Goal: Task Accomplishment & Management: Manage account settings

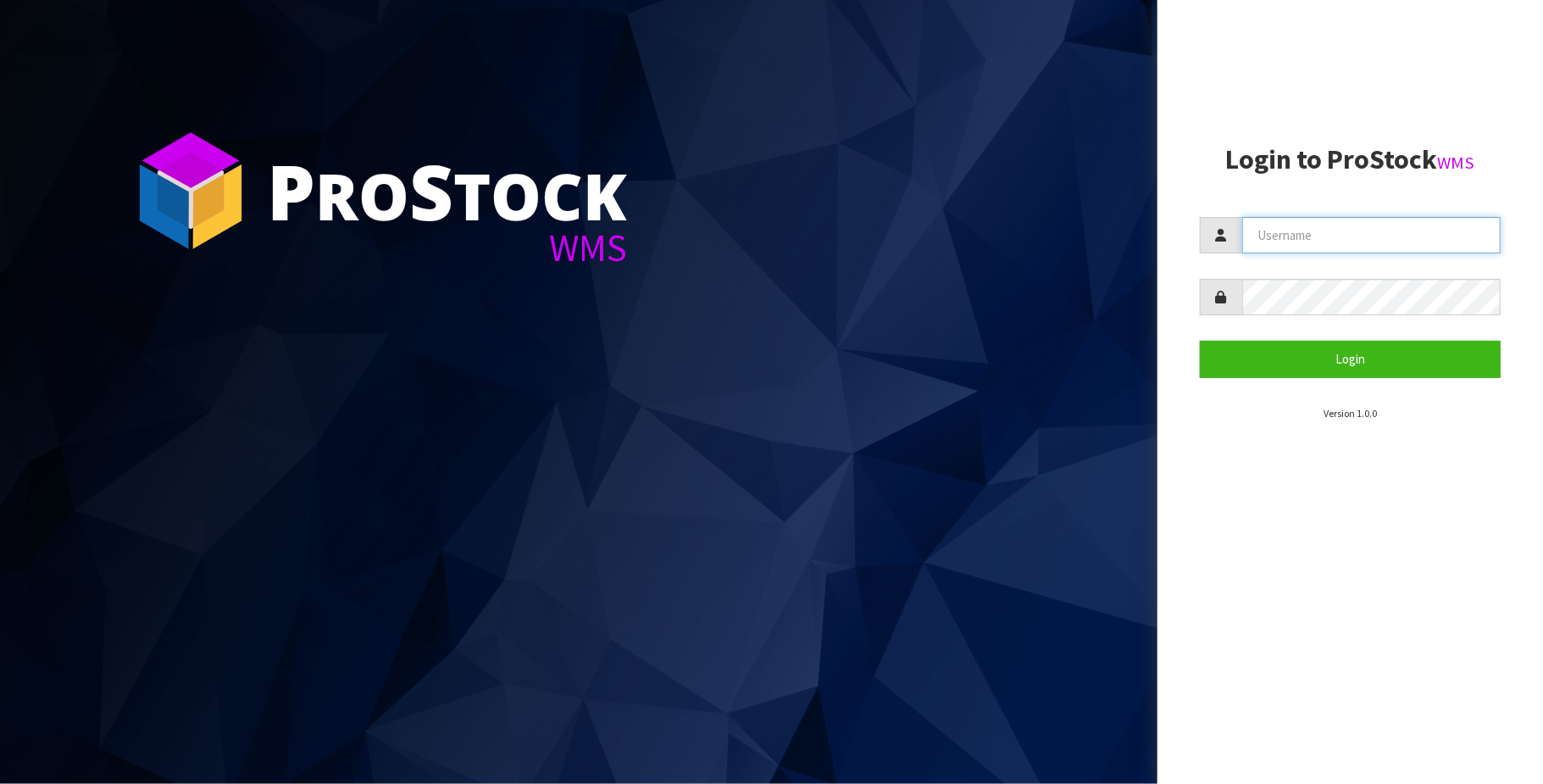
drag, startPoint x: 1271, startPoint y: 244, endPoint x: 1303, endPoint y: 239, distance: 32.4
click at [1271, 244] on input "text" at bounding box center [1371, 235] width 259 height 37
type input "TRACEY@CWL.CO.NZ"
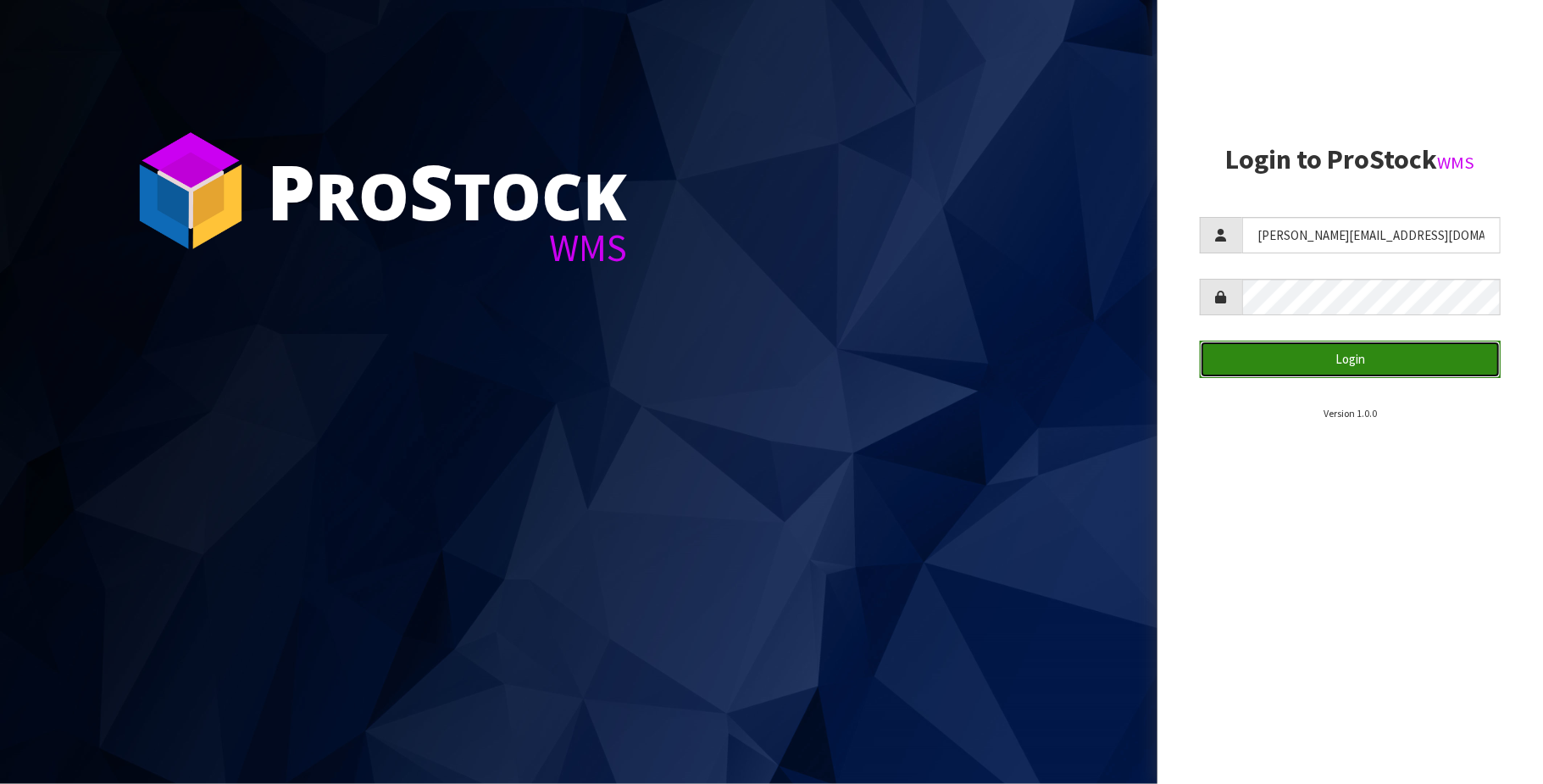
click at [1387, 356] on button "Login" at bounding box center [1350, 359] width 301 height 37
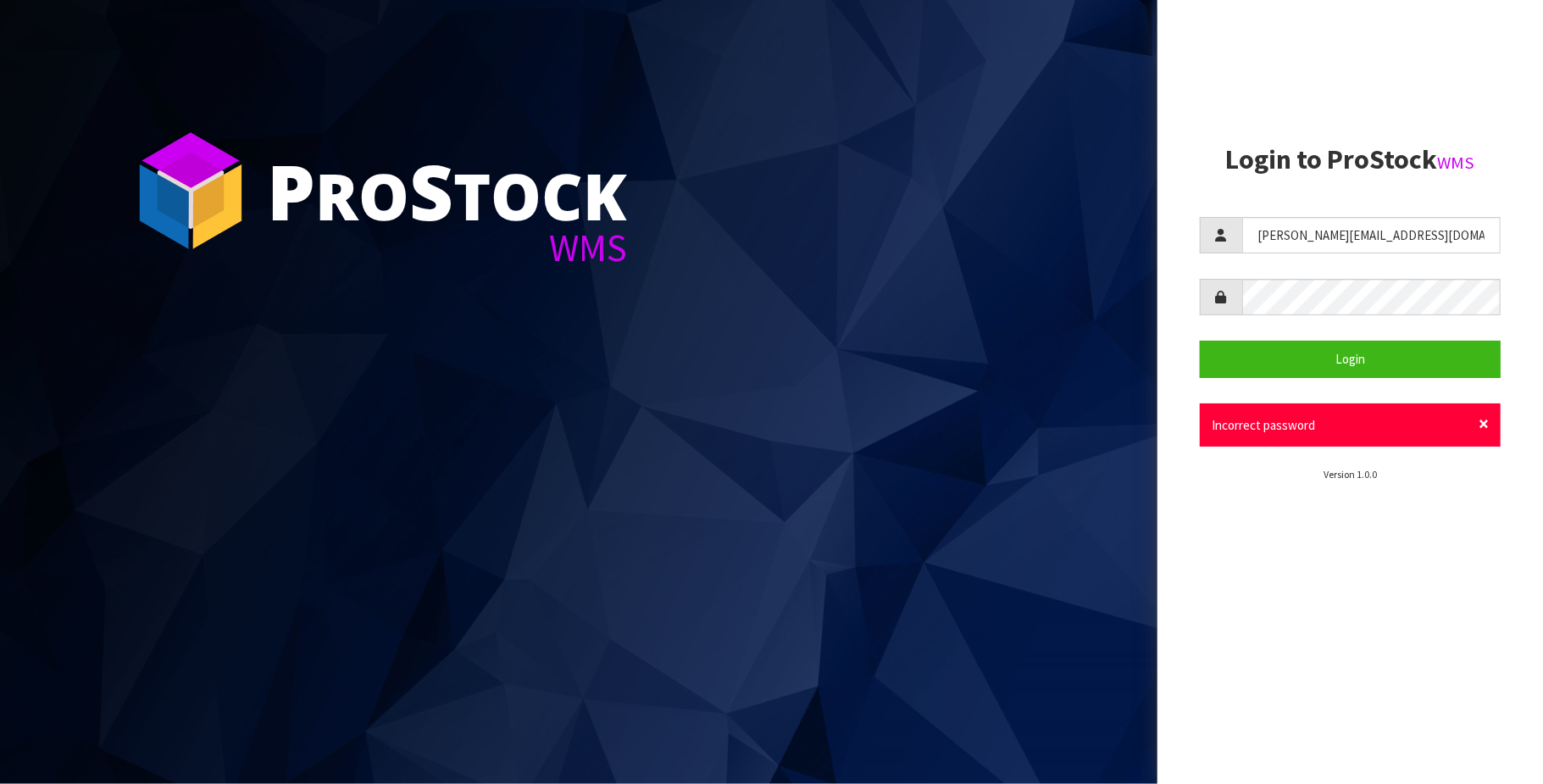
click at [1485, 419] on span "×" at bounding box center [1484, 423] width 10 height 24
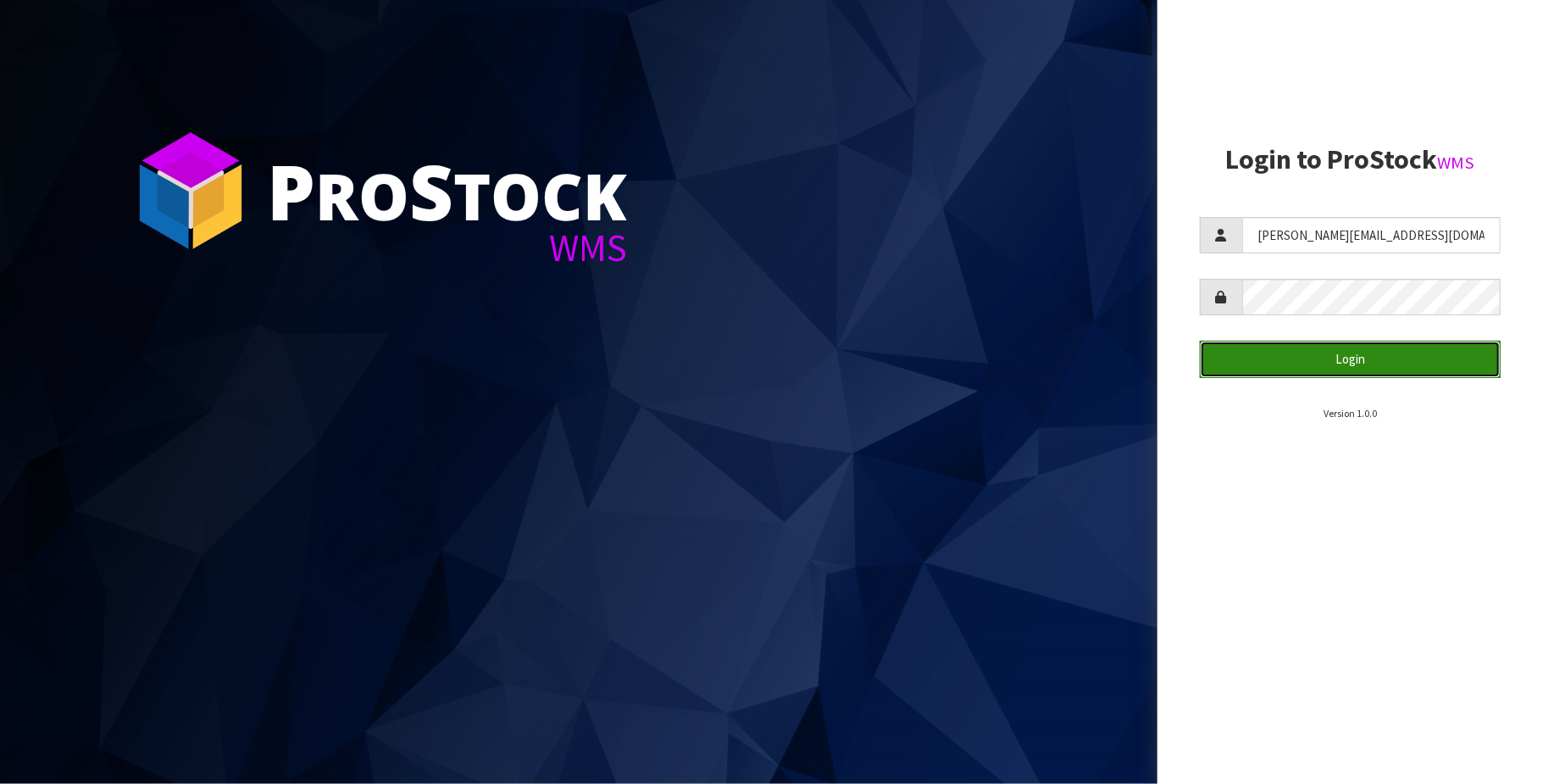
click at [1359, 361] on button "Login" at bounding box center [1350, 359] width 301 height 37
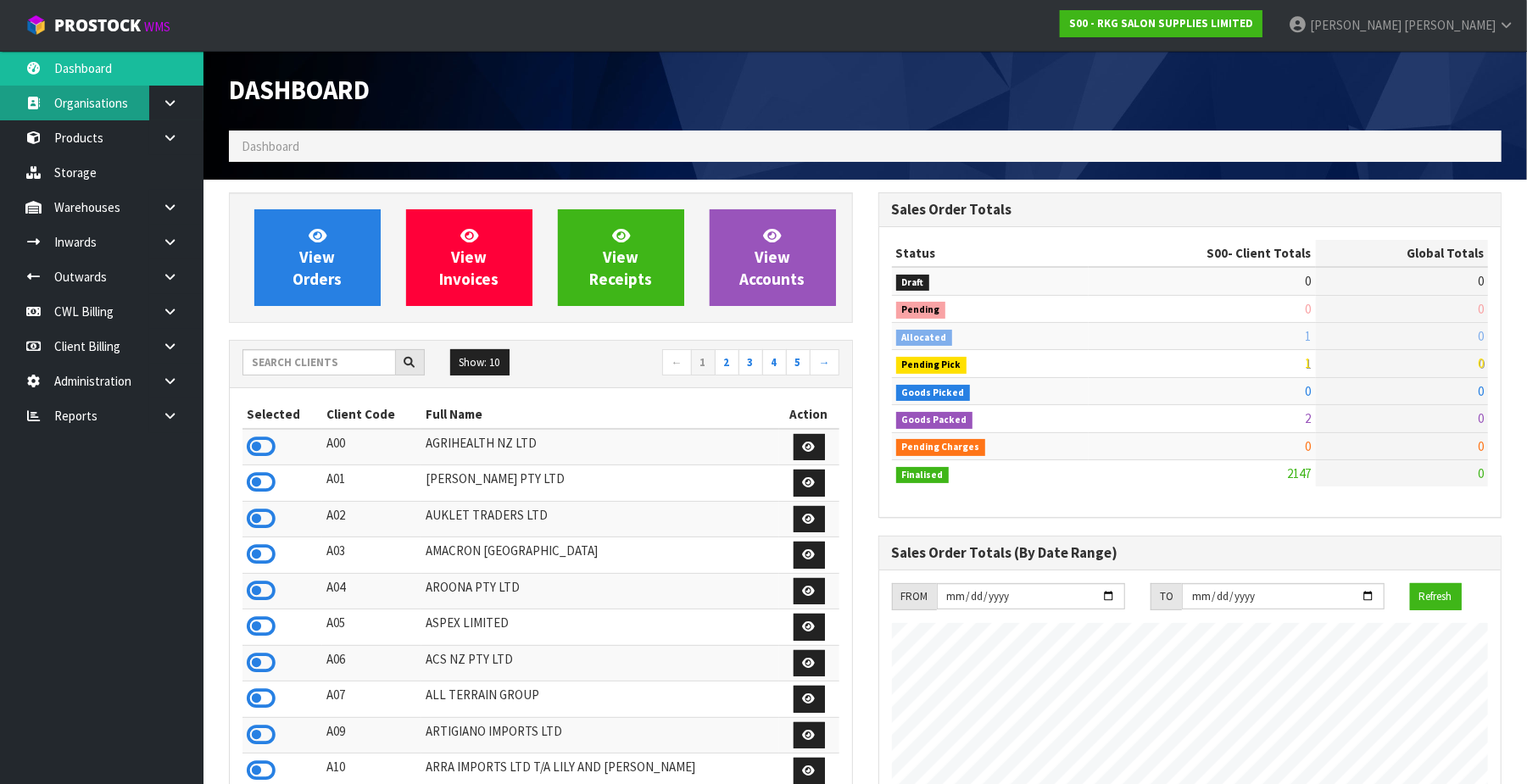
scroll to position [1289, 649]
click at [283, 360] on input "text" at bounding box center [319, 362] width 153 height 26
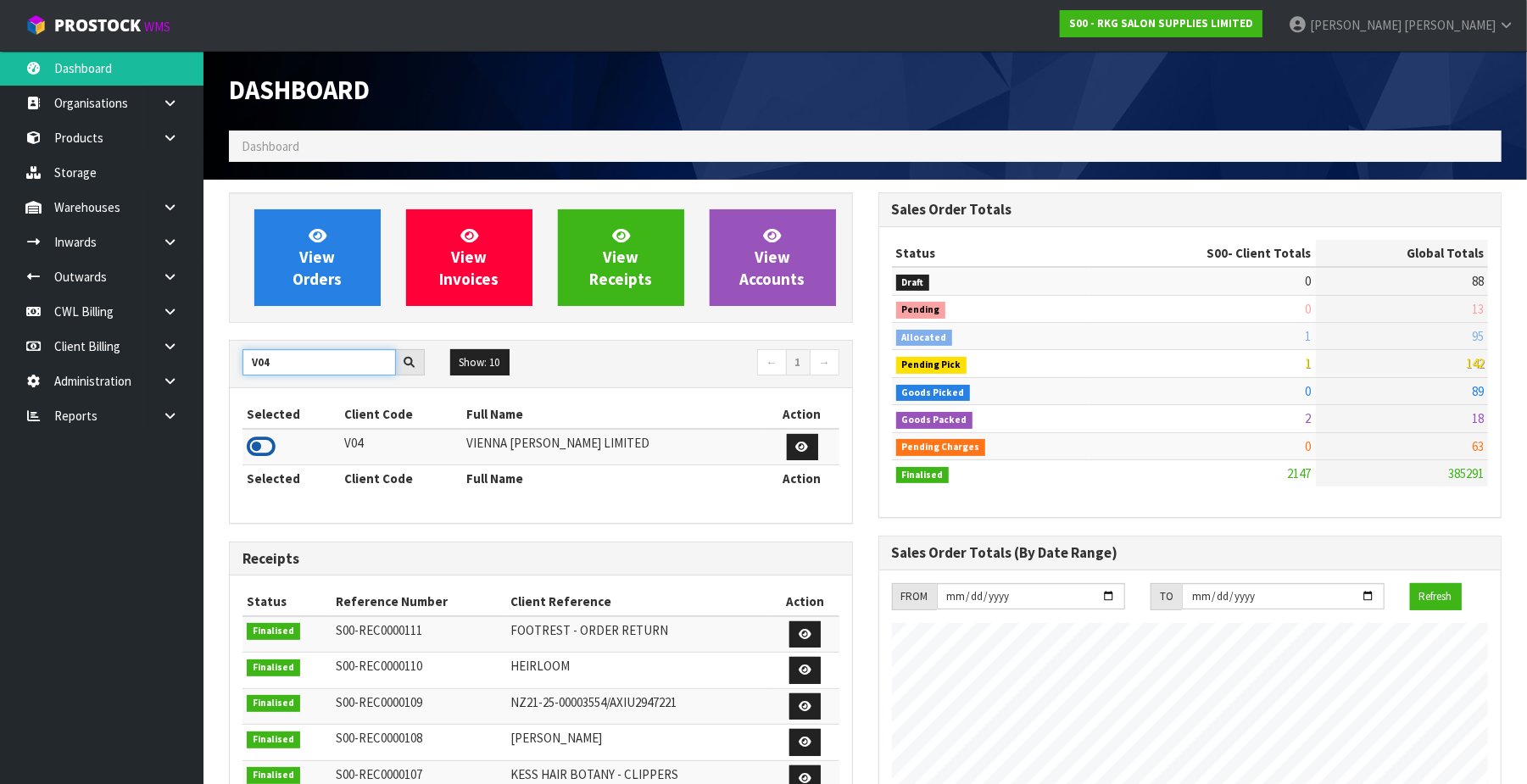
type input "V04"
click at [259, 449] on icon at bounding box center [261, 446] width 29 height 25
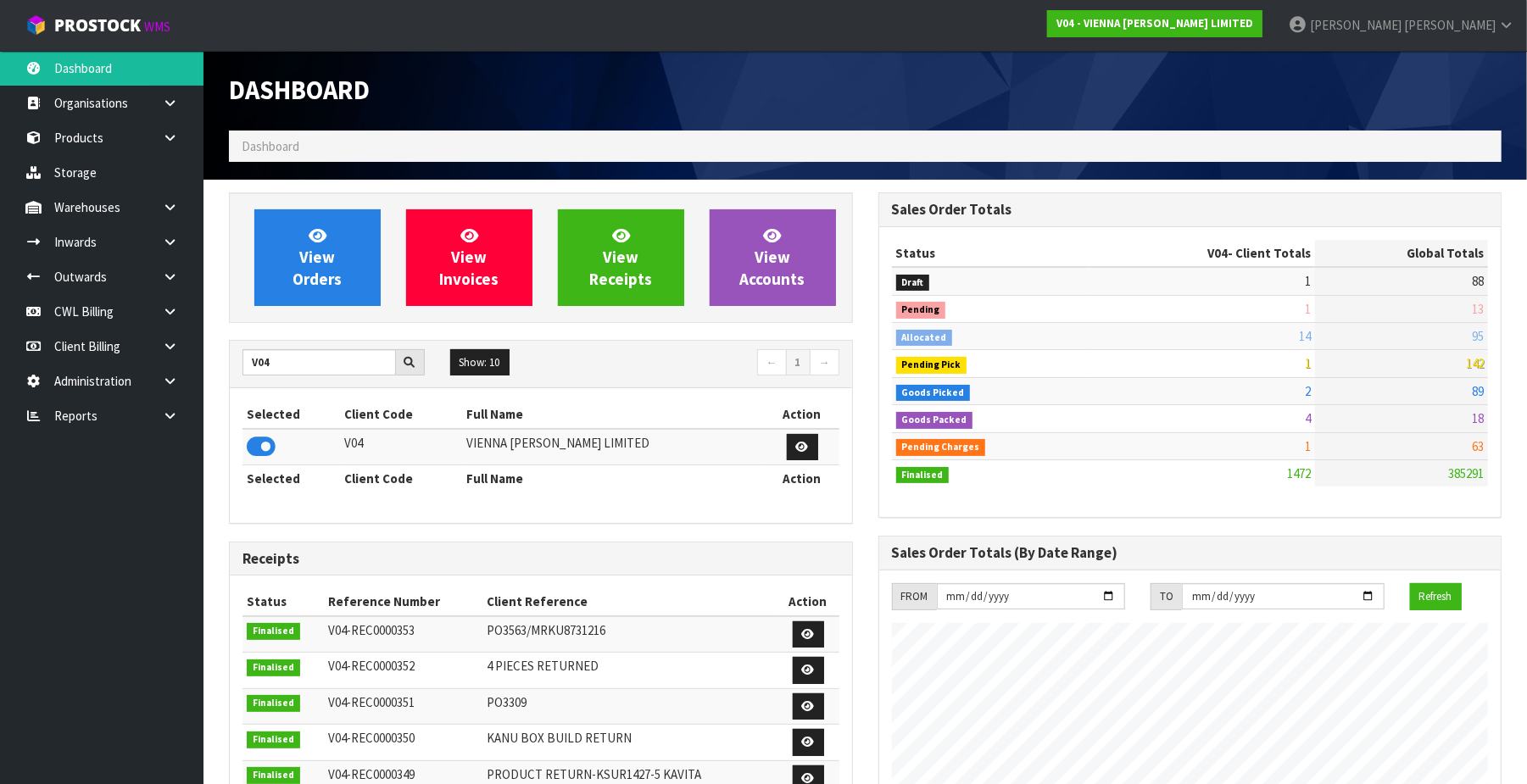
scroll to position [1316, 649]
click at [314, 267] on link "View Orders" at bounding box center [317, 257] width 126 height 97
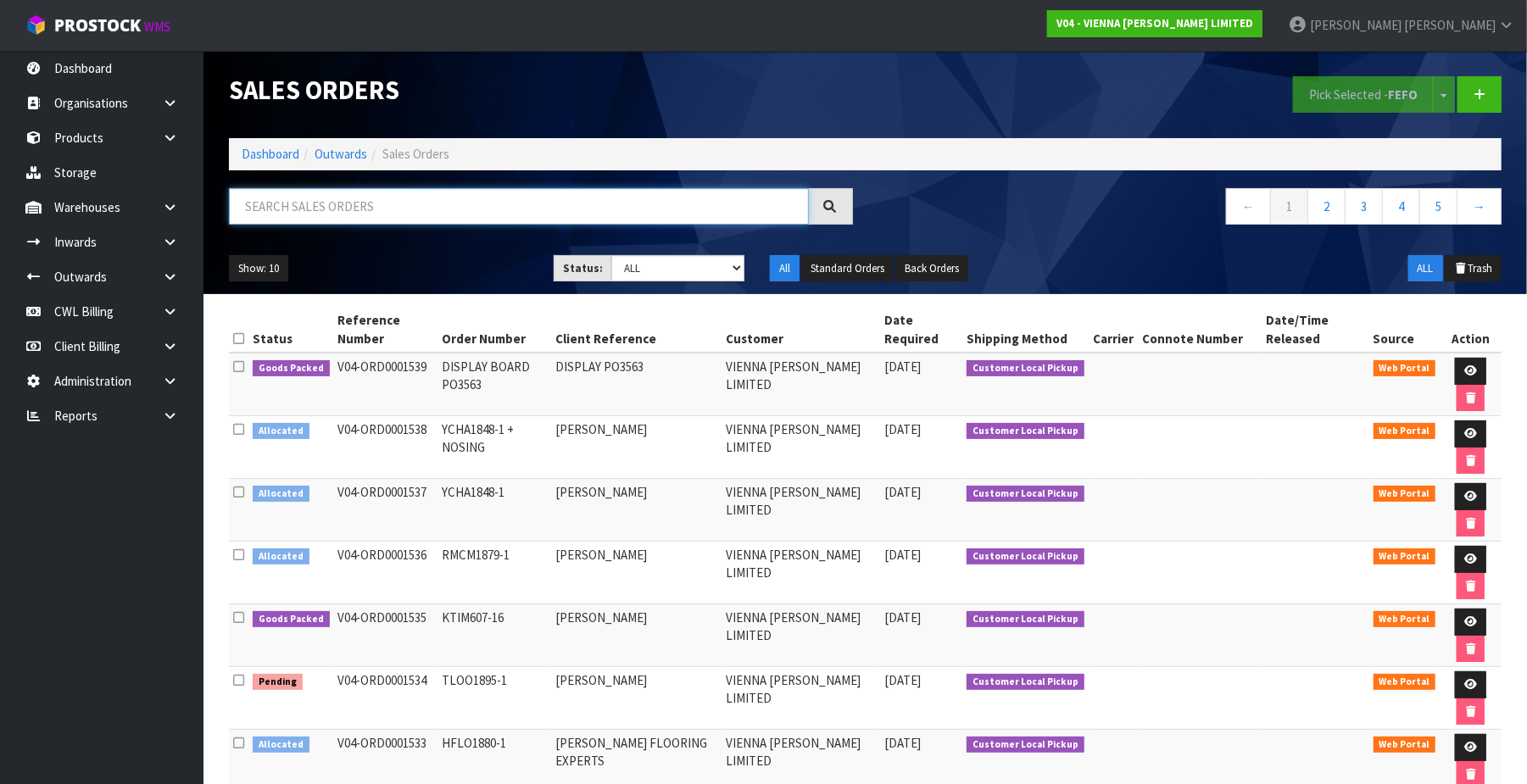
click at [320, 201] on input "text" at bounding box center [519, 206] width 580 height 37
paste input "CWL7729711"
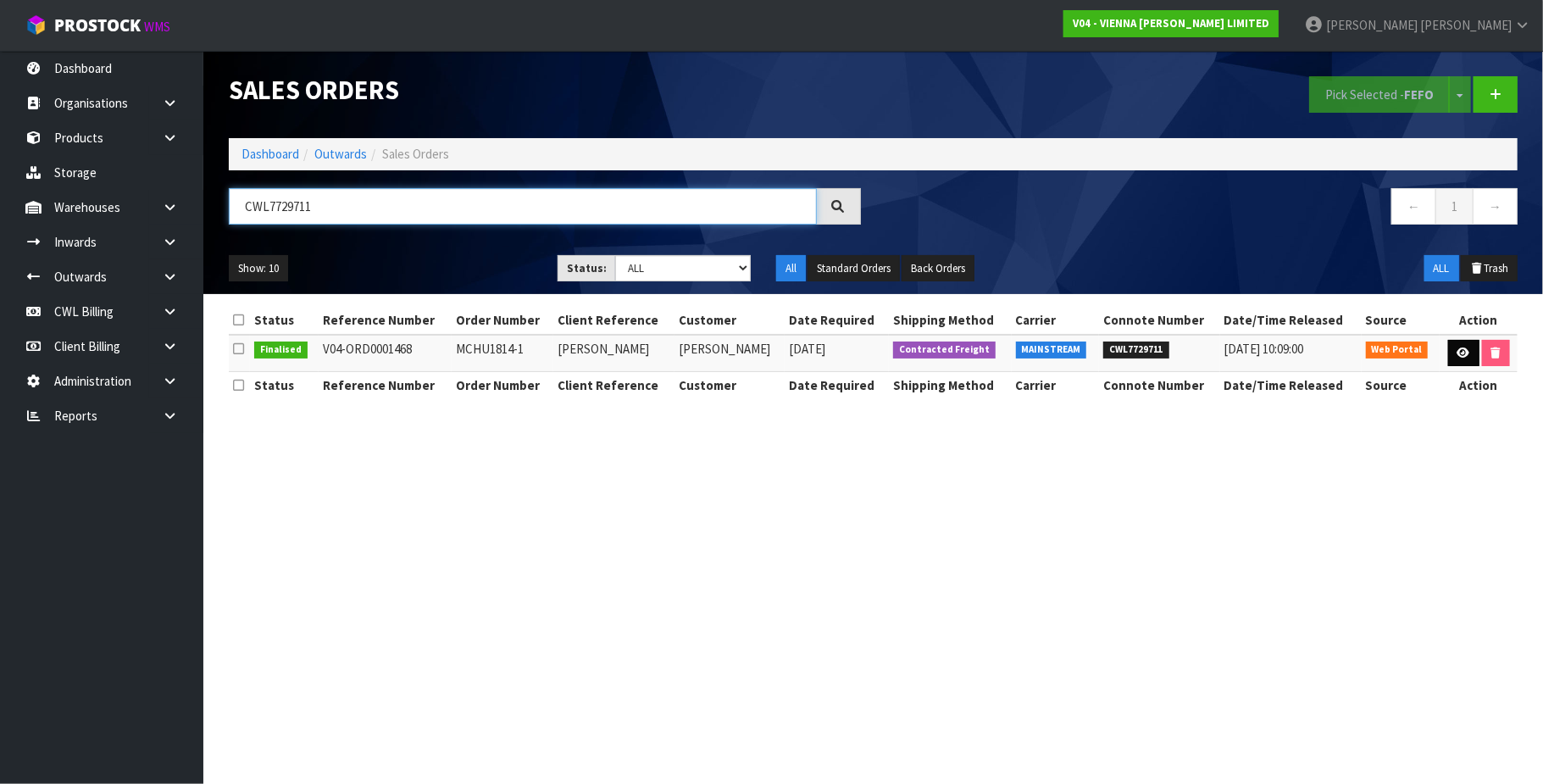
type input "CWL7729711"
click at [1465, 349] on icon at bounding box center [1464, 353] width 13 height 11
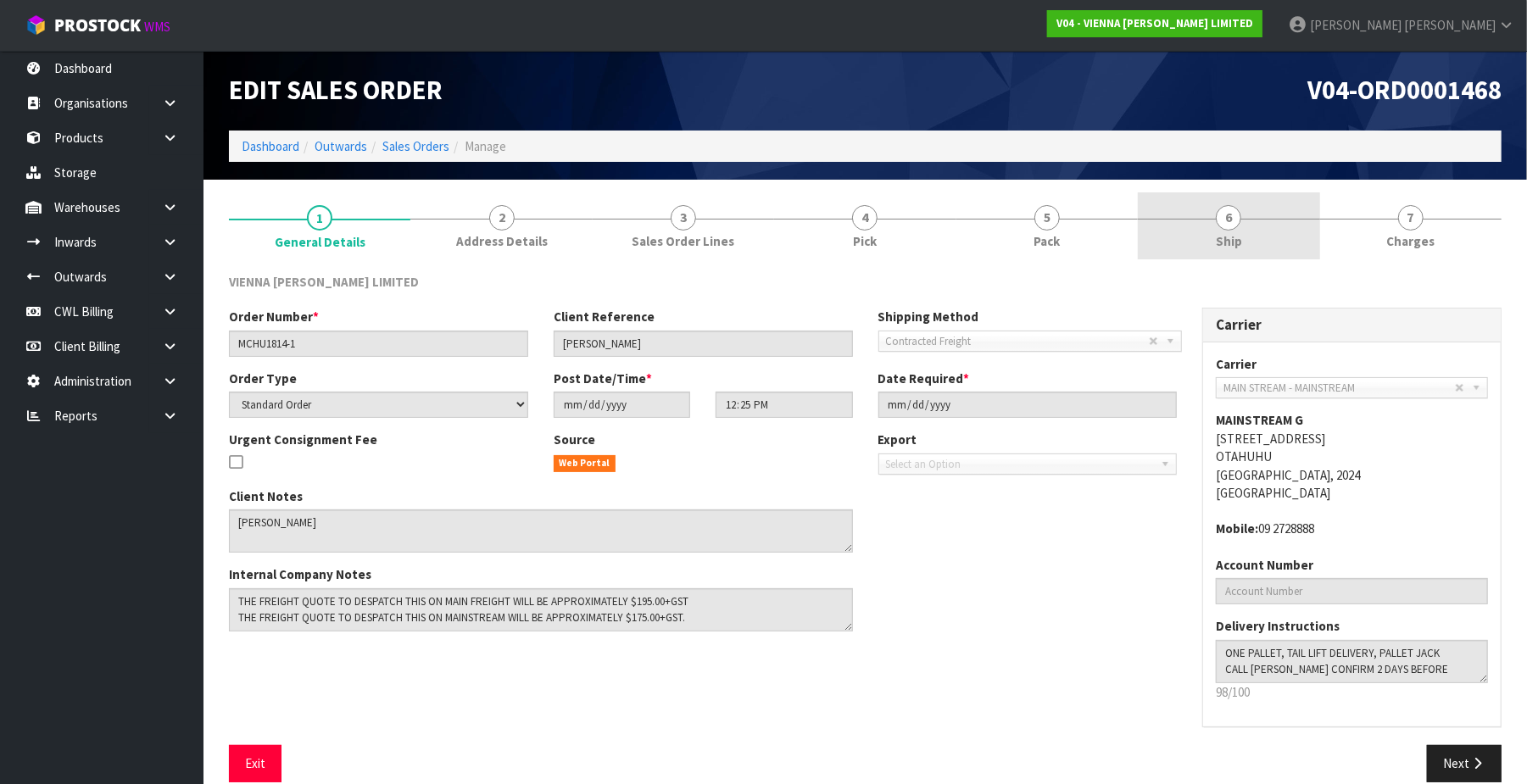
click at [1239, 217] on span "6" at bounding box center [1228, 217] width 25 height 25
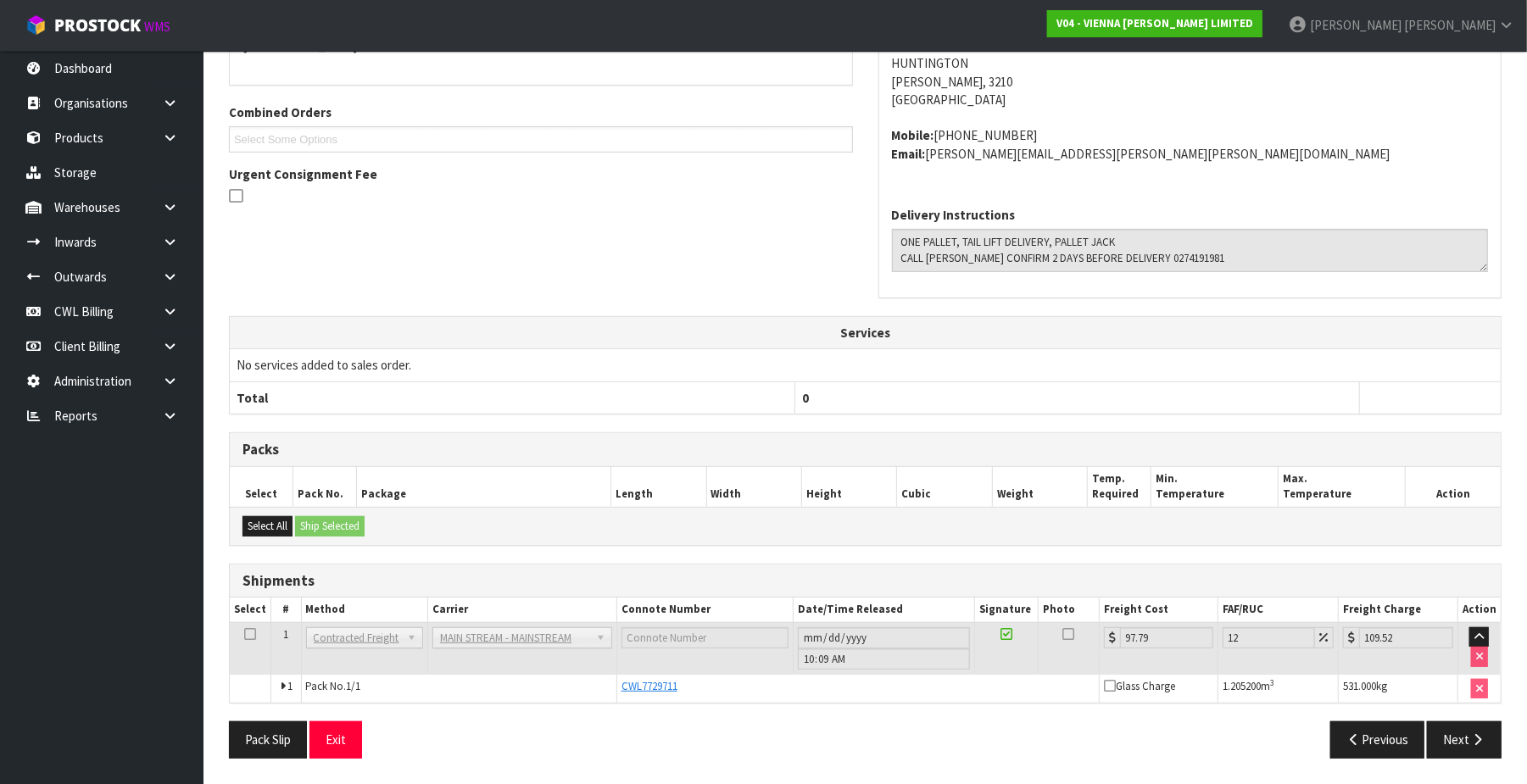
scroll to position [4, 0]
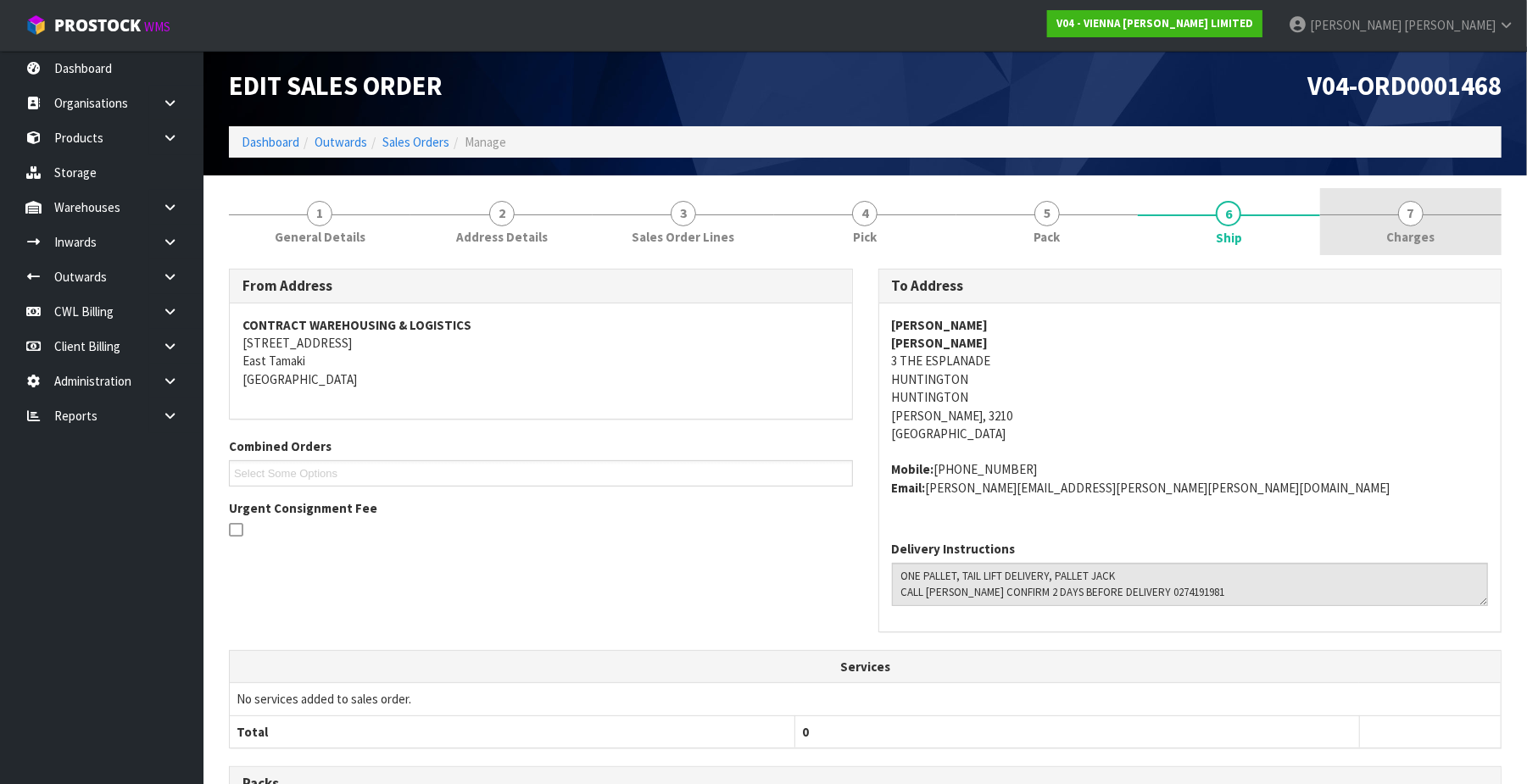
click at [1415, 222] on span "7" at bounding box center [1410, 213] width 25 height 25
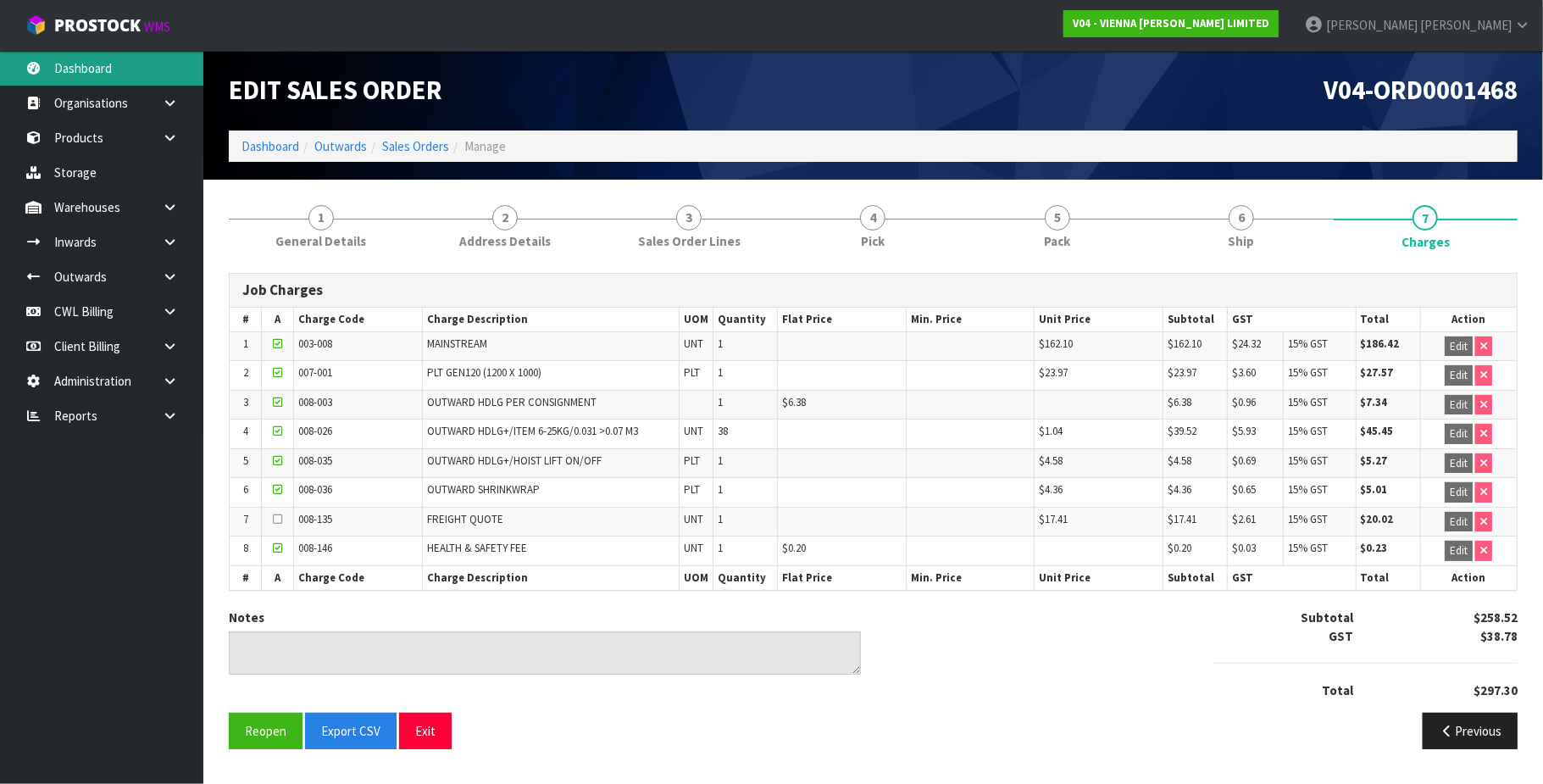
click at [98, 64] on link "Dashboard" at bounding box center [101, 68] width 203 height 35
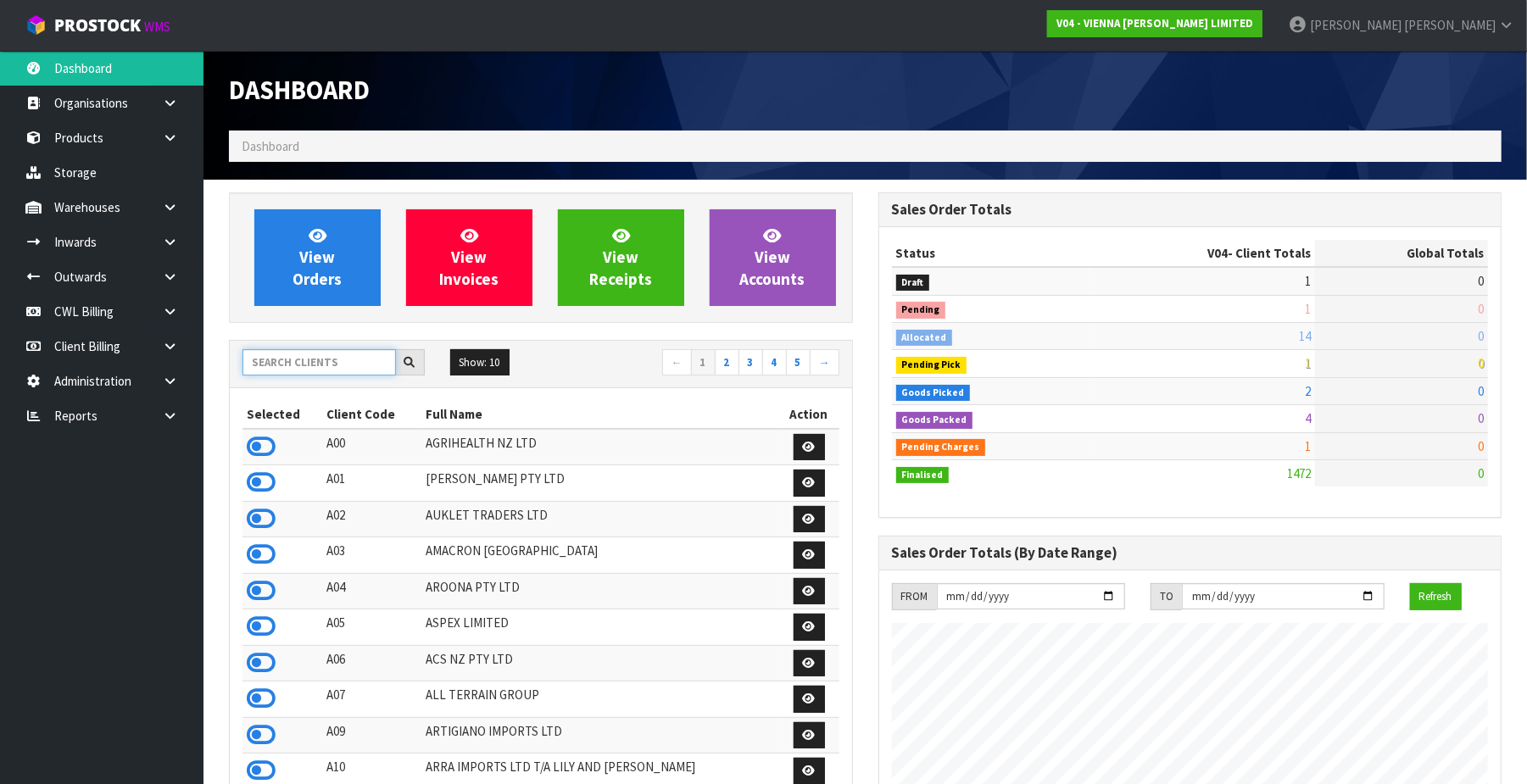
drag, startPoint x: 296, startPoint y: 366, endPoint x: 313, endPoint y: 348, distance: 24.8
click at [305, 359] on input "text" at bounding box center [319, 362] width 153 height 26
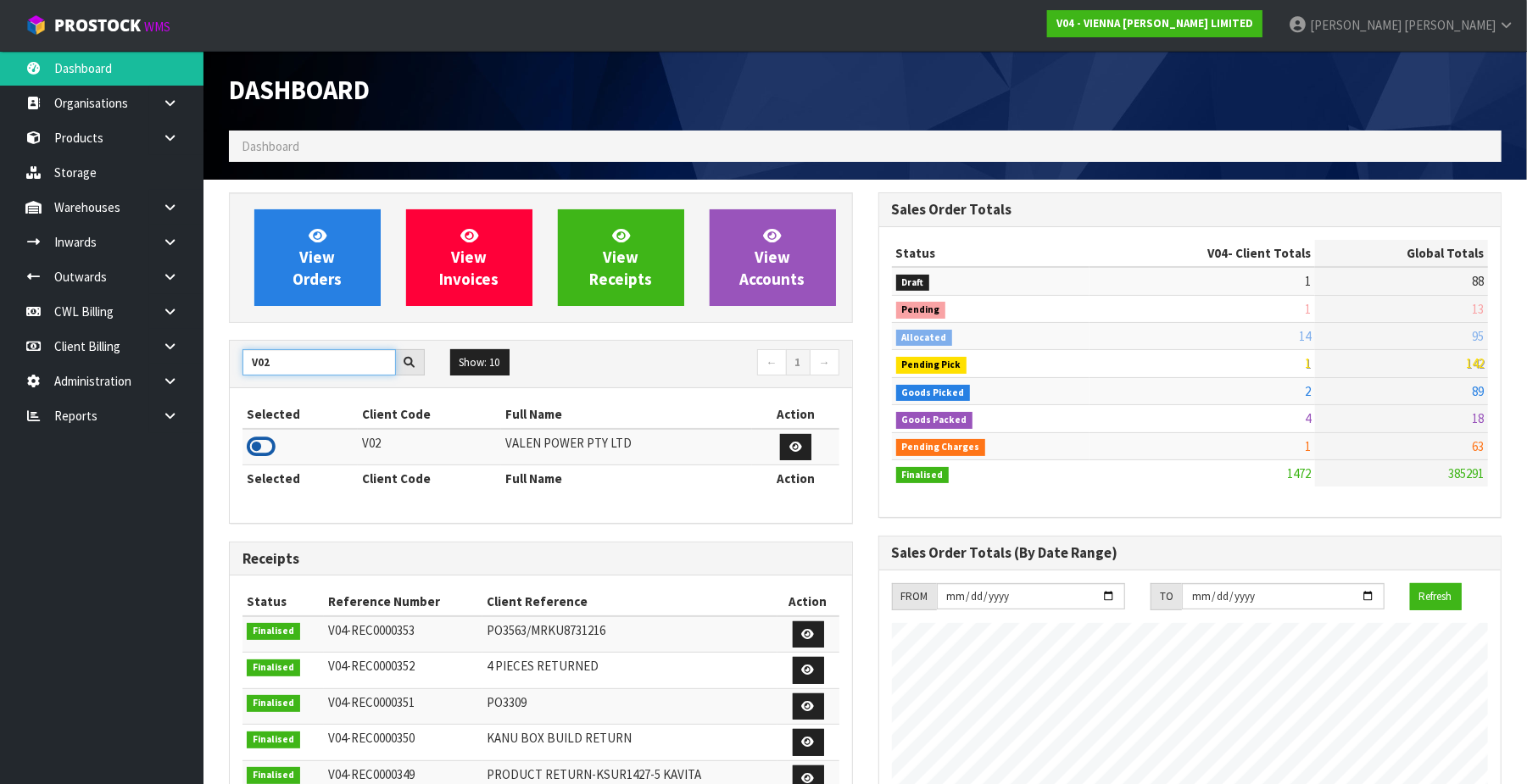
type input "V02"
click at [258, 448] on icon at bounding box center [261, 446] width 29 height 25
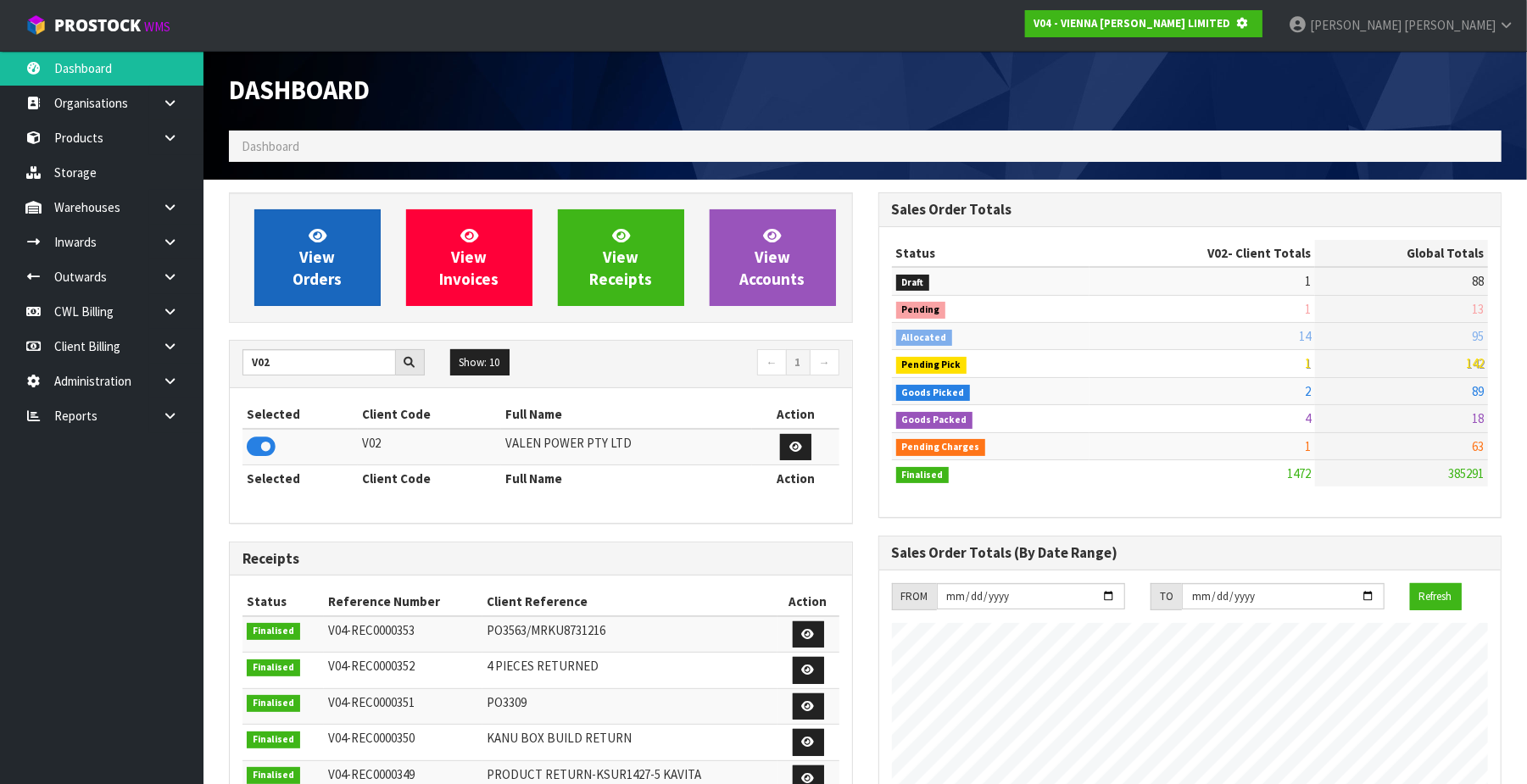
scroll to position [846264, 847128]
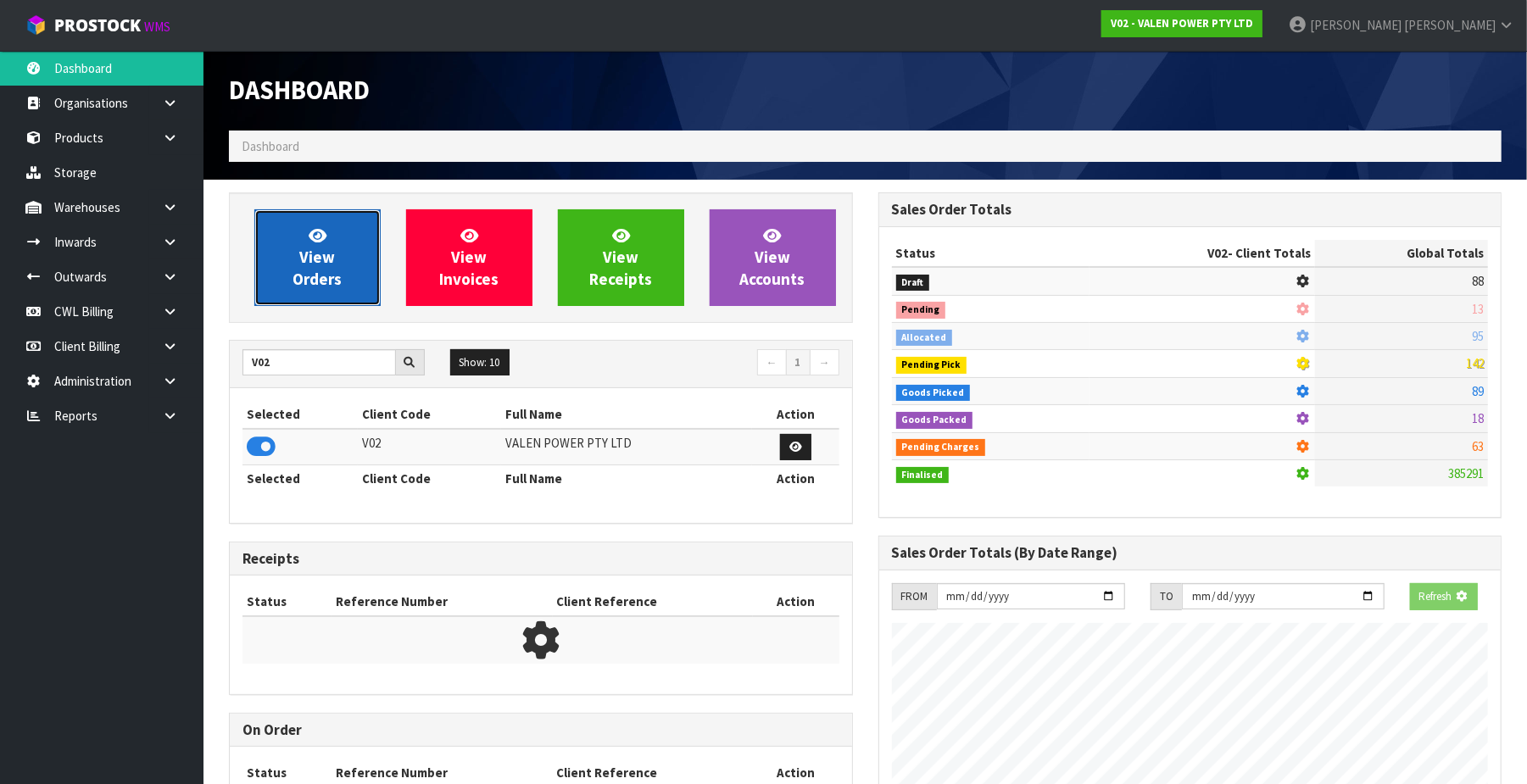
click at [313, 263] on span "View Orders" at bounding box center [317, 257] width 49 height 64
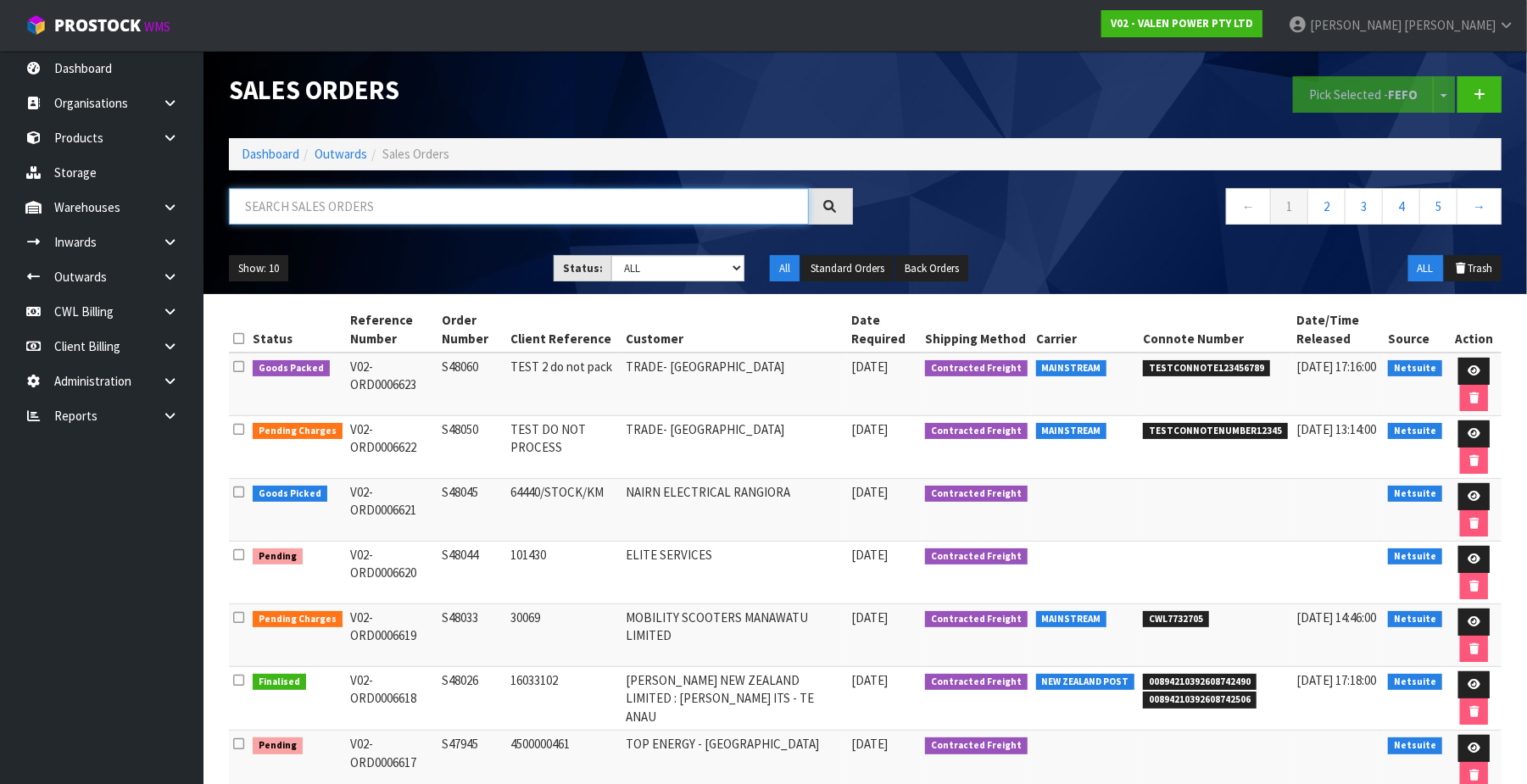
click at [295, 206] on input "text" at bounding box center [519, 206] width 580 height 37
paste input "CWL7729959"
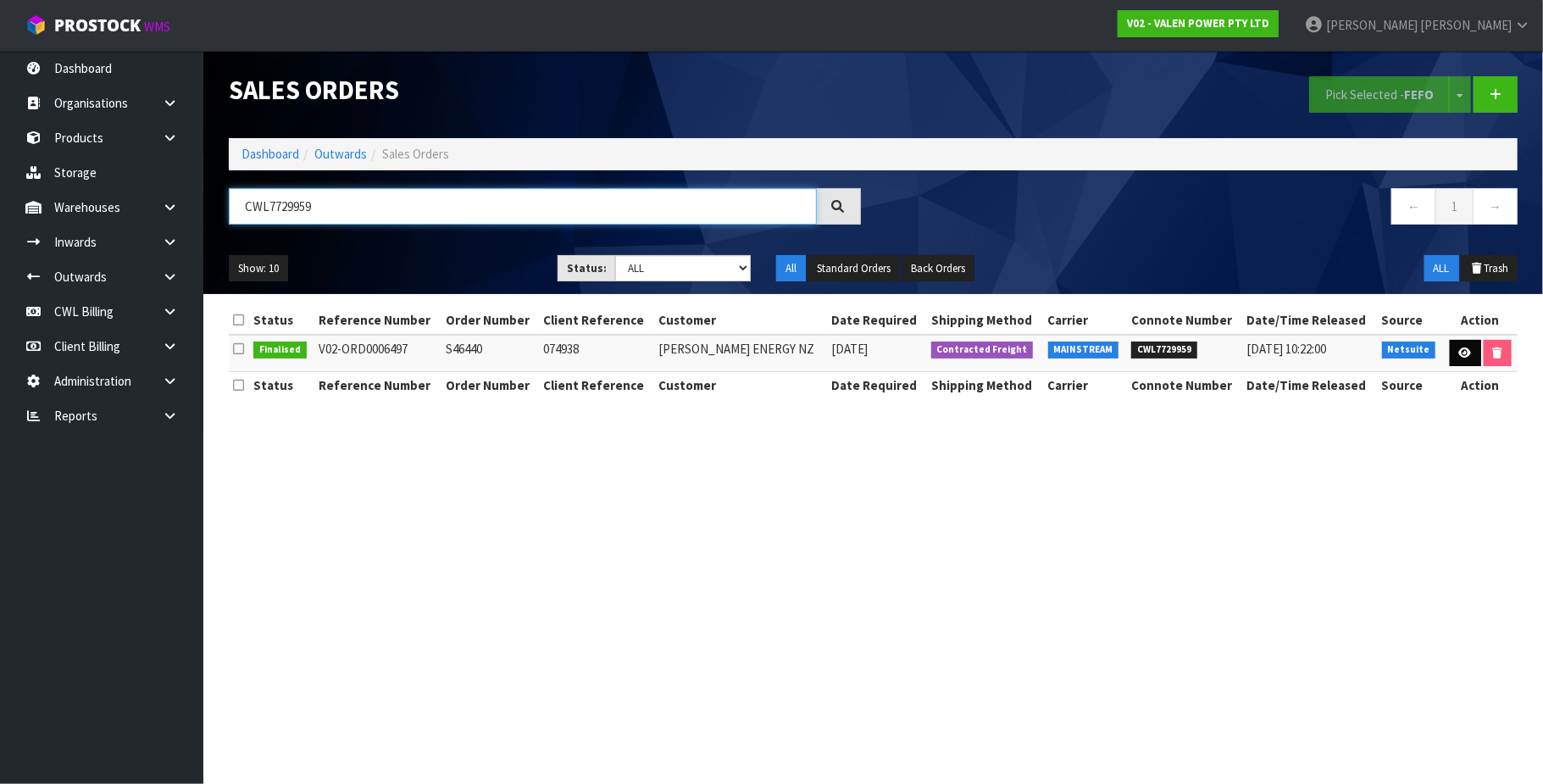
type input "CWL7729959"
click at [1465, 353] on icon at bounding box center [1465, 353] width 13 height 11
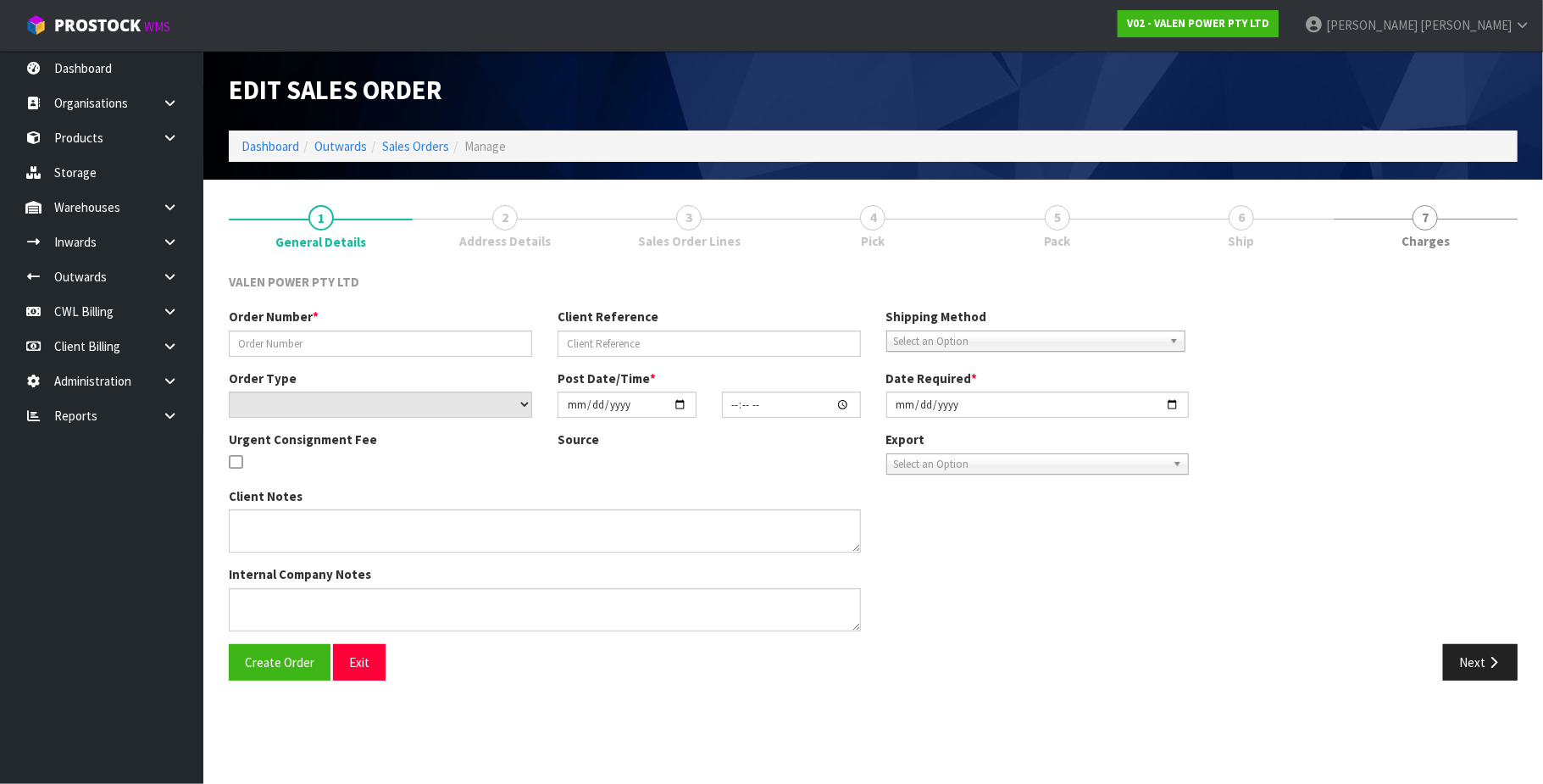
type input "S46440"
type input "074938"
select select "number:0"
type input "2025-08-21"
type input "17:45:07.000"
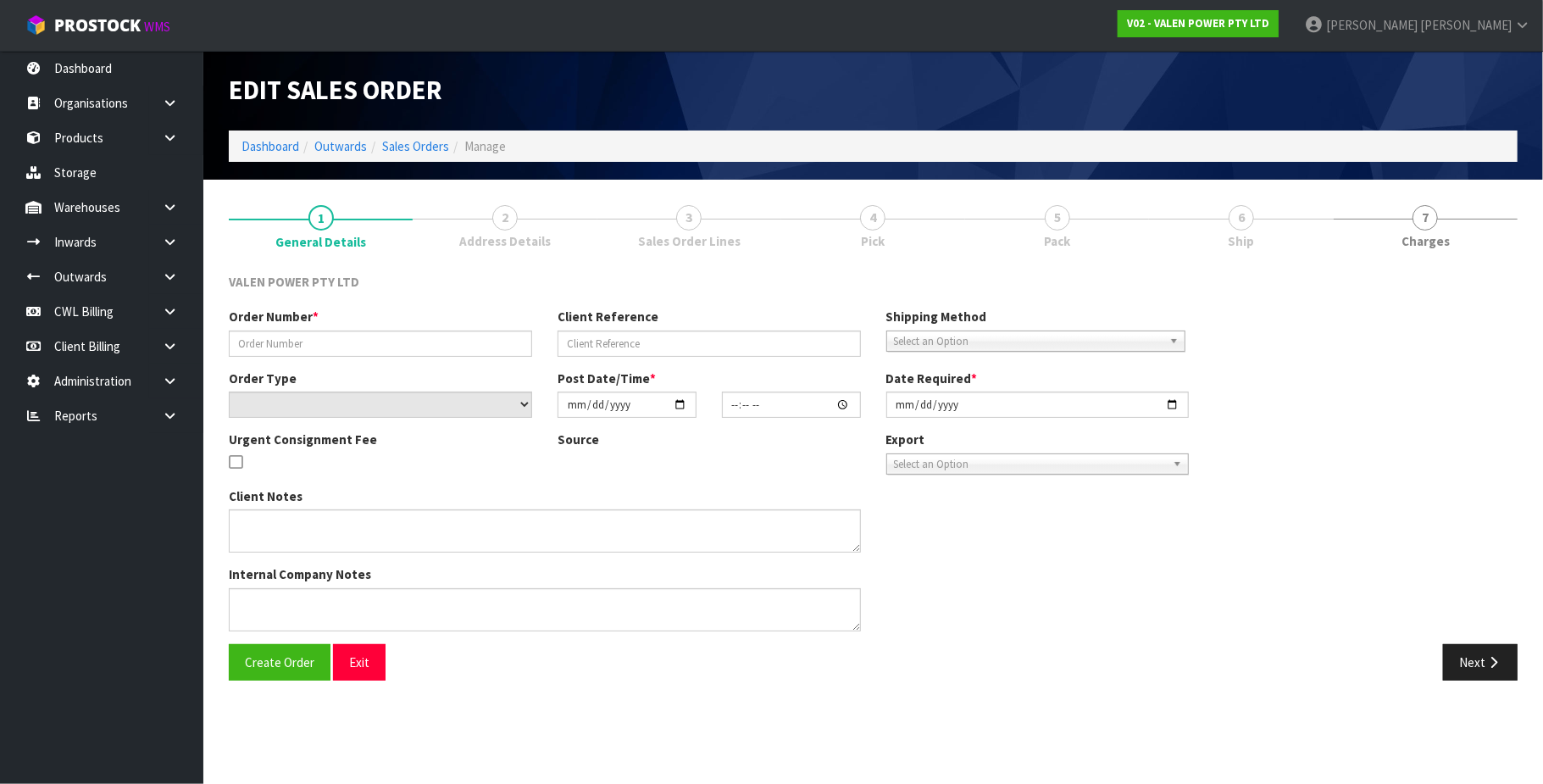
type input "2025-10-01"
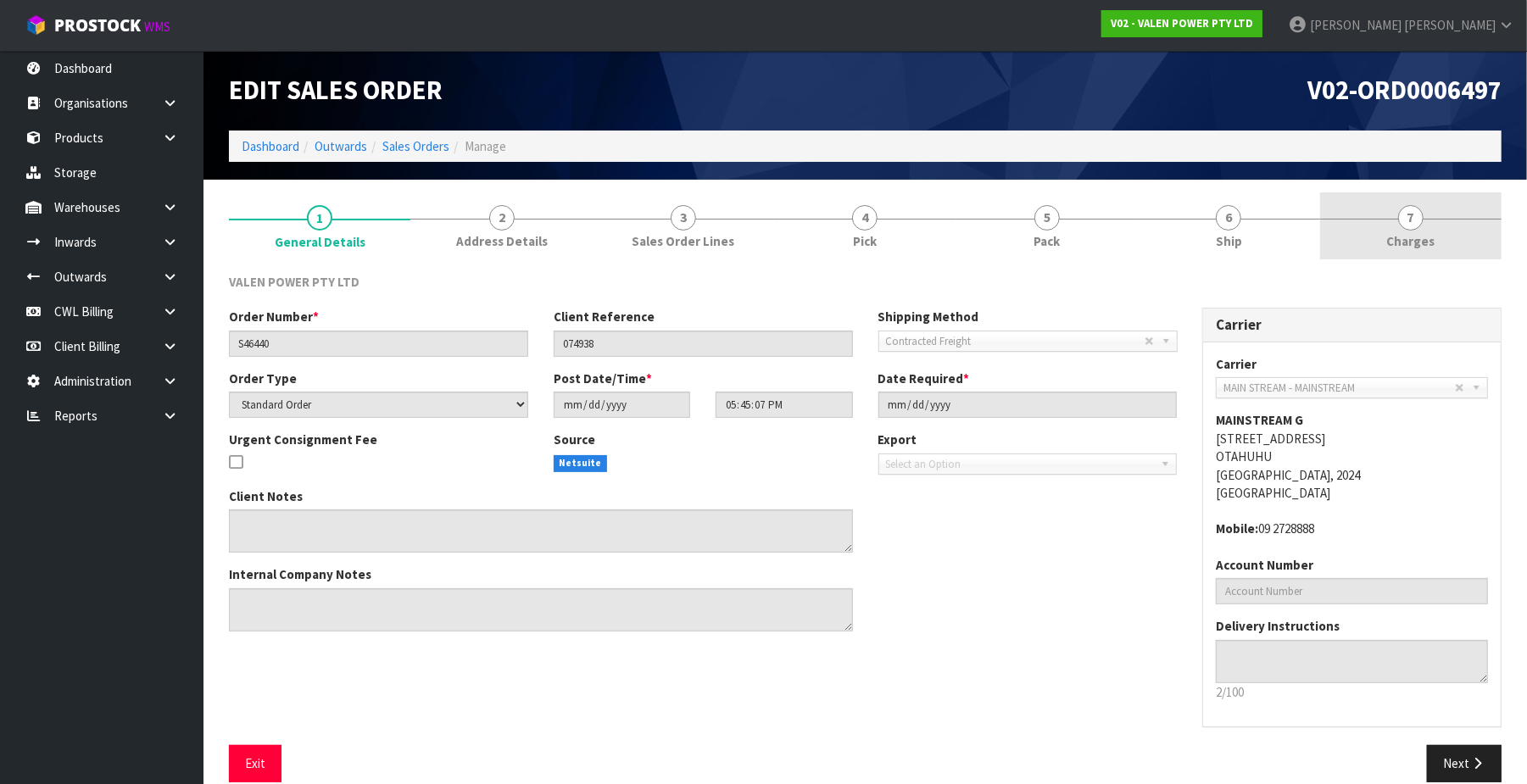
click at [1418, 224] on span "7" at bounding box center [1410, 217] width 25 height 25
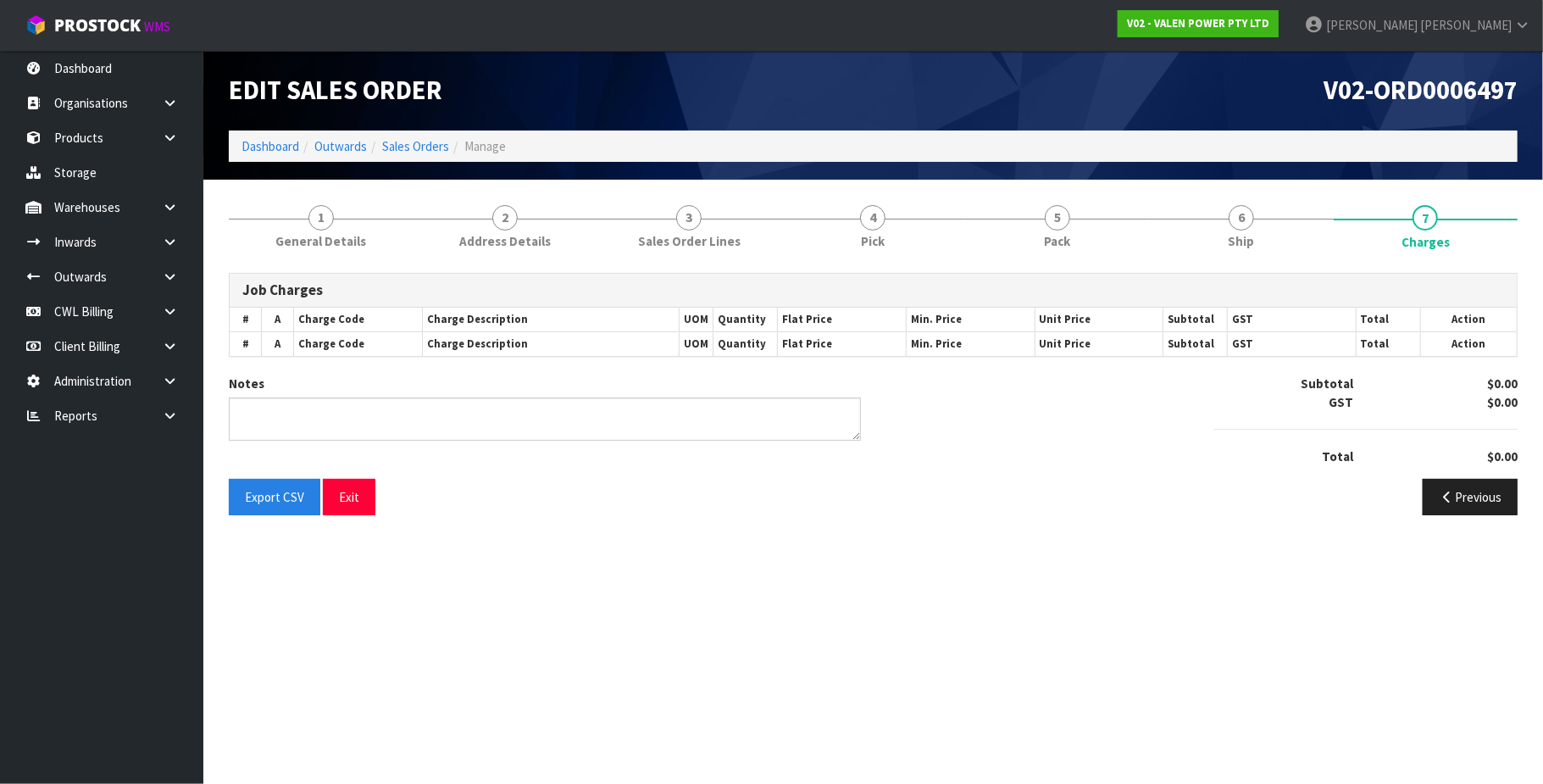
type textarea "2ND SKID WAS SENT ON CWL7730234"
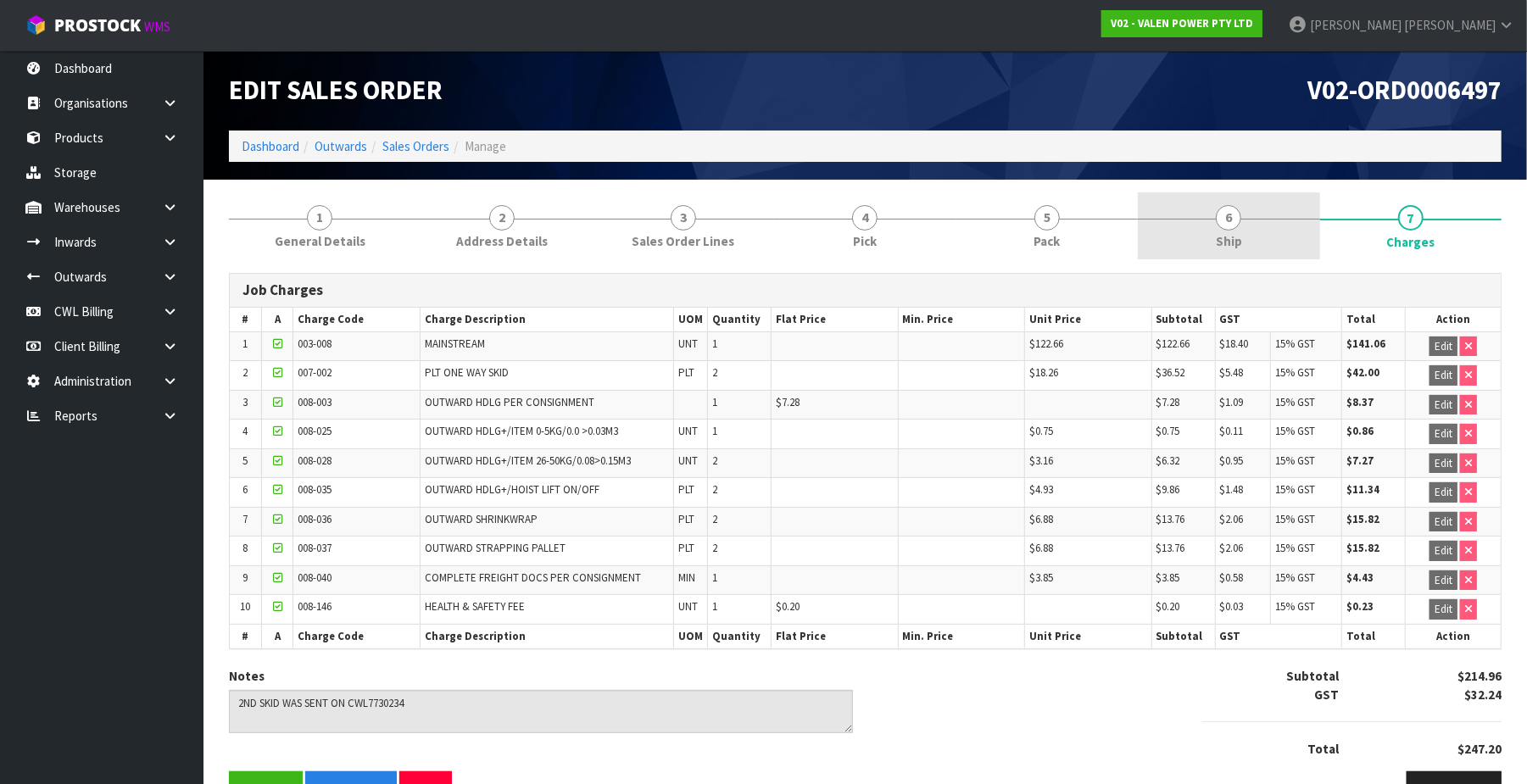
click at [1231, 224] on span "6" at bounding box center [1228, 217] width 25 height 25
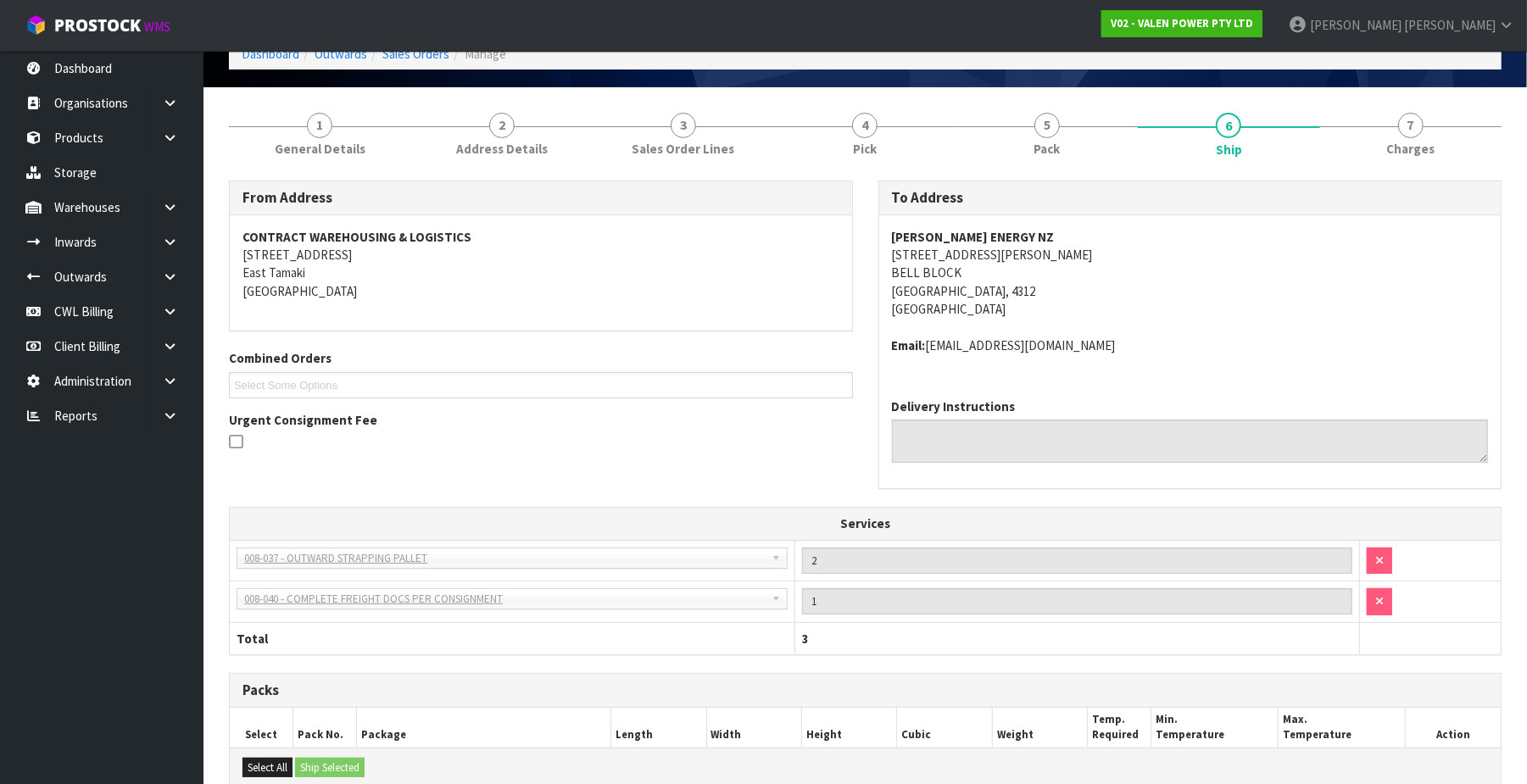
scroll to position [31, 0]
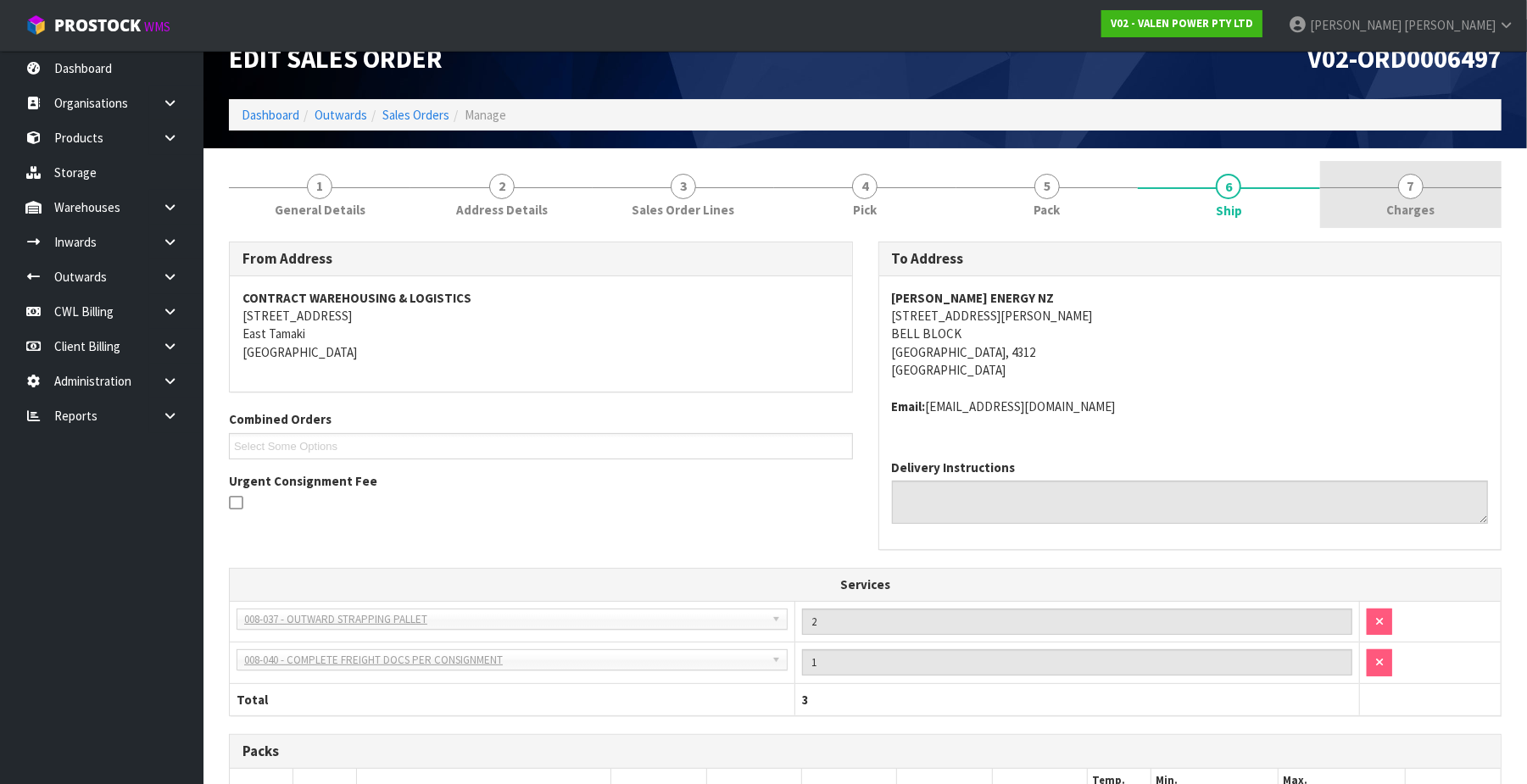
click at [1411, 188] on span "7" at bounding box center [1410, 186] width 25 height 25
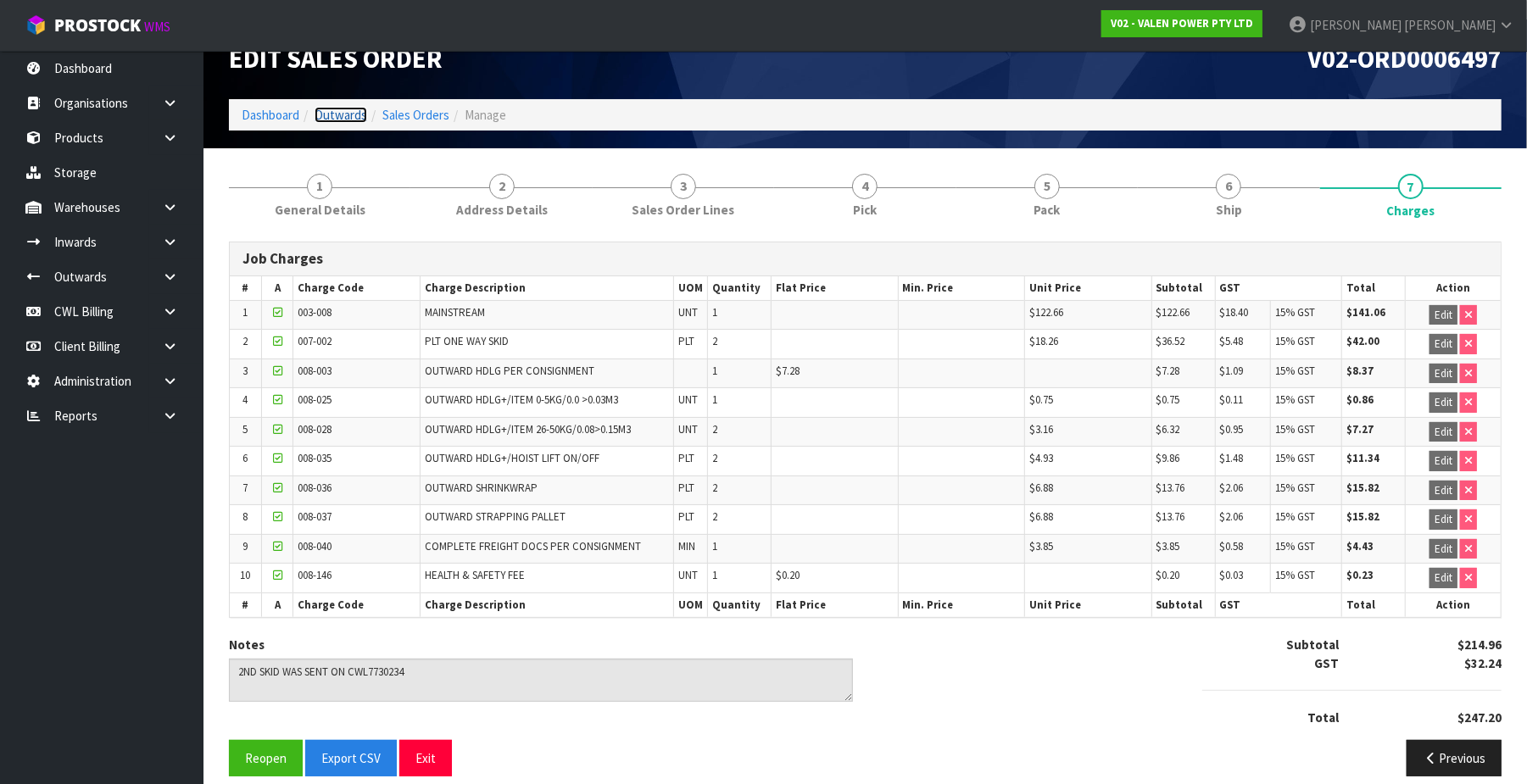
click at [330, 117] on link "Outwards" at bounding box center [341, 115] width 52 height 16
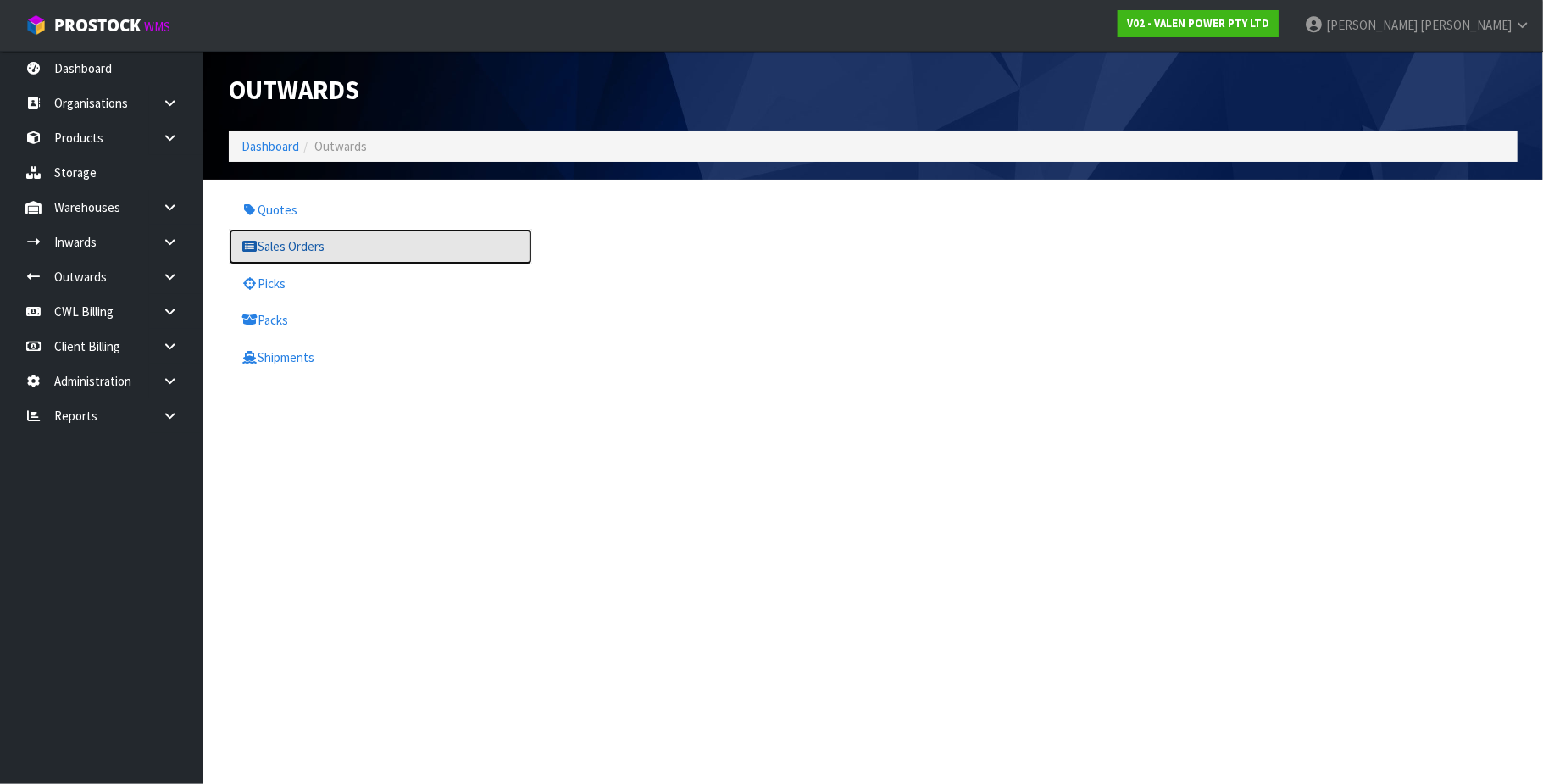
click at [305, 248] on link "Sales Orders" at bounding box center [381, 247] width 303 height 35
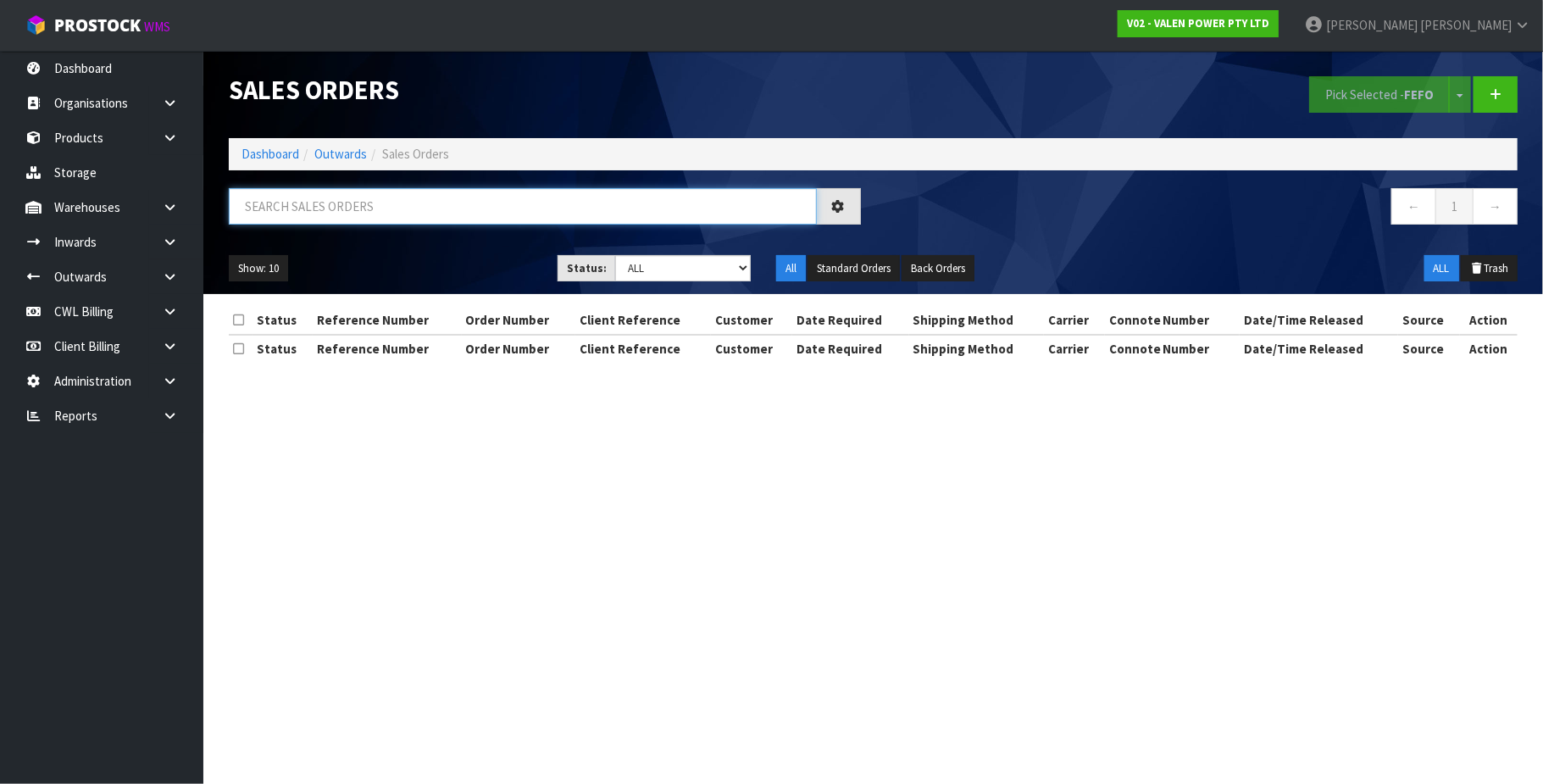
click at [294, 207] on input "text" at bounding box center [523, 206] width 588 height 37
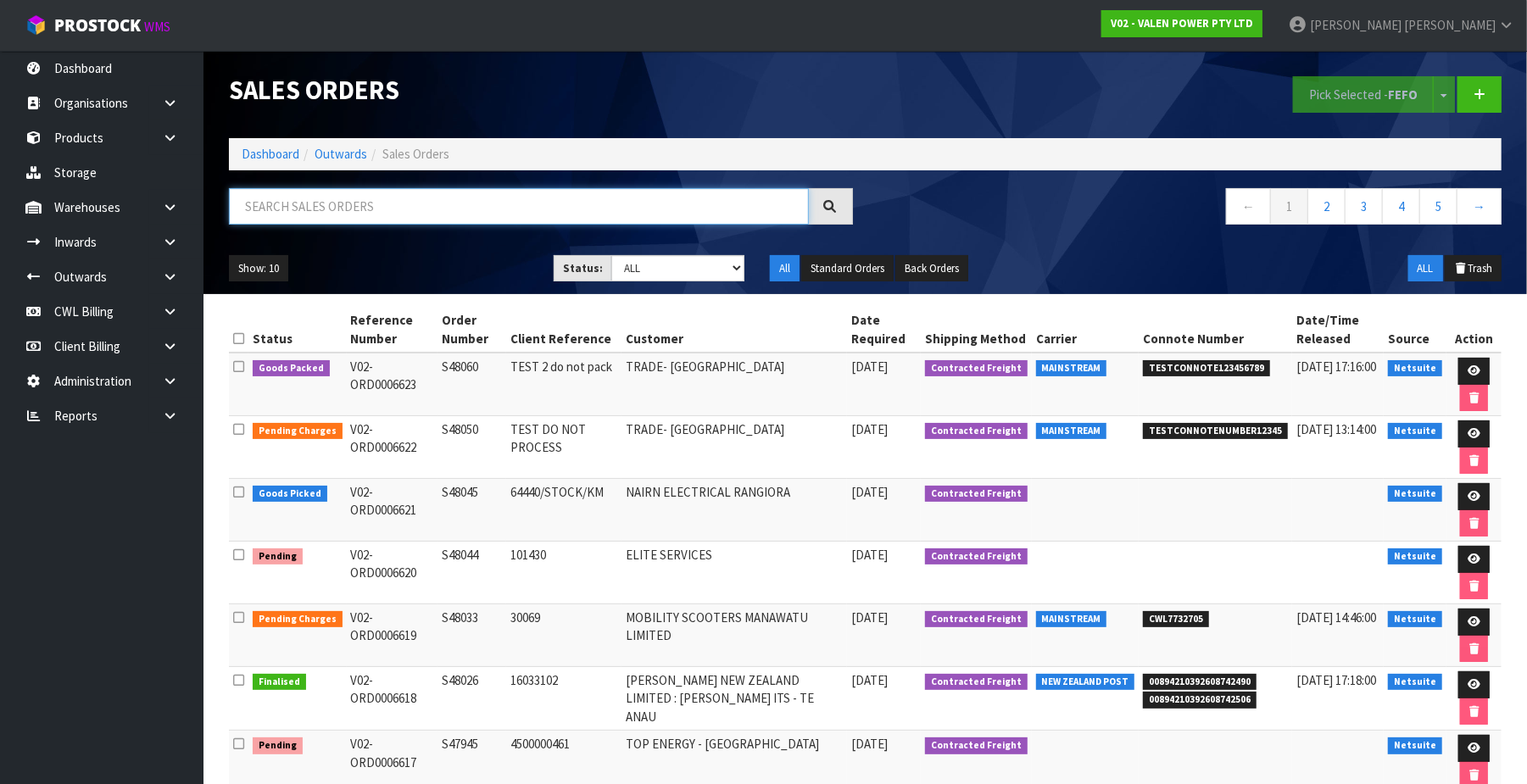
paste input "CWL7730234"
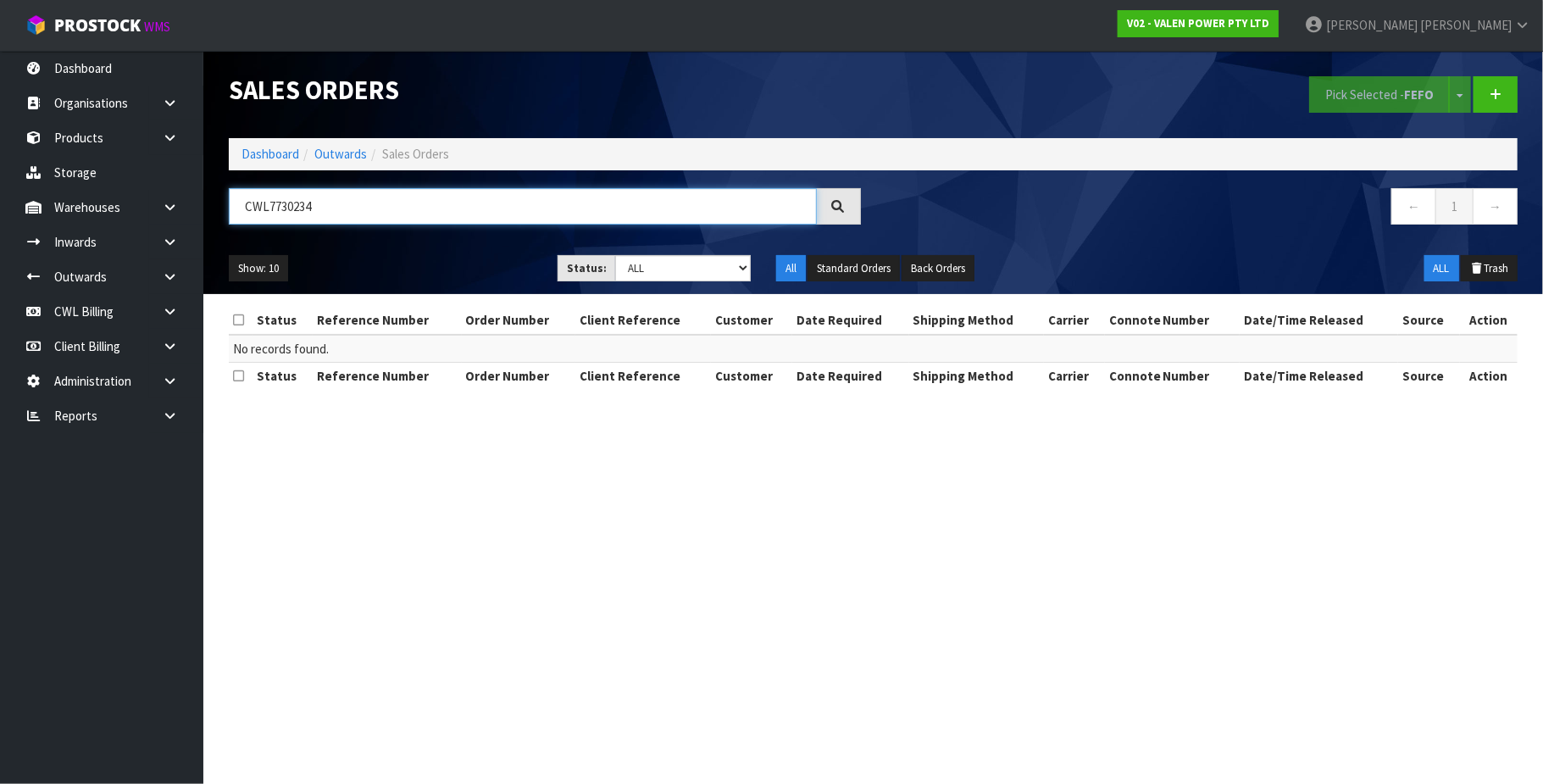
type input "CWL7730234"
click at [115, 68] on link "Dashboard" at bounding box center [101, 68] width 203 height 35
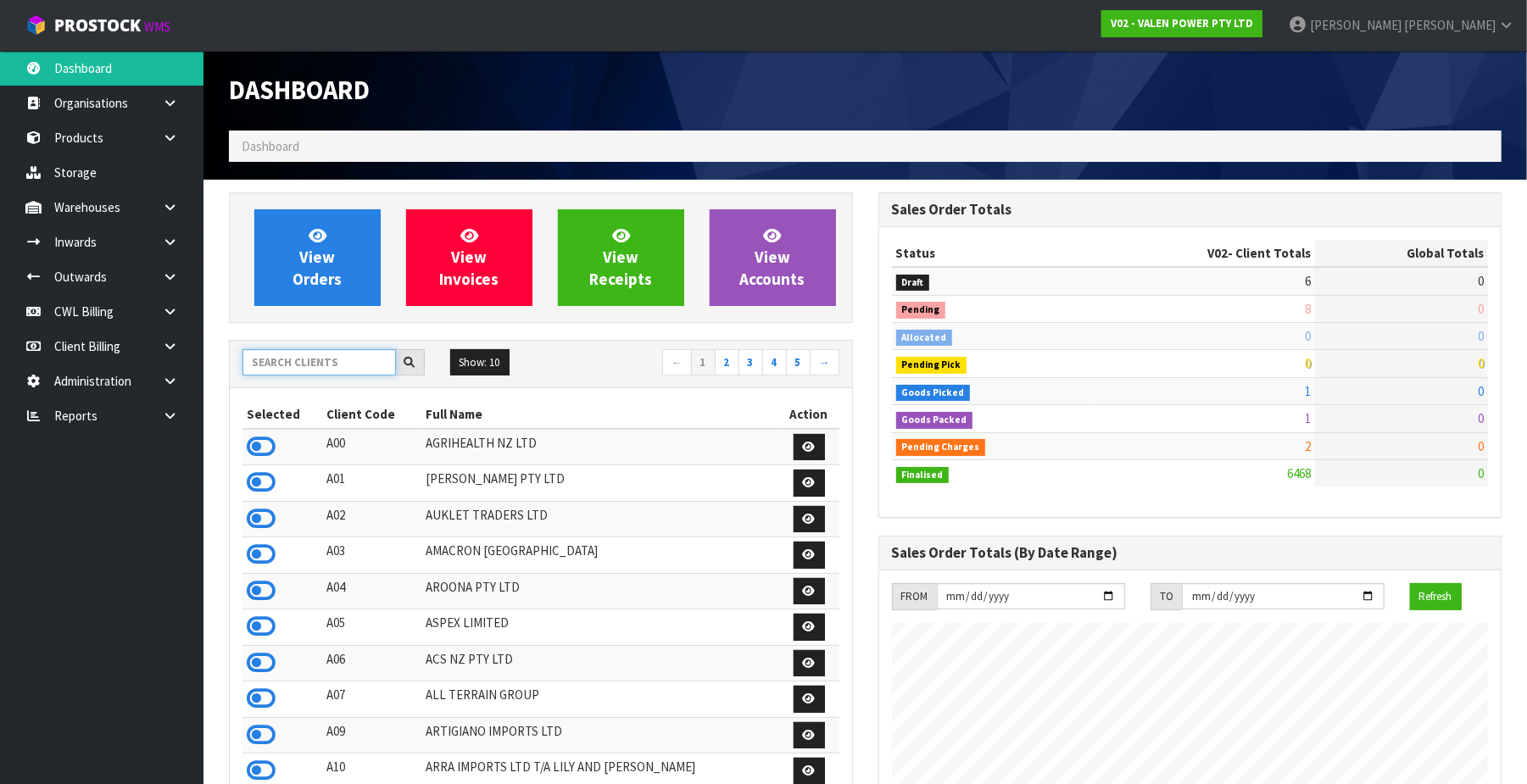
click at [275, 357] on input "text" at bounding box center [319, 362] width 153 height 26
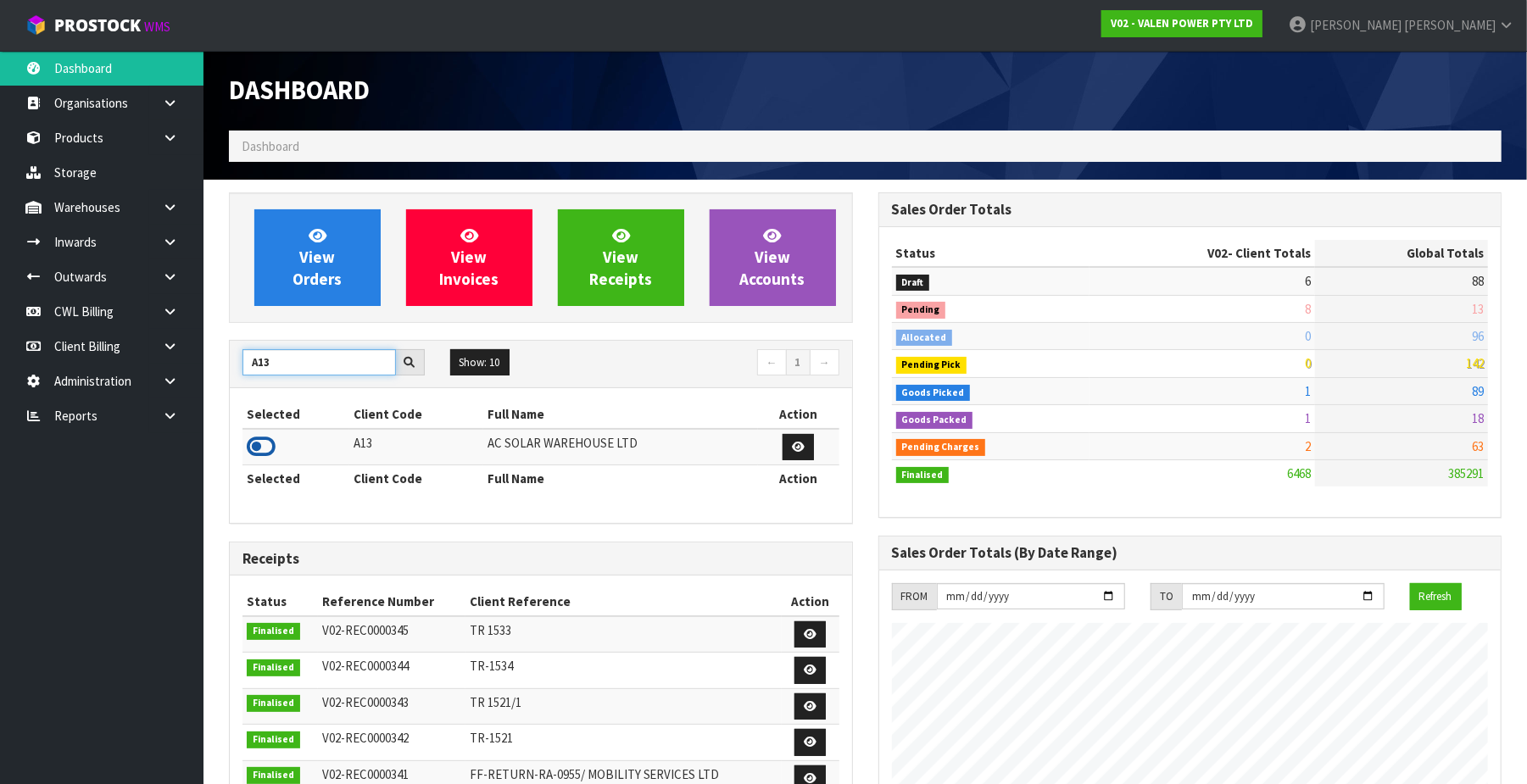
type input "A13"
drag, startPoint x: 263, startPoint y: 449, endPoint x: 280, endPoint y: 385, distance: 66.2
click at [263, 446] on icon at bounding box center [261, 446] width 29 height 25
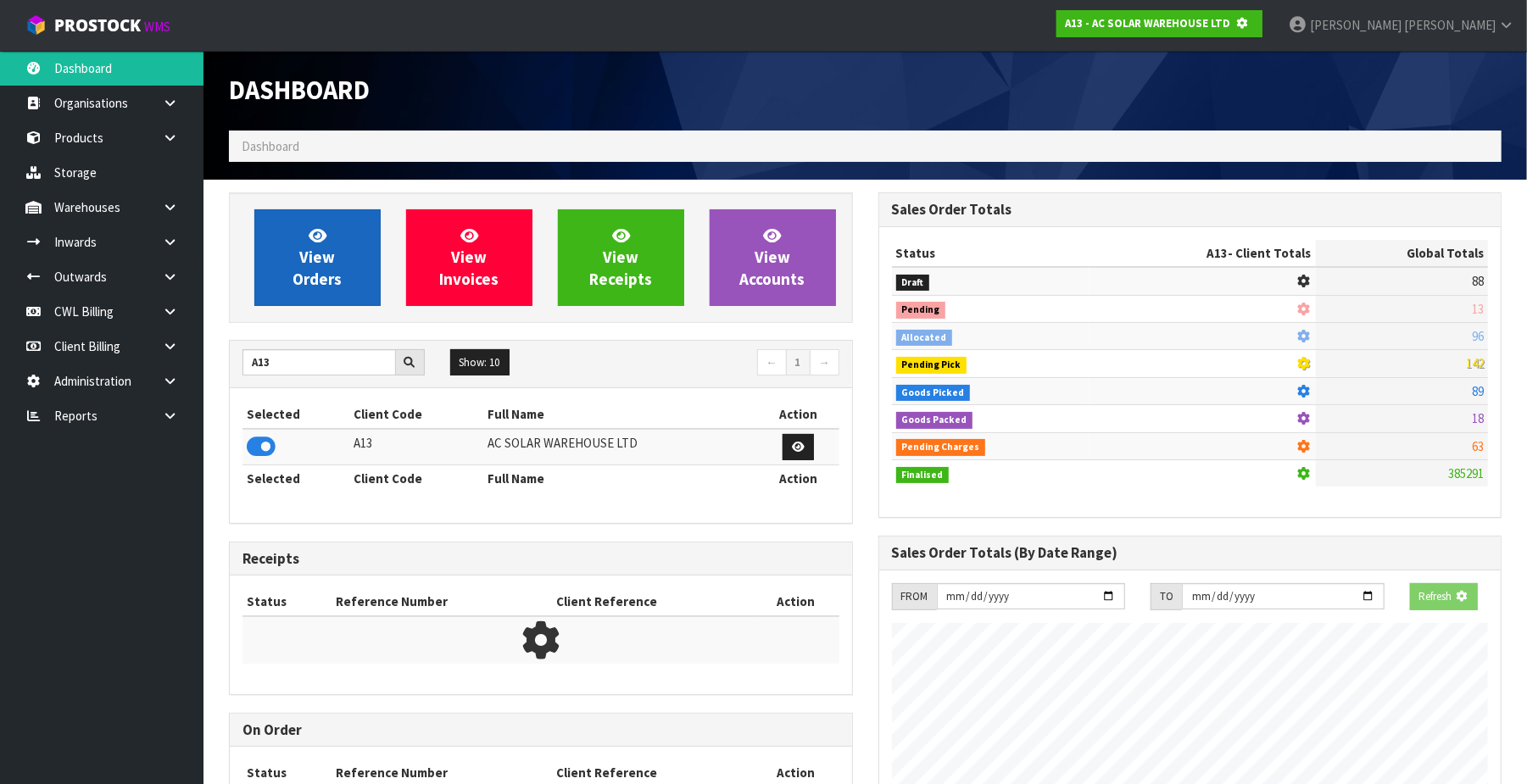
scroll to position [846264, 847128]
click at [295, 249] on link "View Orders" at bounding box center [317, 257] width 126 height 97
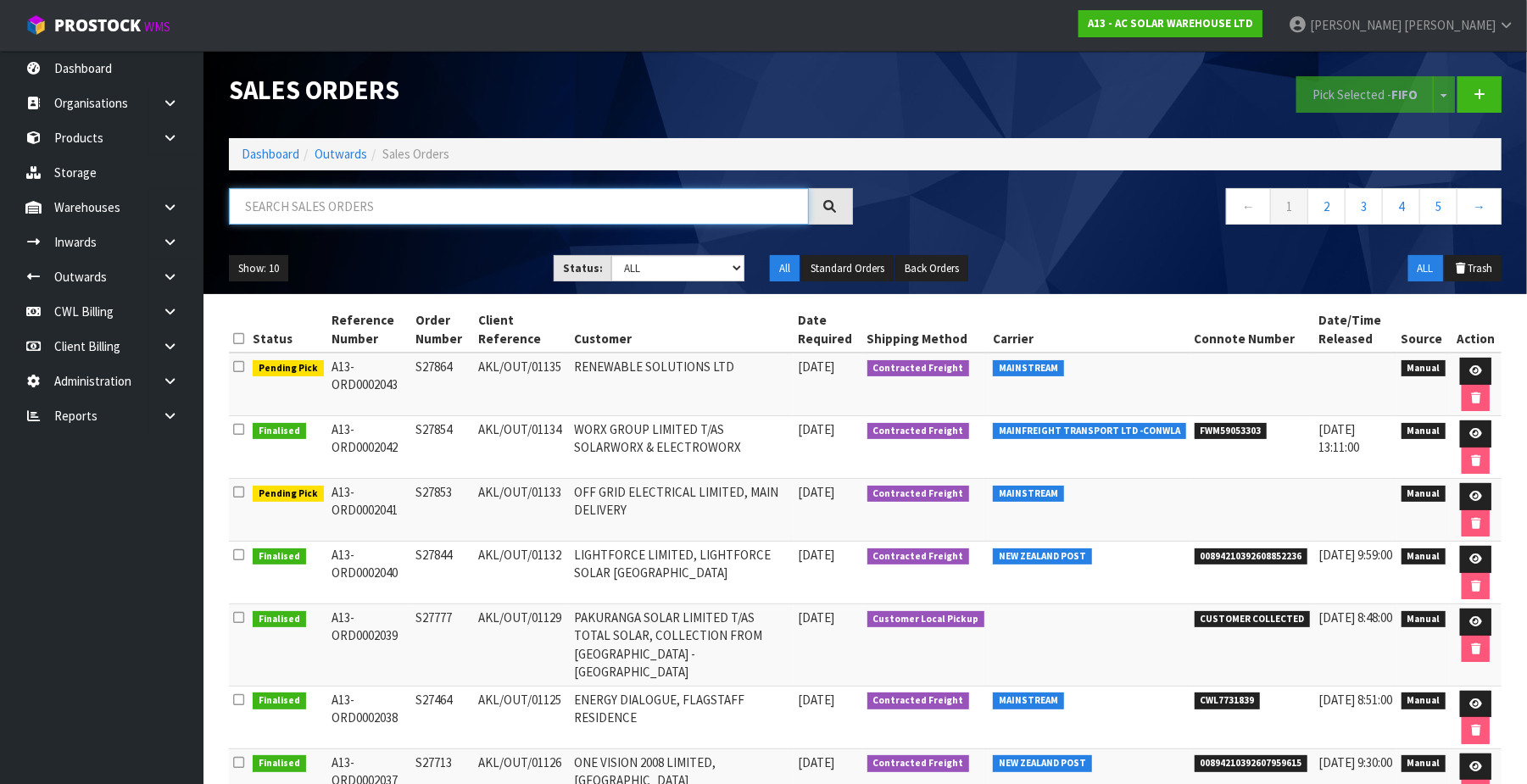
click at [305, 204] on input "text" at bounding box center [519, 206] width 580 height 37
click at [299, 200] on input "text" at bounding box center [519, 206] width 580 height 37
paste input "FWM58762512"
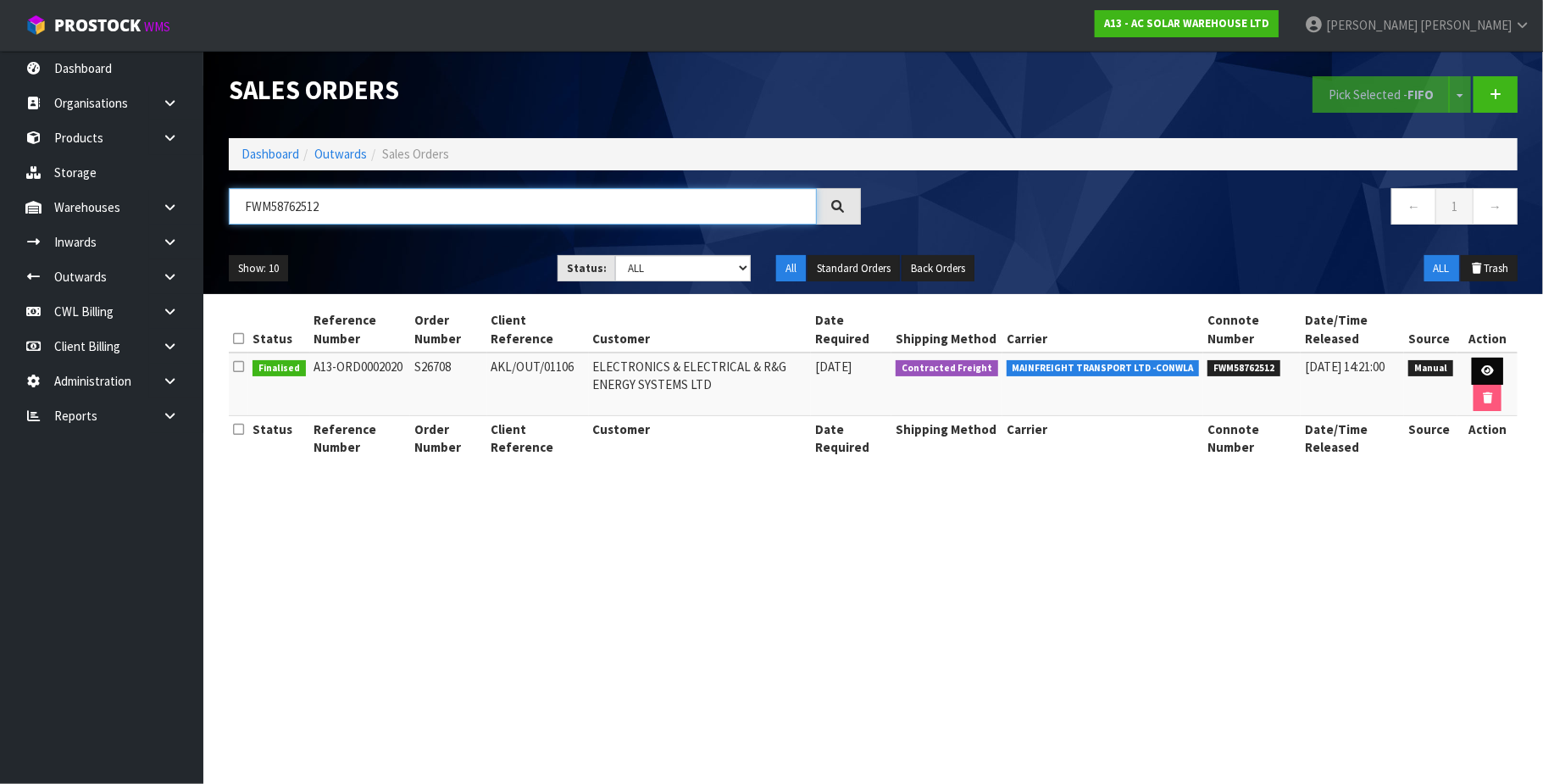
type input "FWM58762512"
click at [1492, 370] on icon at bounding box center [1487, 370] width 13 height 11
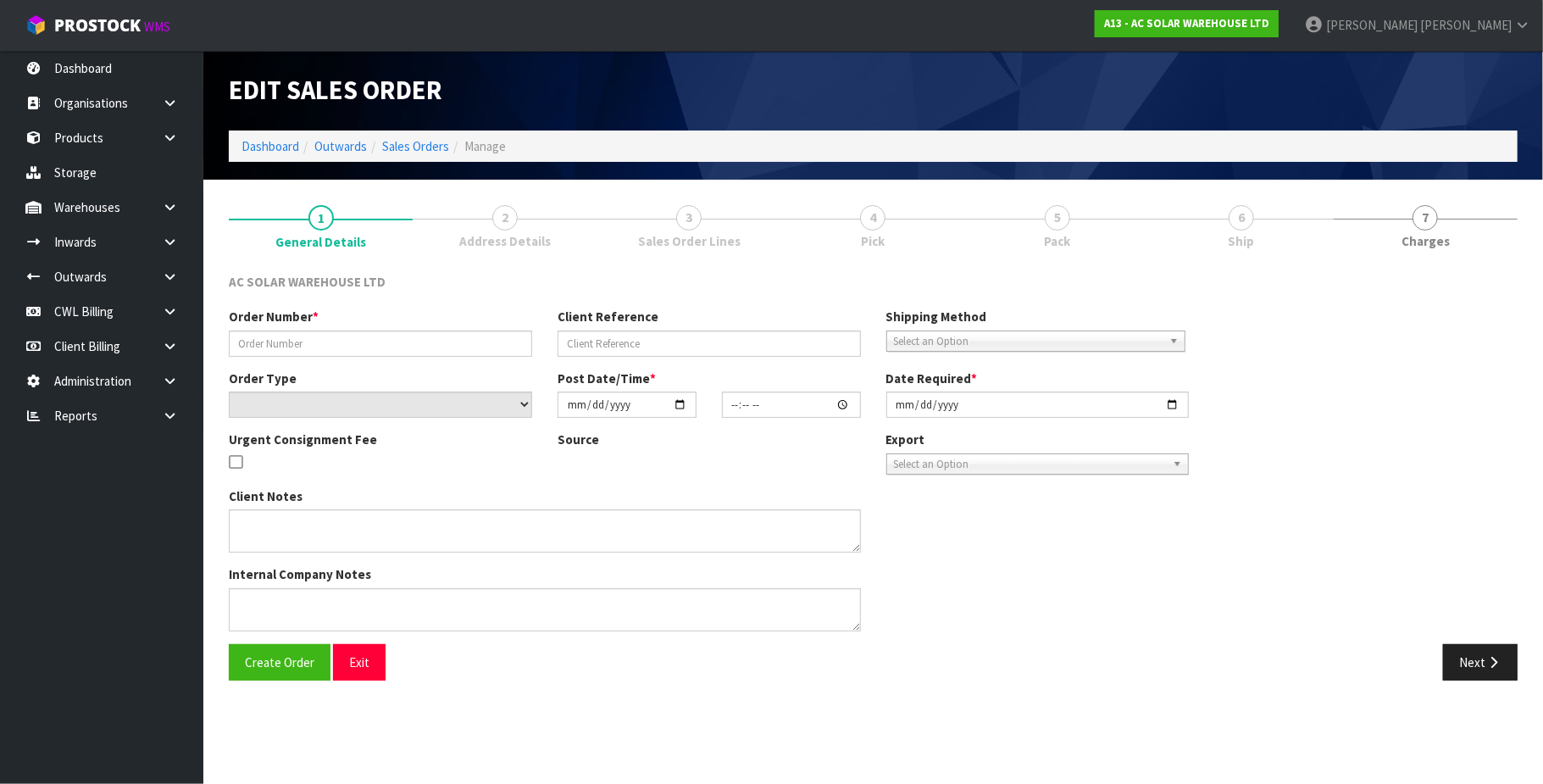
type input "S26708"
type input "AKL/OUT/01106"
select select "number:0"
type input "2025-09-19"
type input "13:09:00.000"
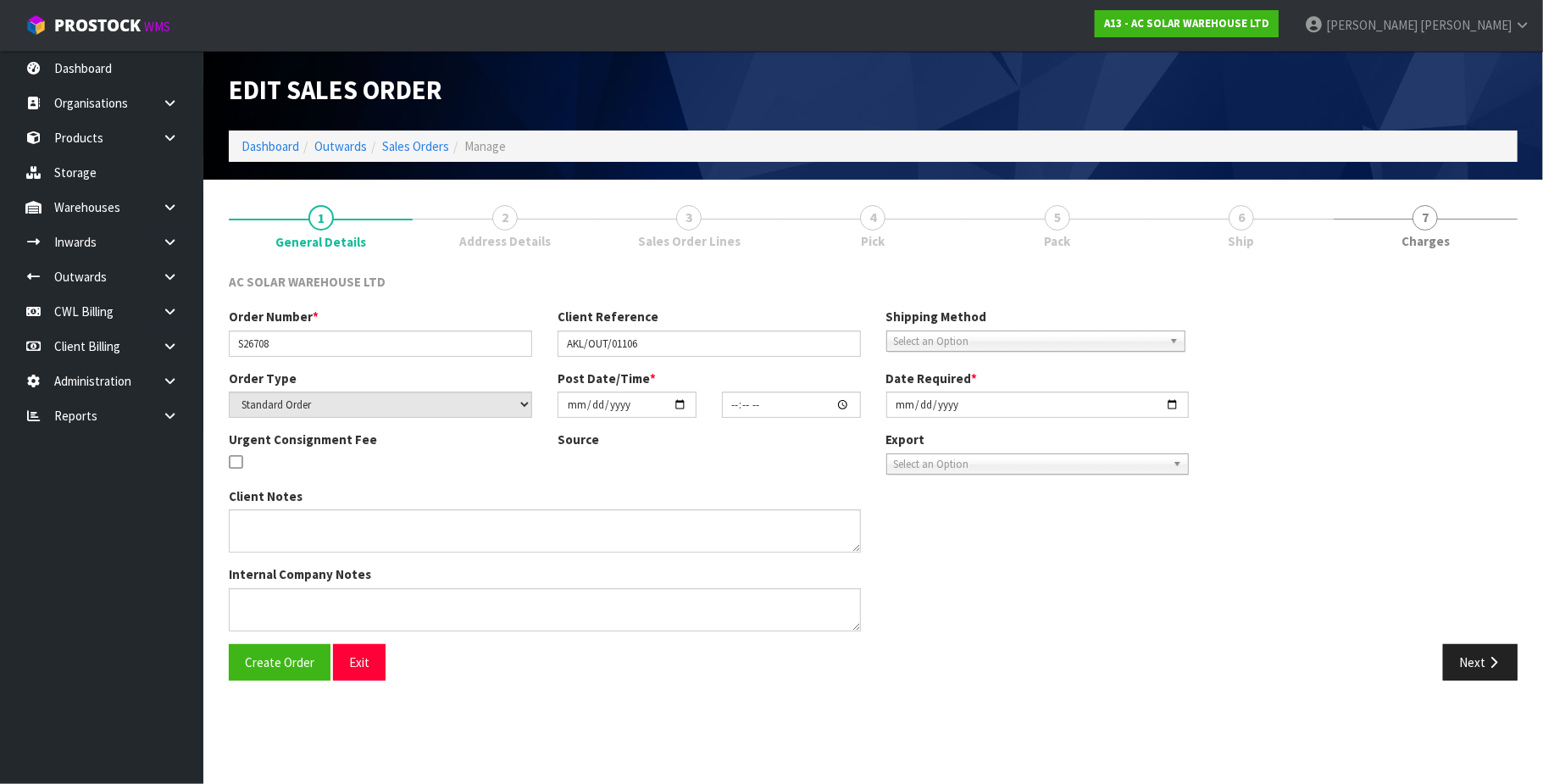
type input "2025-09-19"
type textarea "SEND WITH MAINFREIGHT"
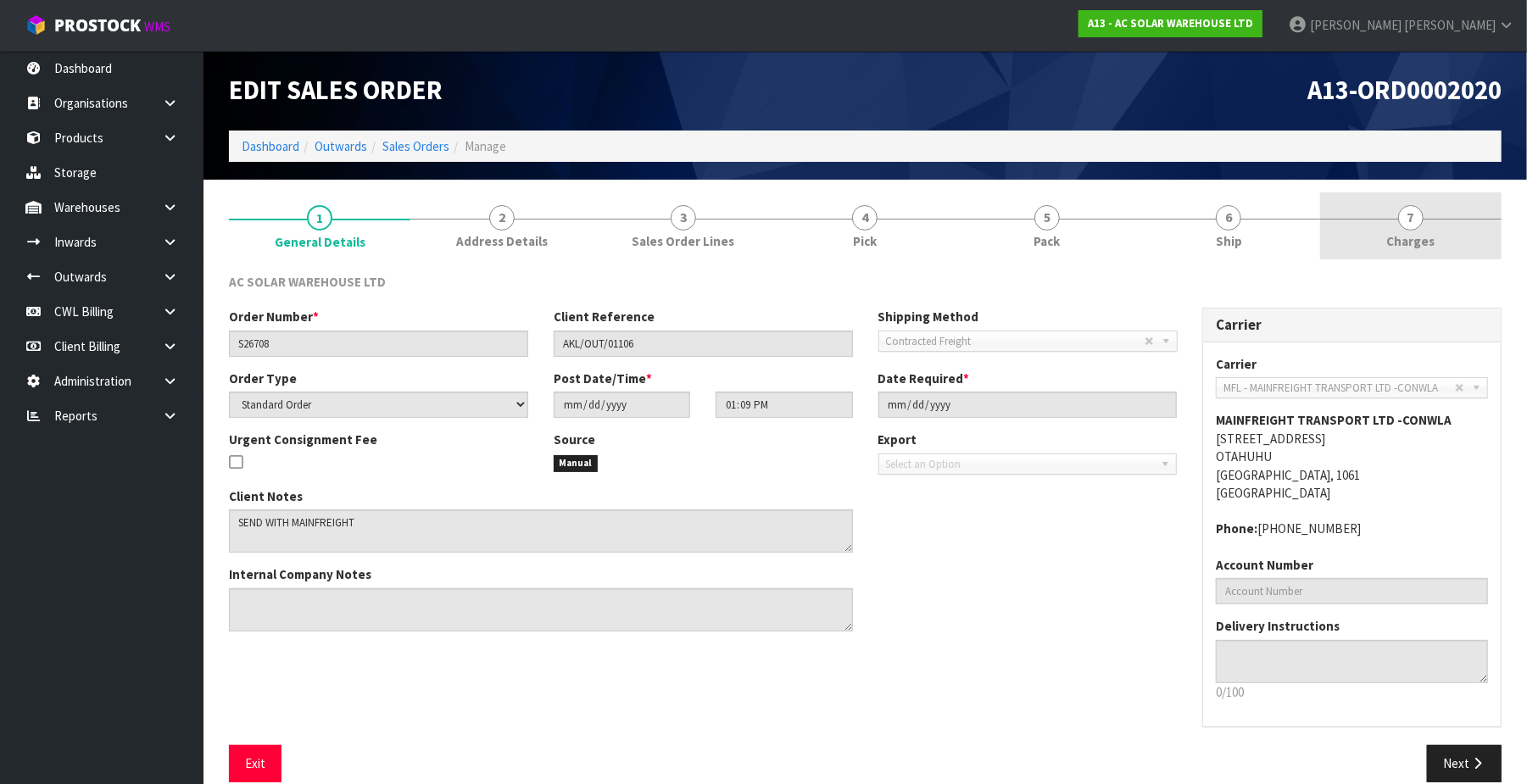
click at [1409, 221] on span "7" at bounding box center [1410, 217] width 25 height 25
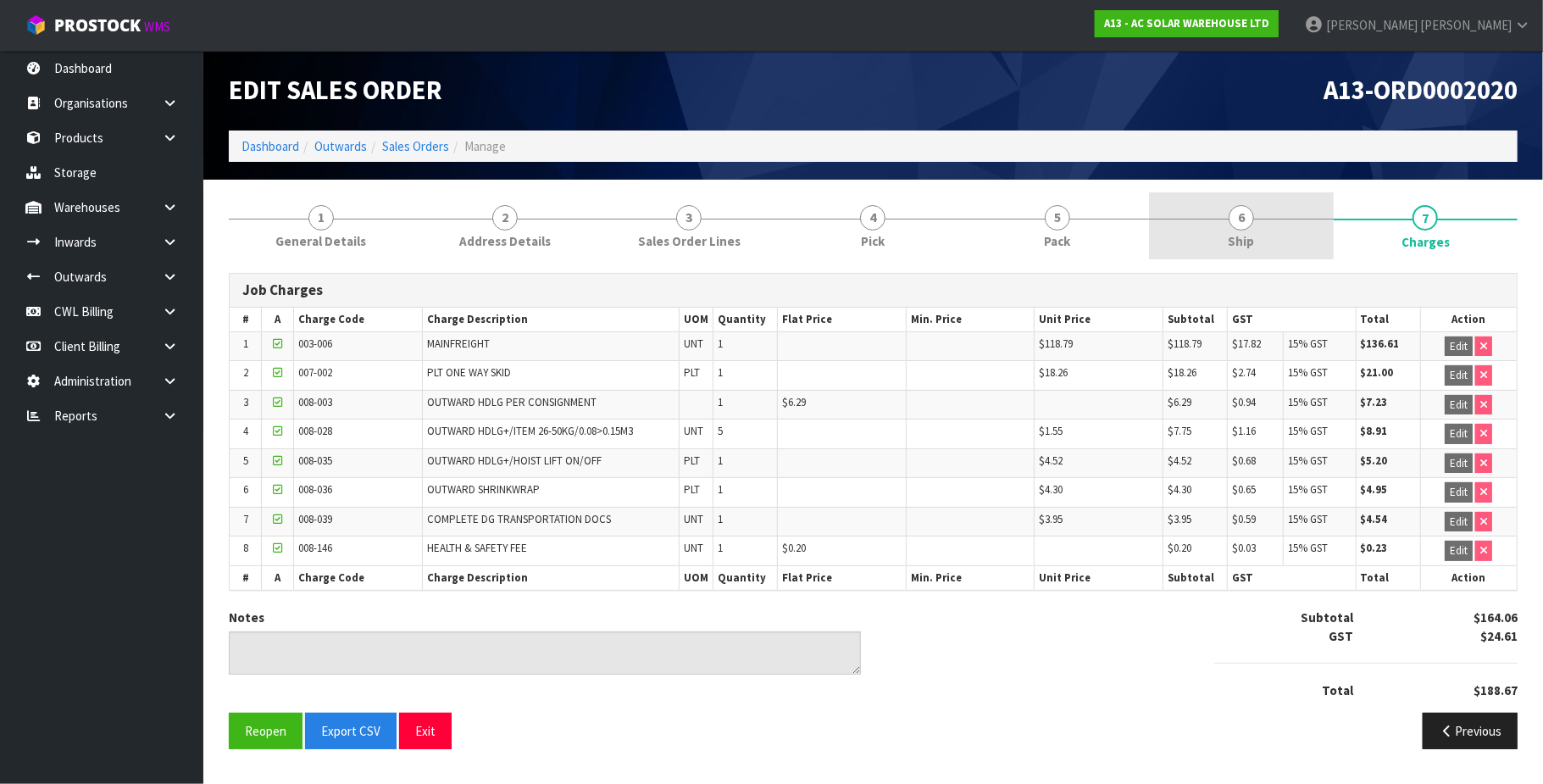
click at [1249, 212] on span "6" at bounding box center [1241, 217] width 25 height 25
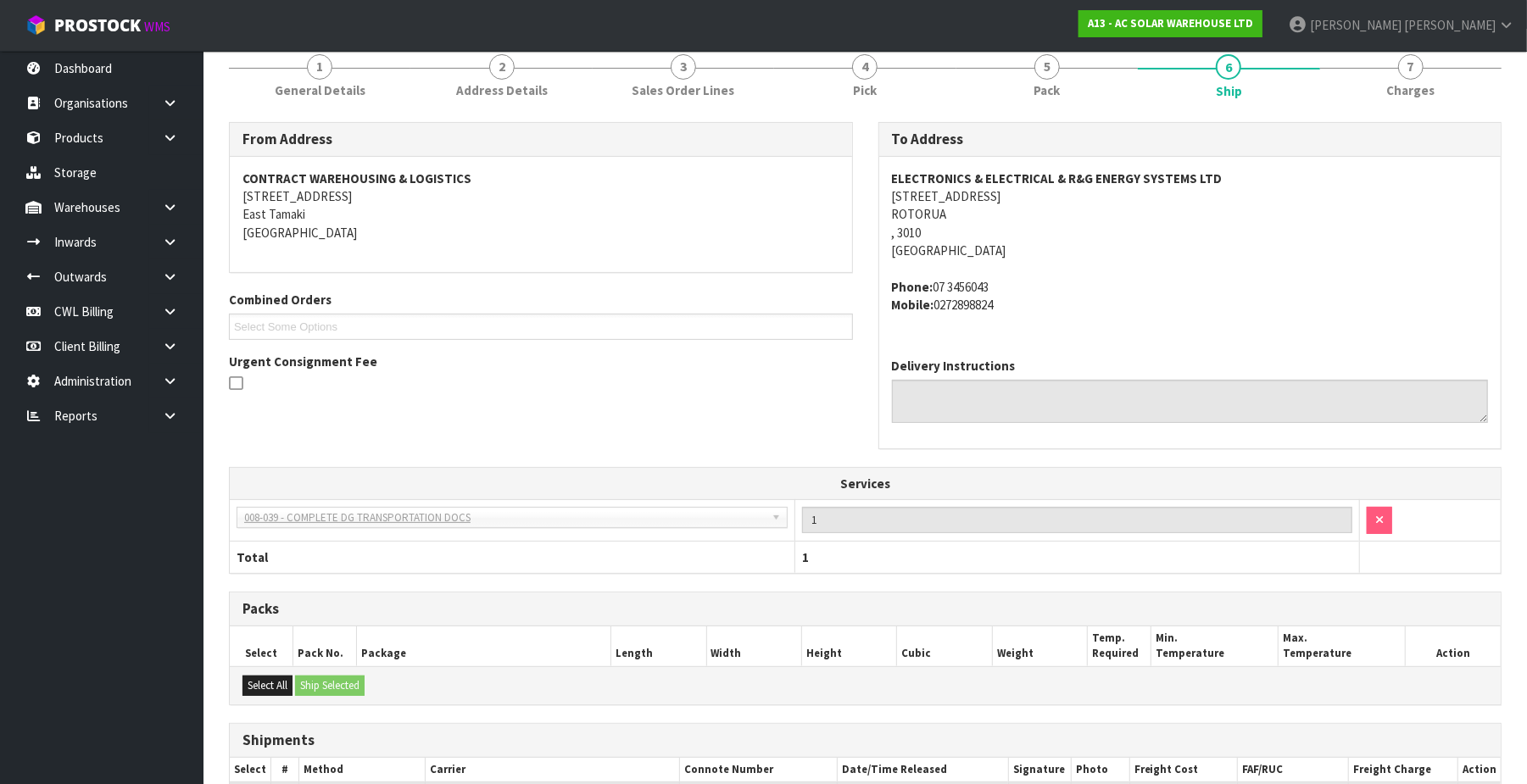
scroll to position [316, 0]
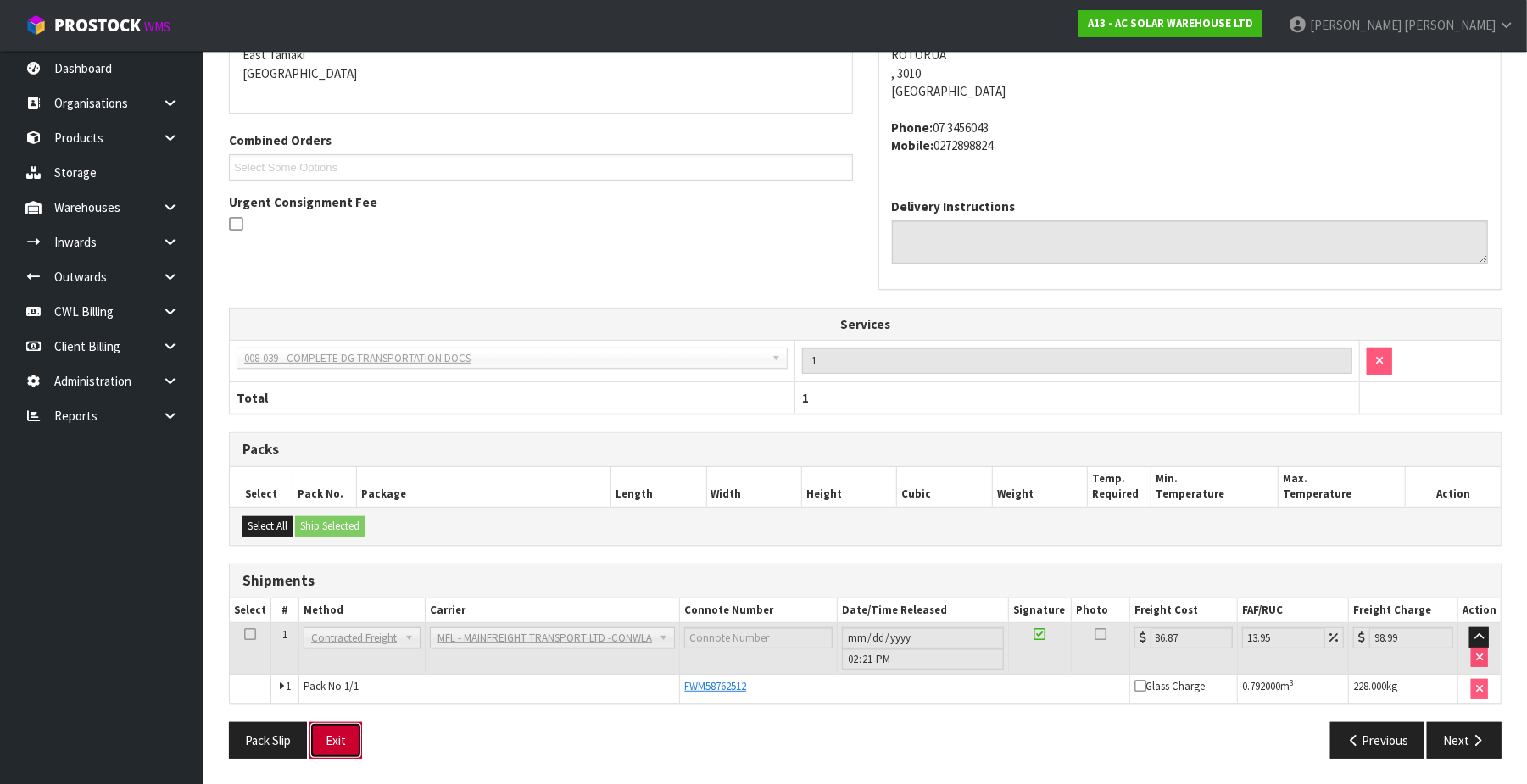
click at [343, 733] on button "Exit" at bounding box center [336, 740] width 52 height 37
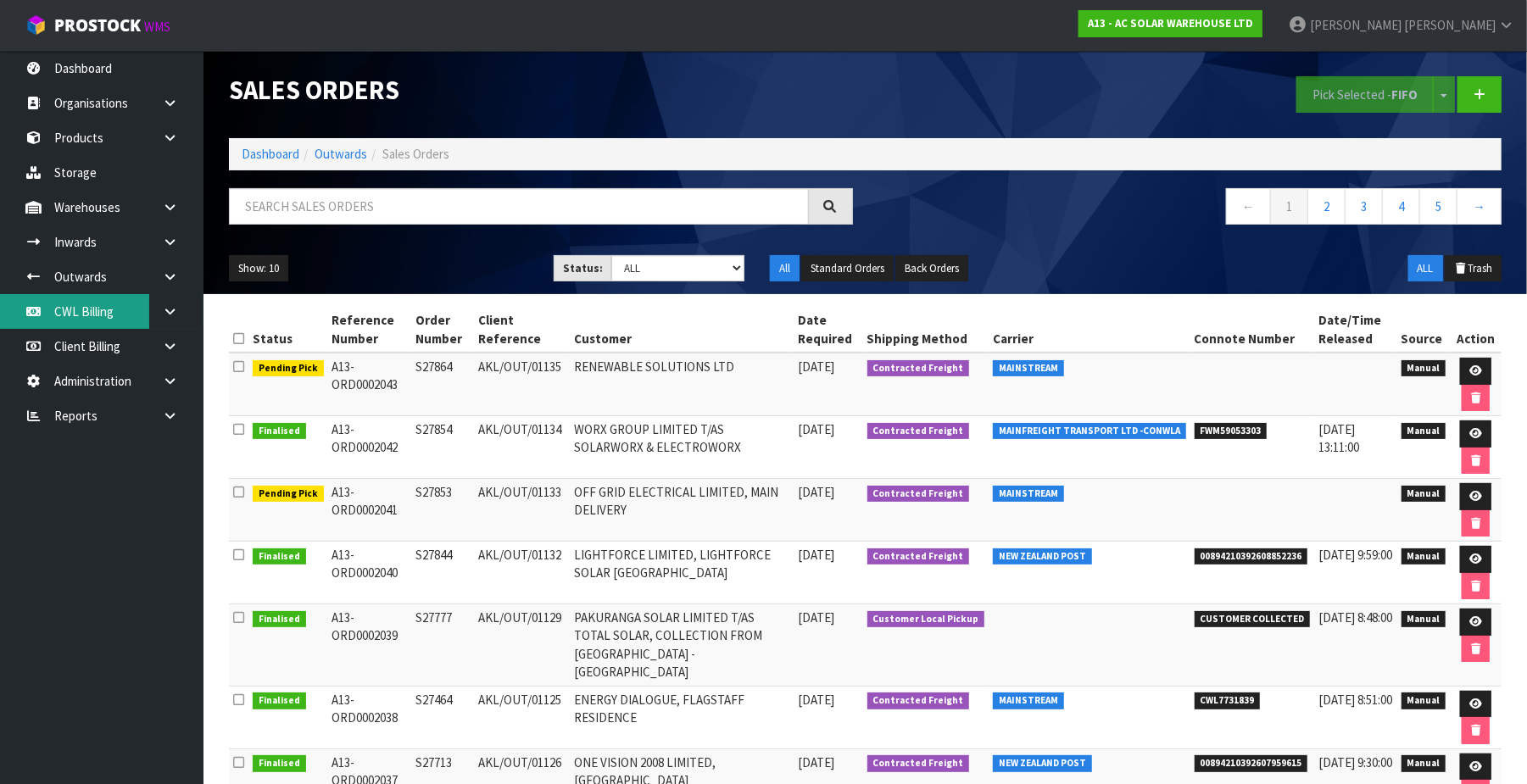
click at [99, 312] on link "CWL Billing" at bounding box center [101, 312] width 203 height 35
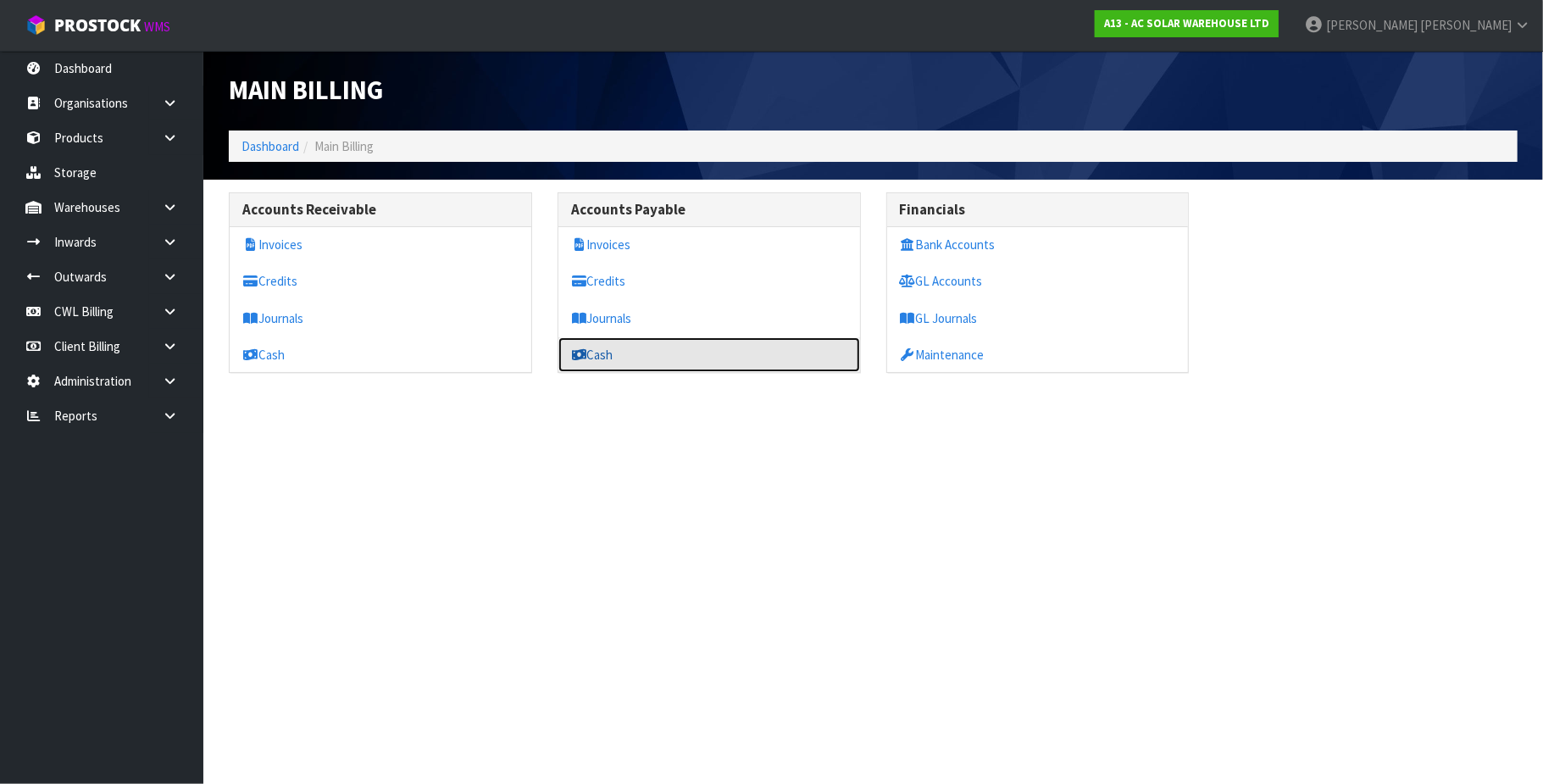
click at [644, 357] on link "Cash" at bounding box center [709, 355] width 301 height 35
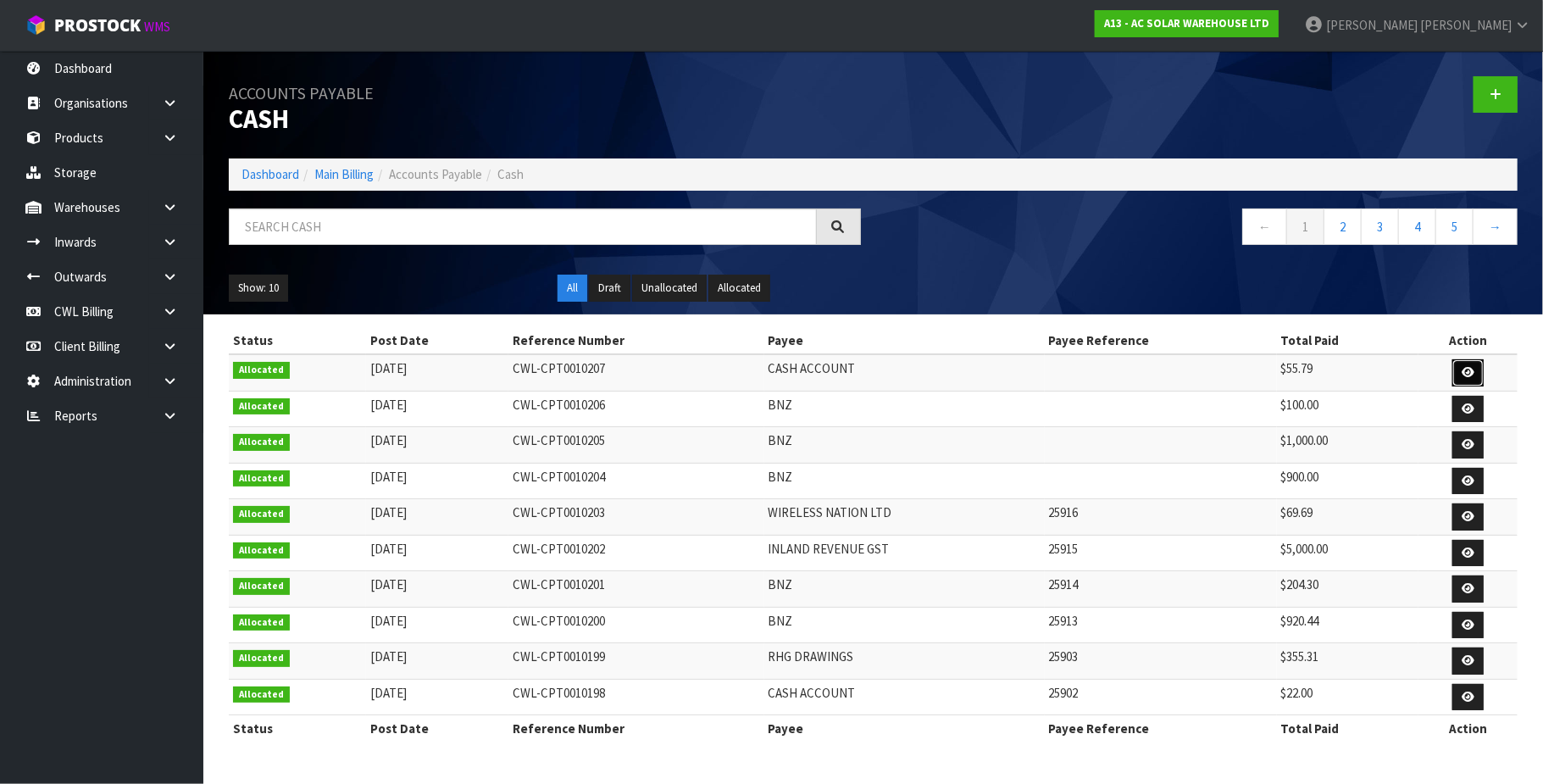
click at [1465, 369] on icon at bounding box center [1468, 372] width 13 height 11
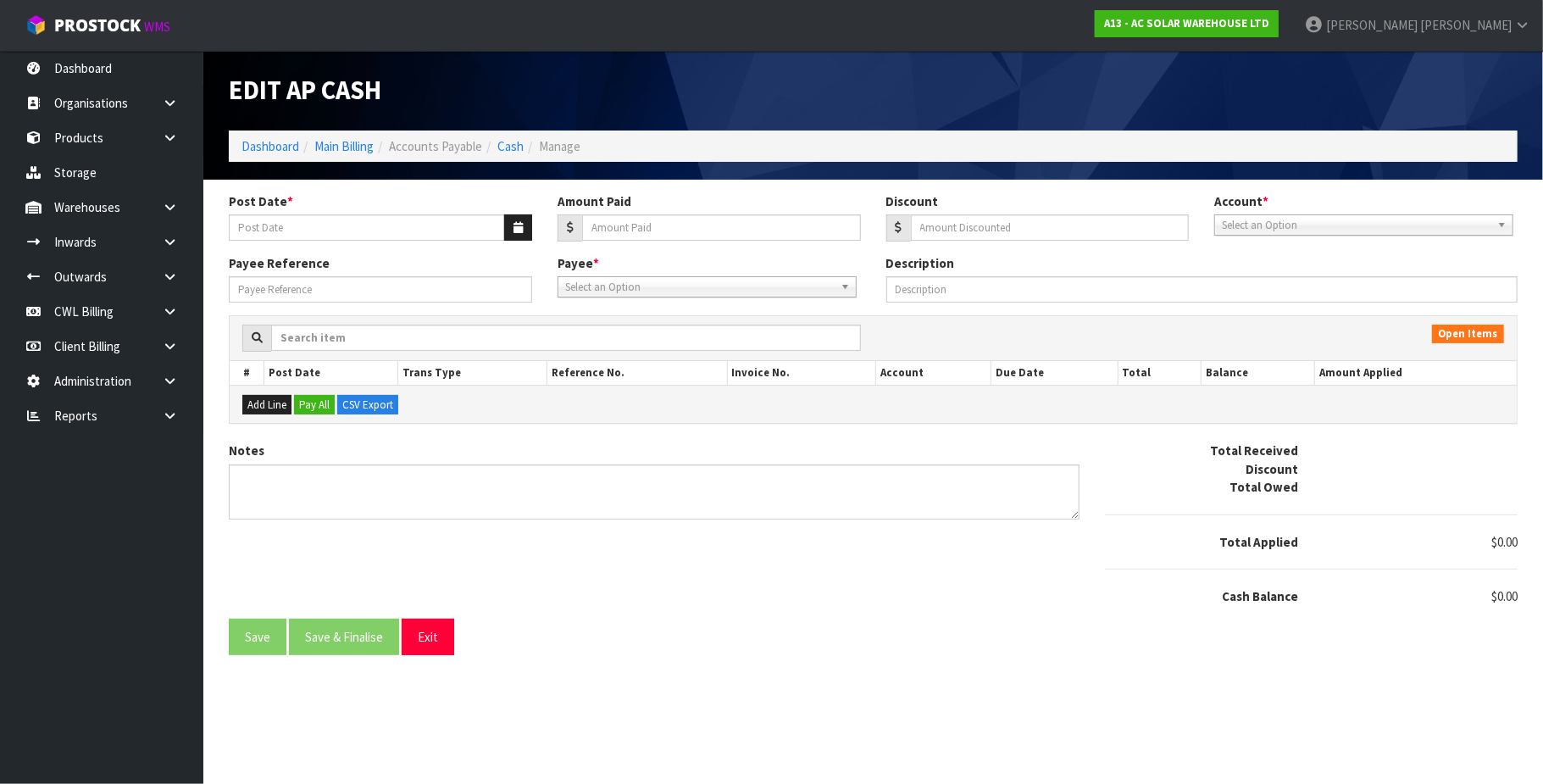
type input "[DATE]"
type input "55.79"
type input "2.71"
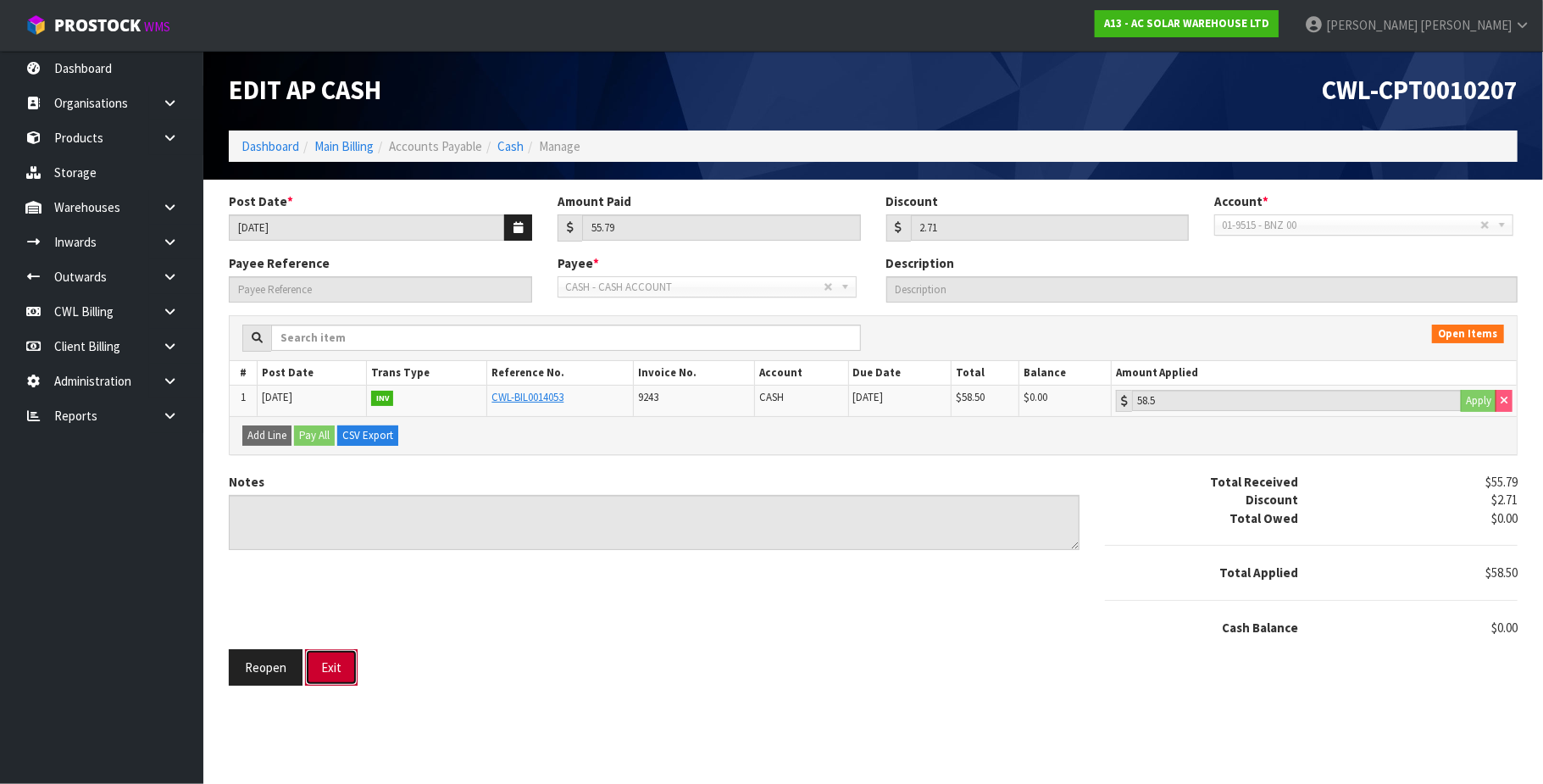
click at [320, 676] on button "Exit" at bounding box center [331, 667] width 52 height 37
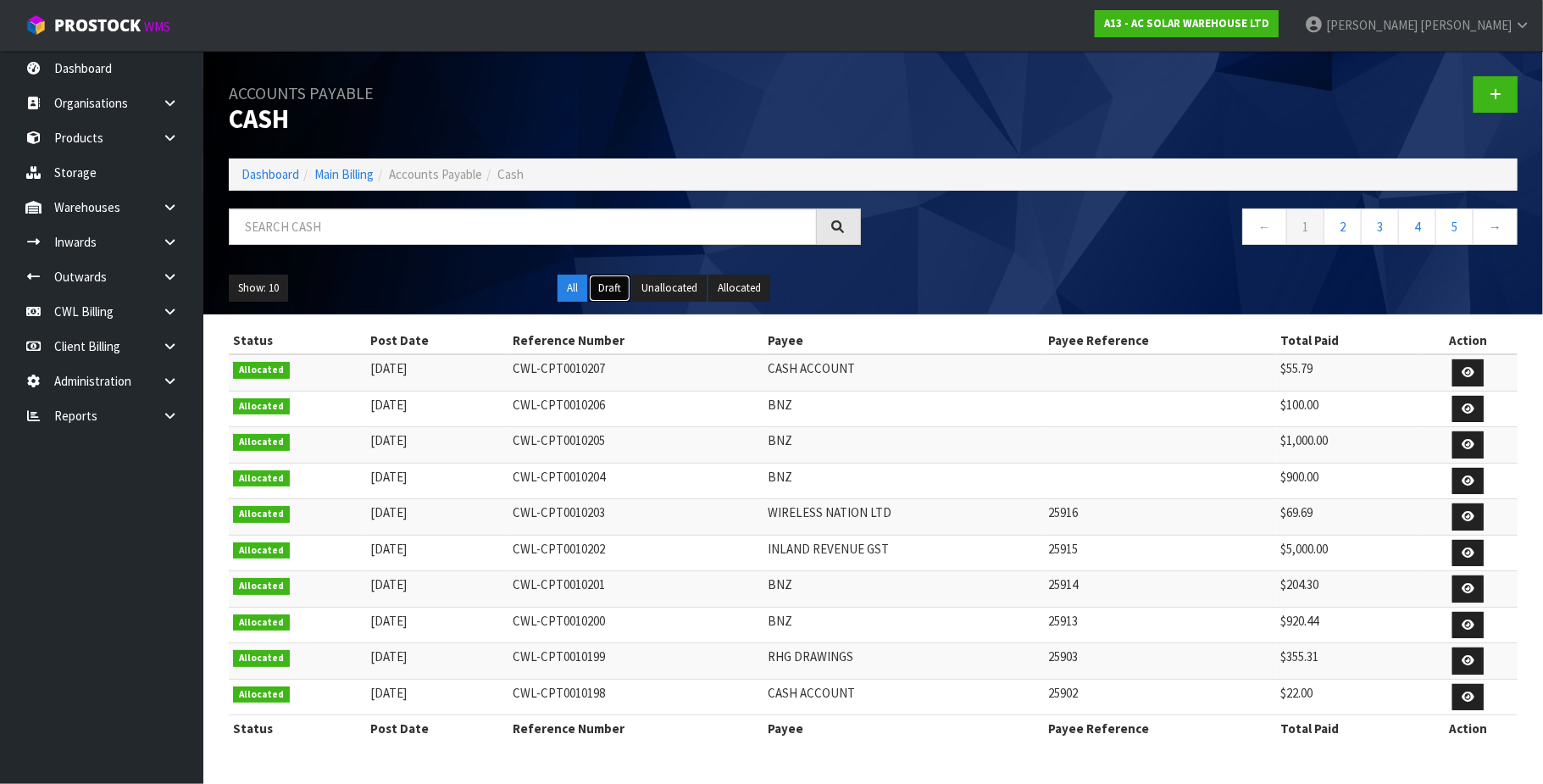
click at [611, 294] on button "Draft" at bounding box center [610, 287] width 42 height 27
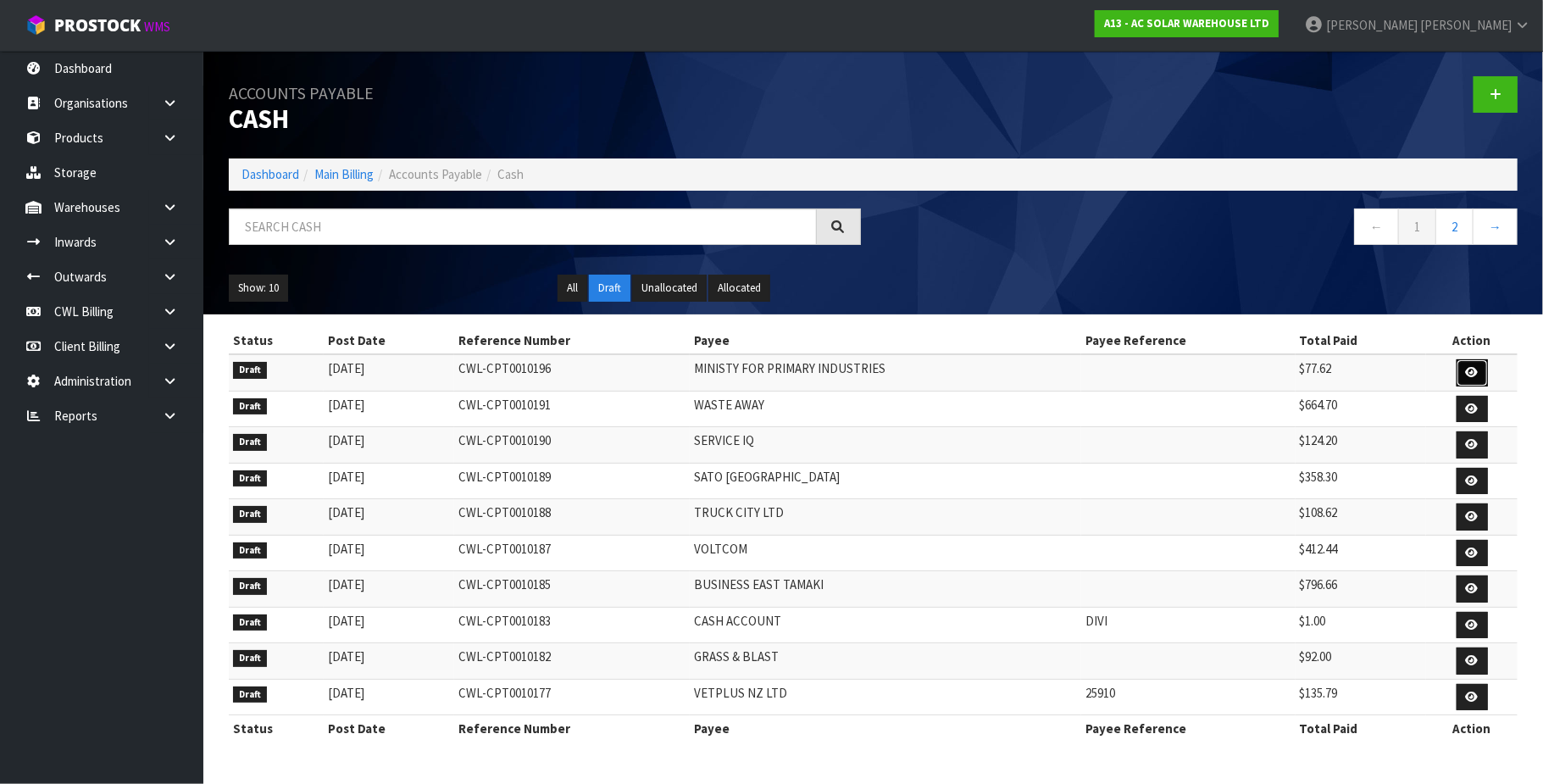
click at [1474, 364] on link at bounding box center [1472, 372] width 31 height 27
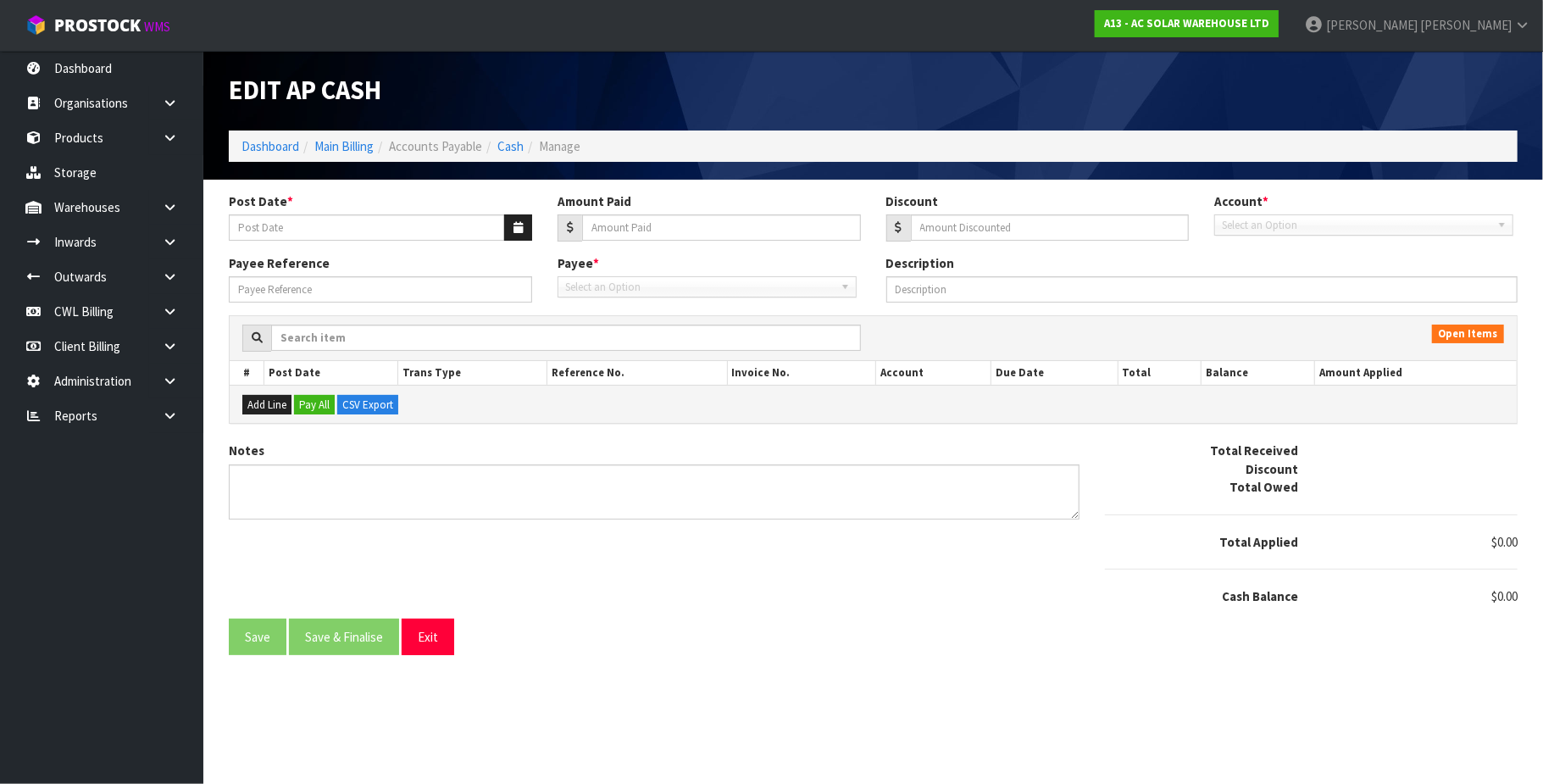
type input "[DATE]"
type input "77.62"
type input "0"
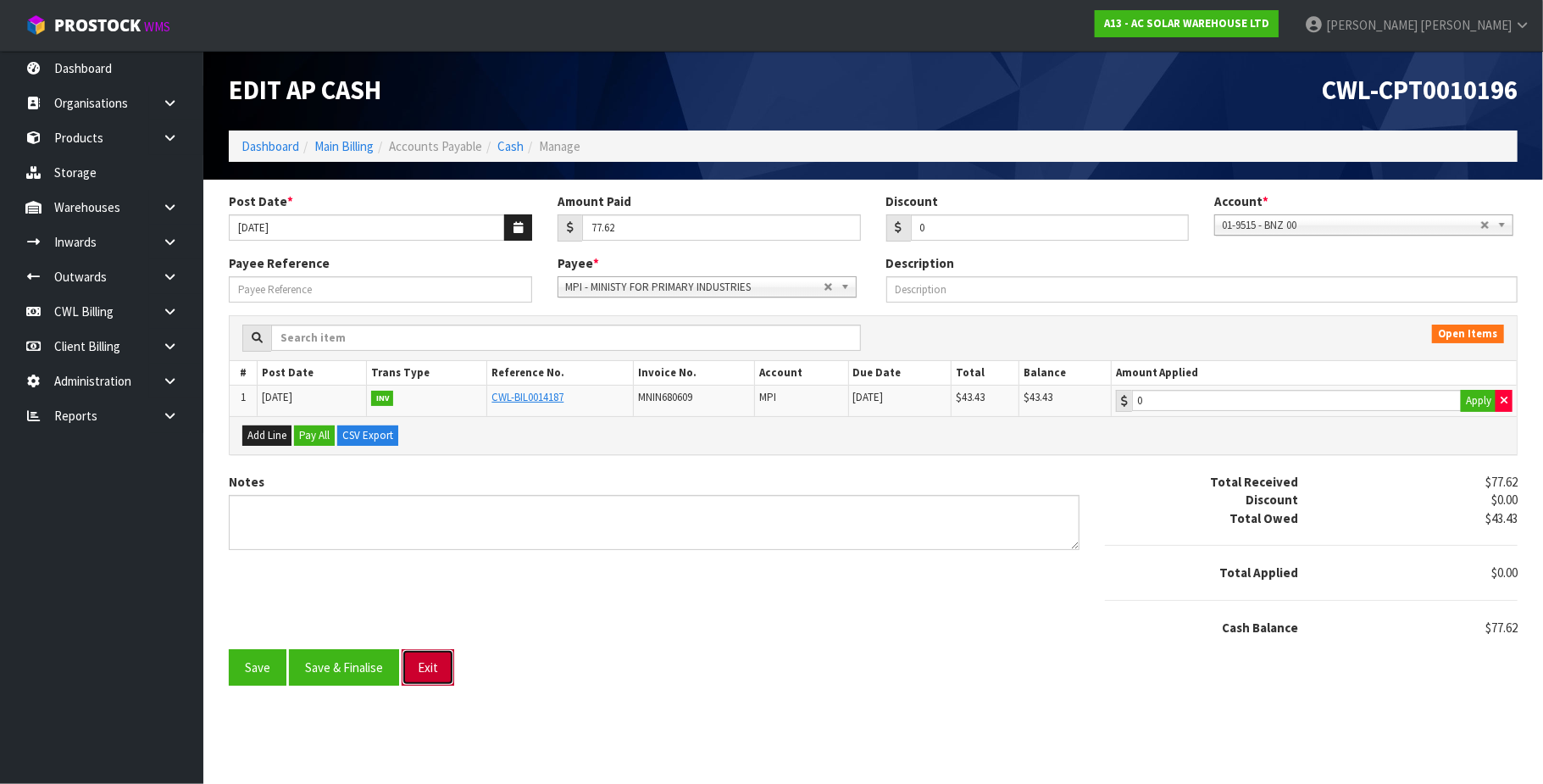
click at [448, 669] on button "Exit" at bounding box center [428, 667] width 52 height 37
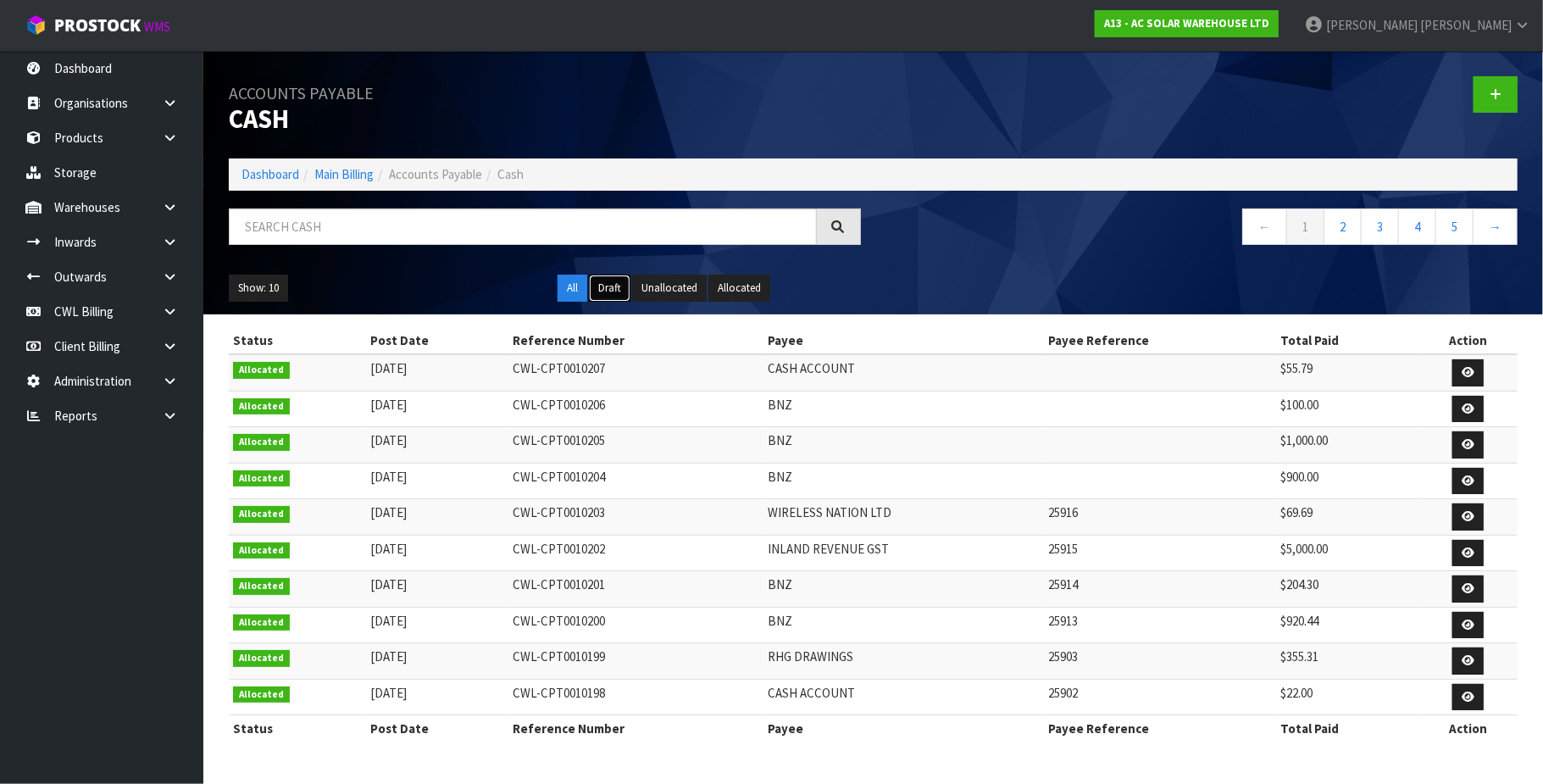
click at [610, 294] on button "Draft" at bounding box center [610, 287] width 42 height 27
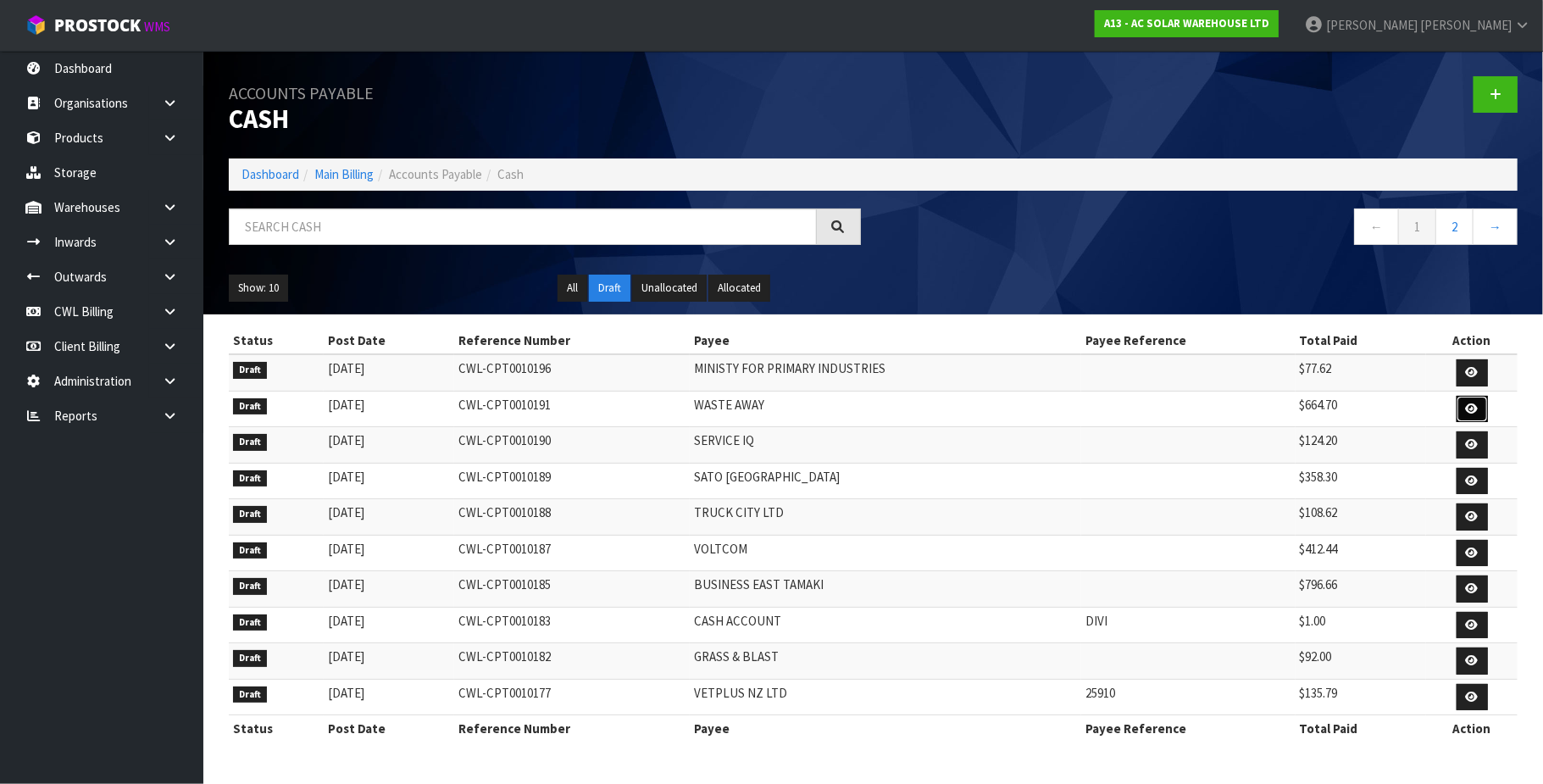
click at [1466, 414] on icon at bounding box center [1472, 409] width 13 height 11
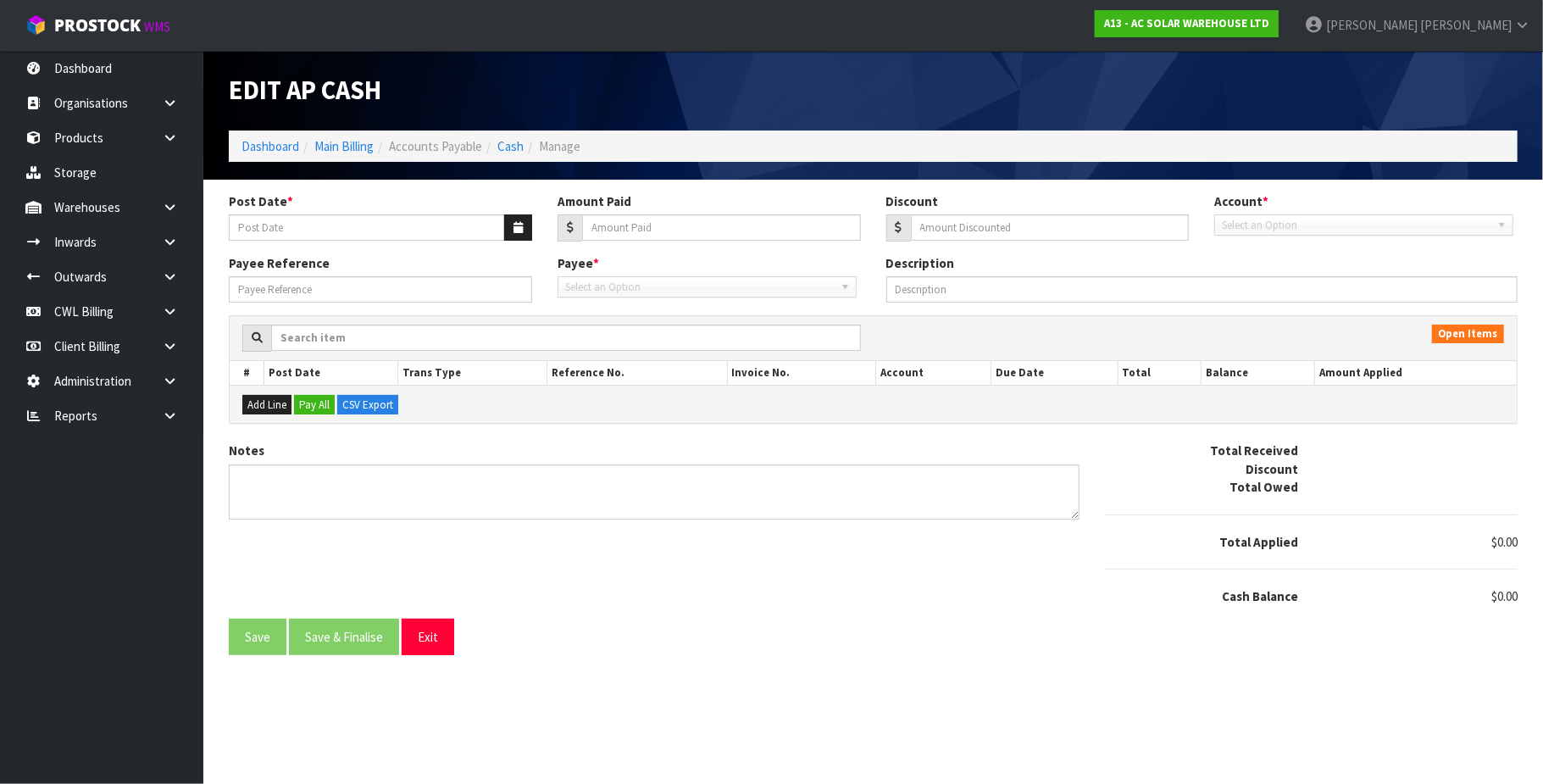
type input "15/09/2025"
type input "664.7"
type input "0"
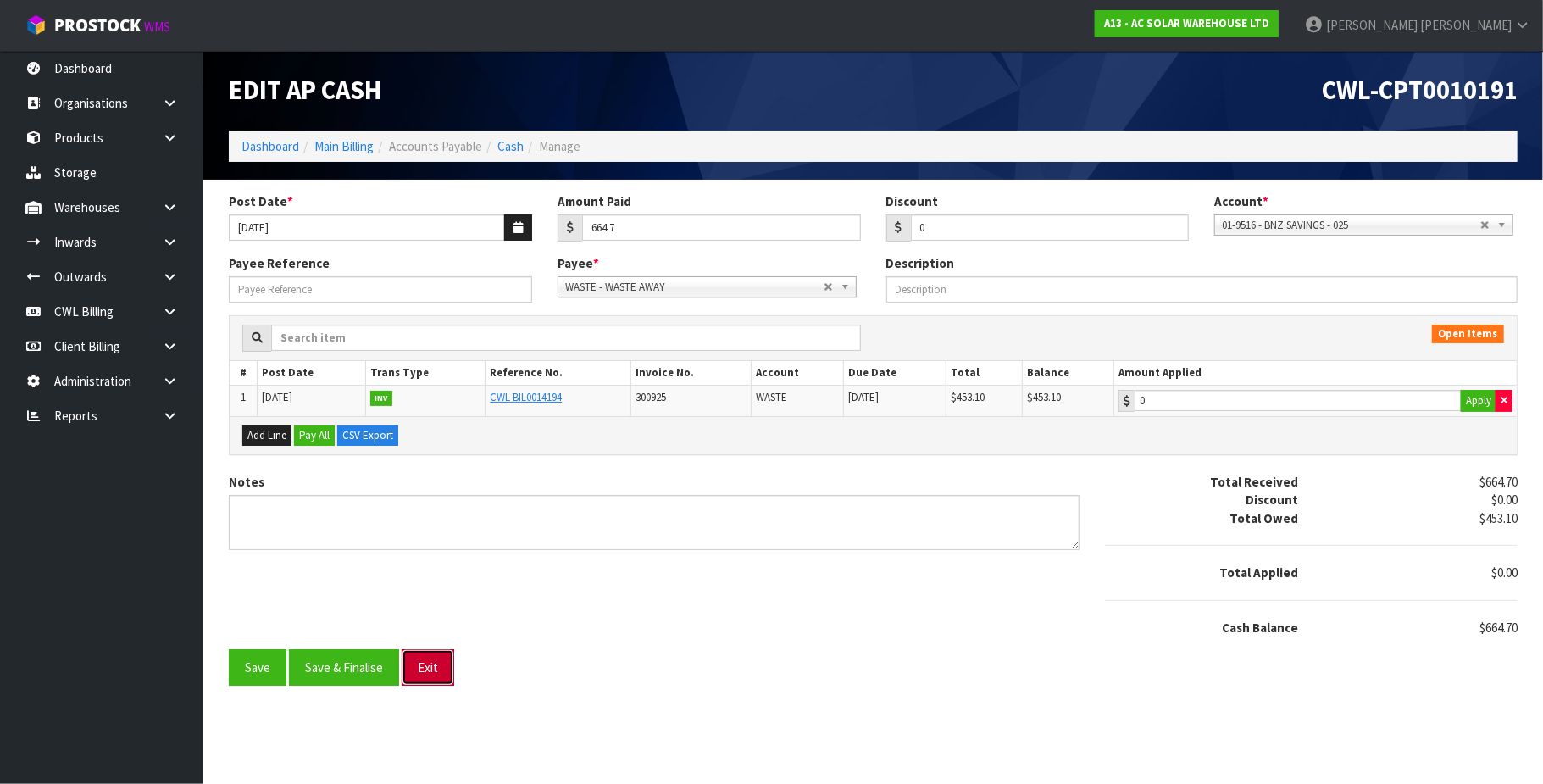
click at [423, 666] on button "Exit" at bounding box center [428, 667] width 52 height 37
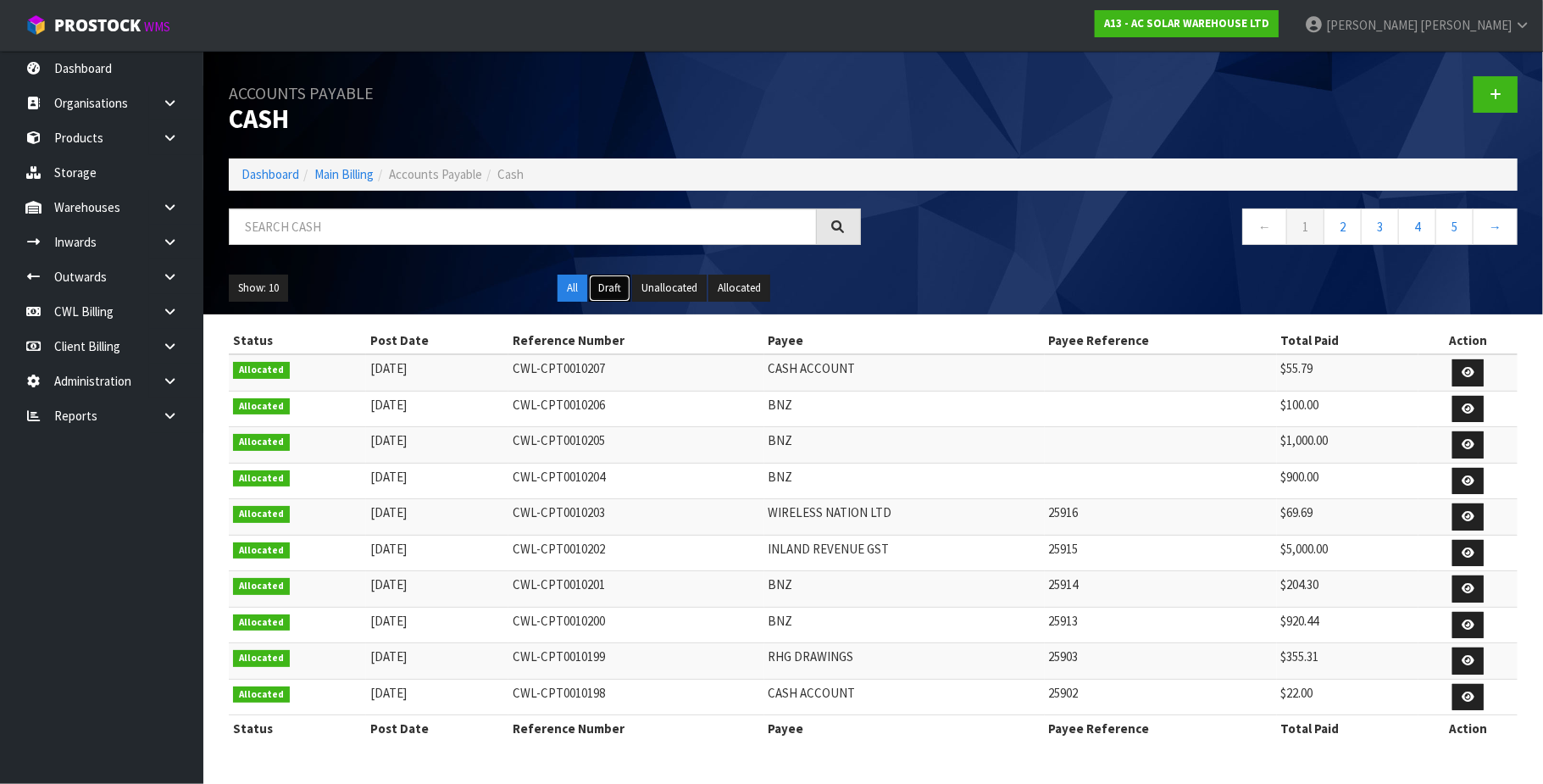
click at [606, 288] on button "Draft" at bounding box center [610, 287] width 42 height 27
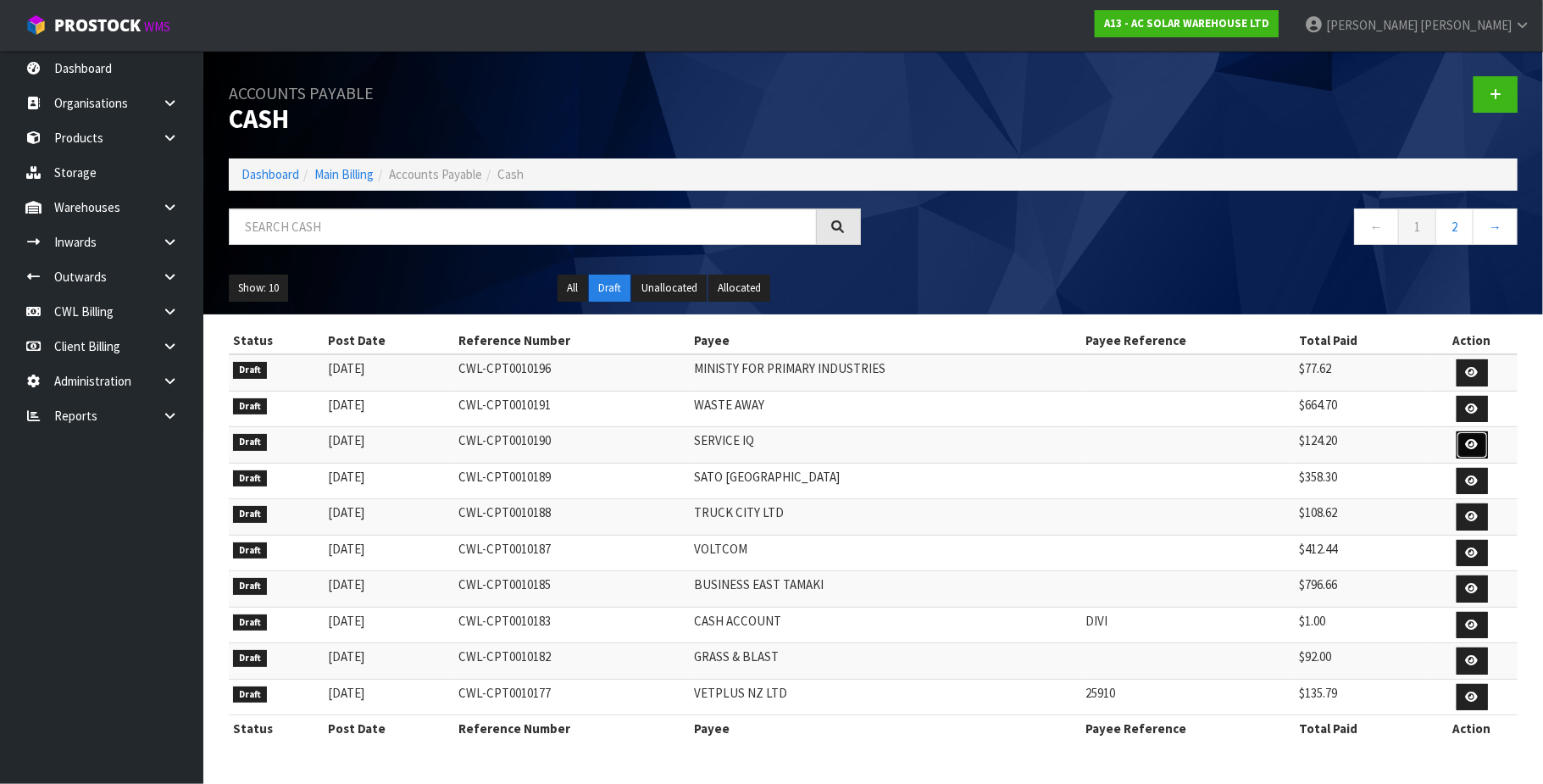
click at [1475, 446] on icon at bounding box center [1472, 444] width 13 height 11
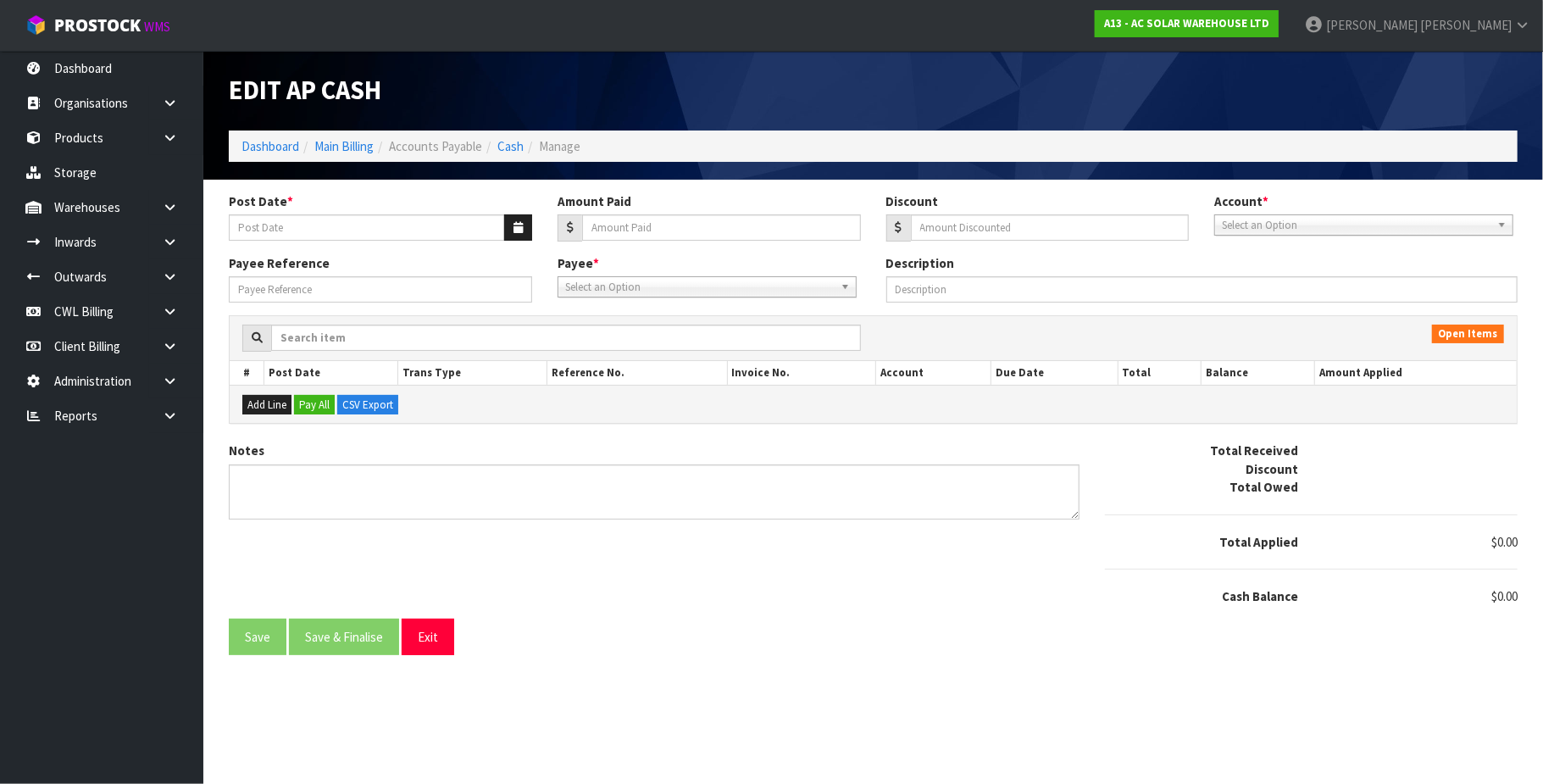
type input "15/09/2025"
type input "124.2"
type input "0"
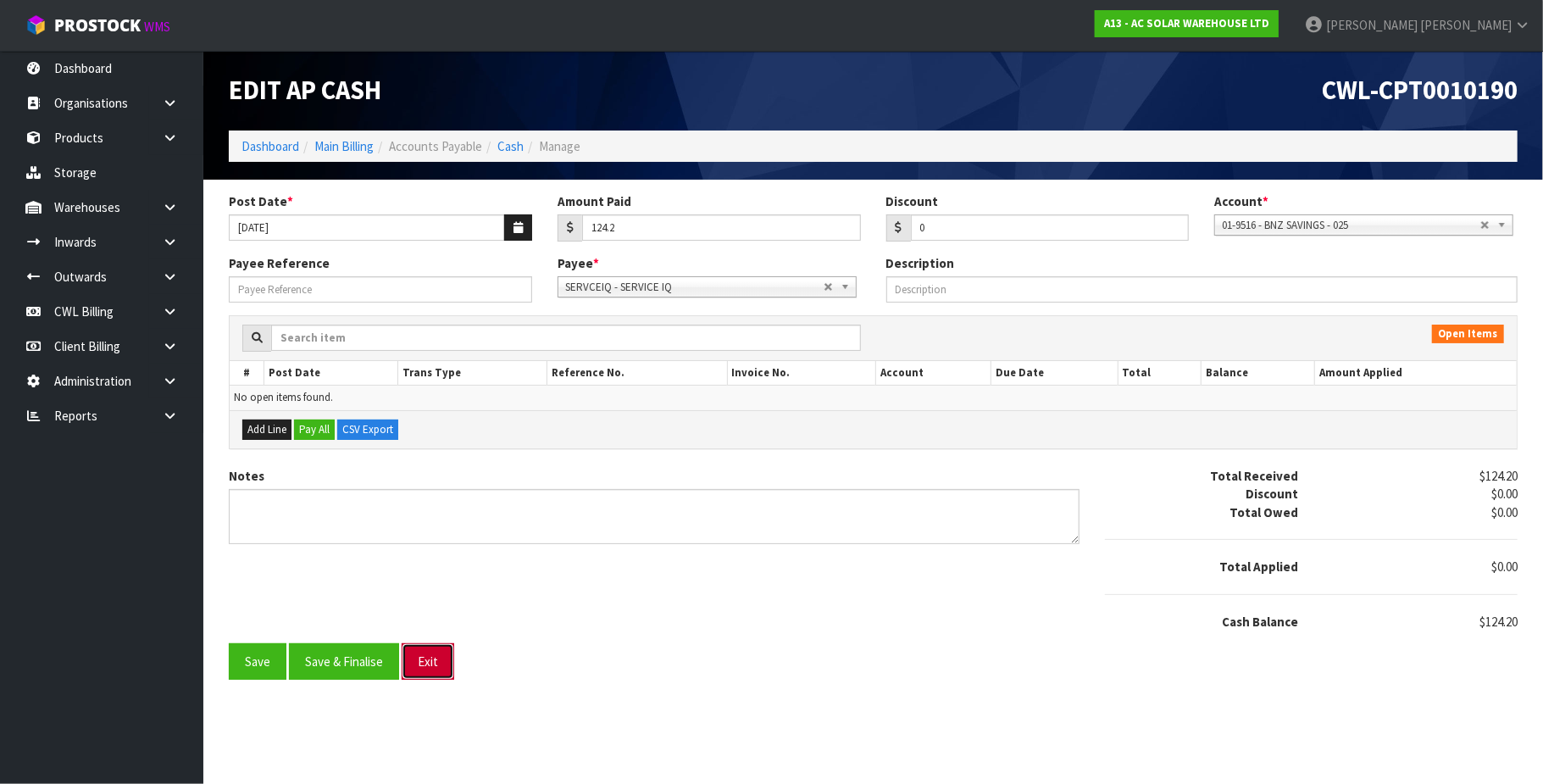
click at [431, 666] on button "Exit" at bounding box center [428, 661] width 52 height 37
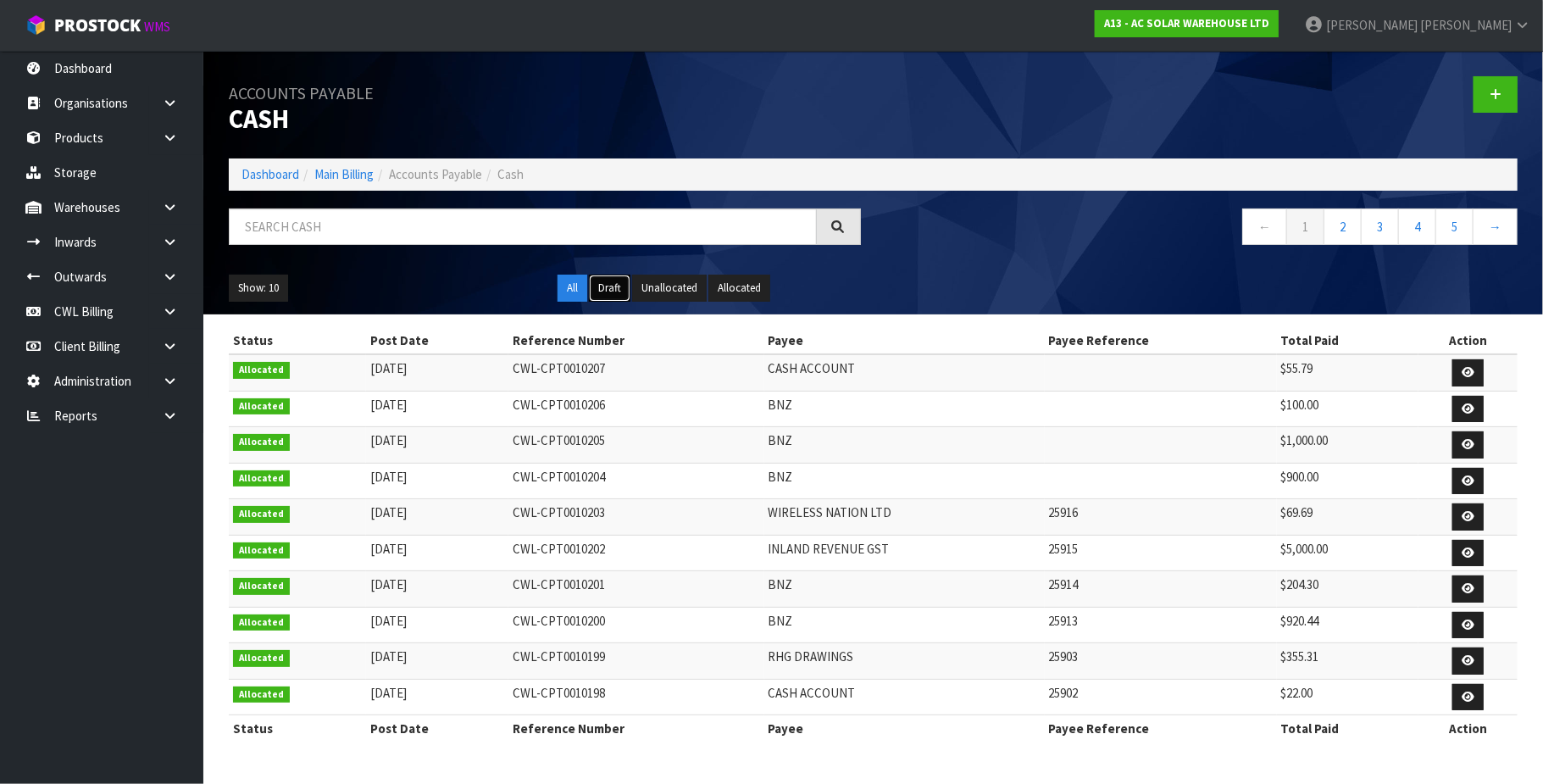
click at [599, 285] on button "Draft" at bounding box center [610, 287] width 42 height 27
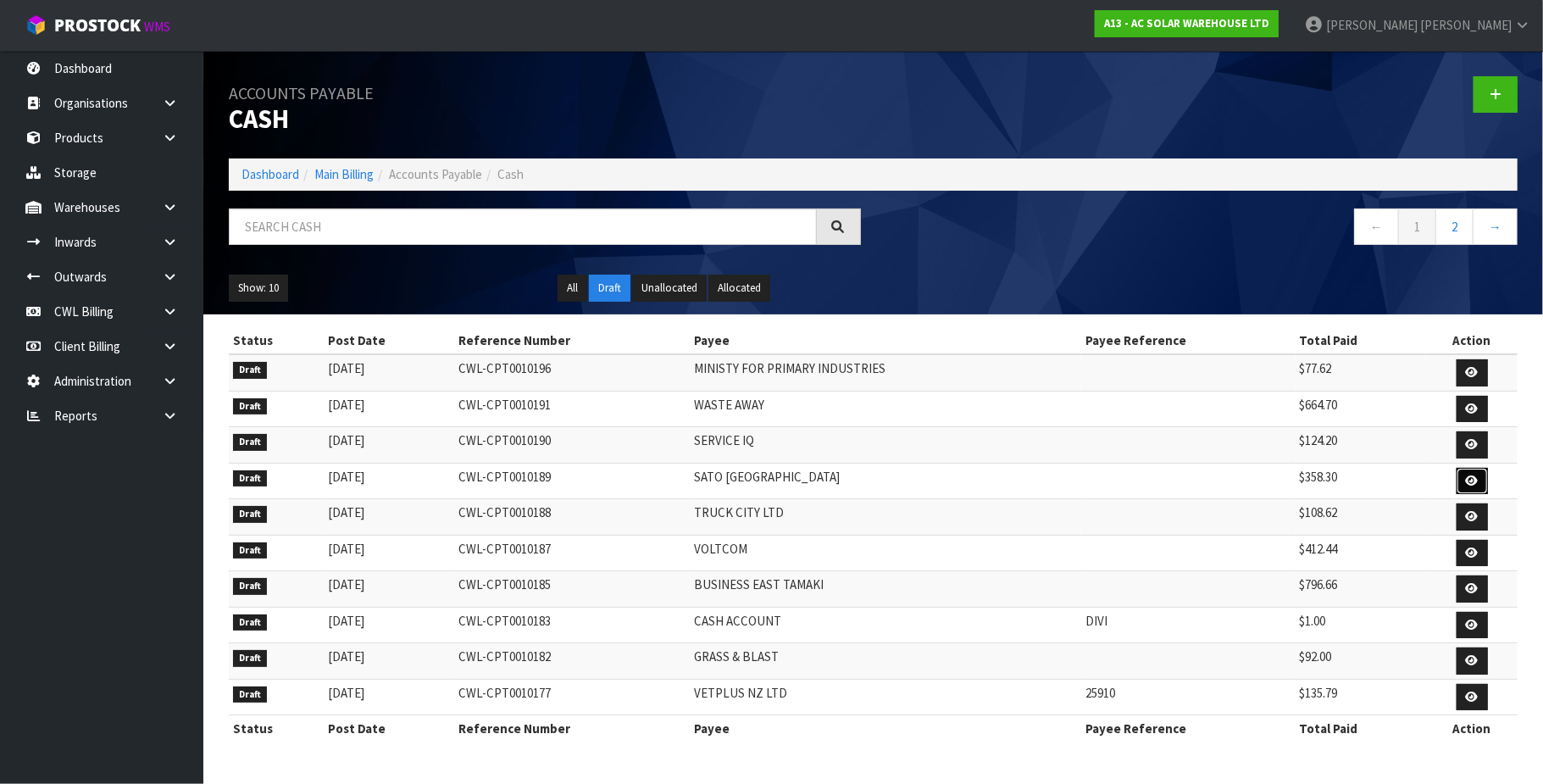
click at [1472, 482] on icon at bounding box center [1472, 481] width 13 height 11
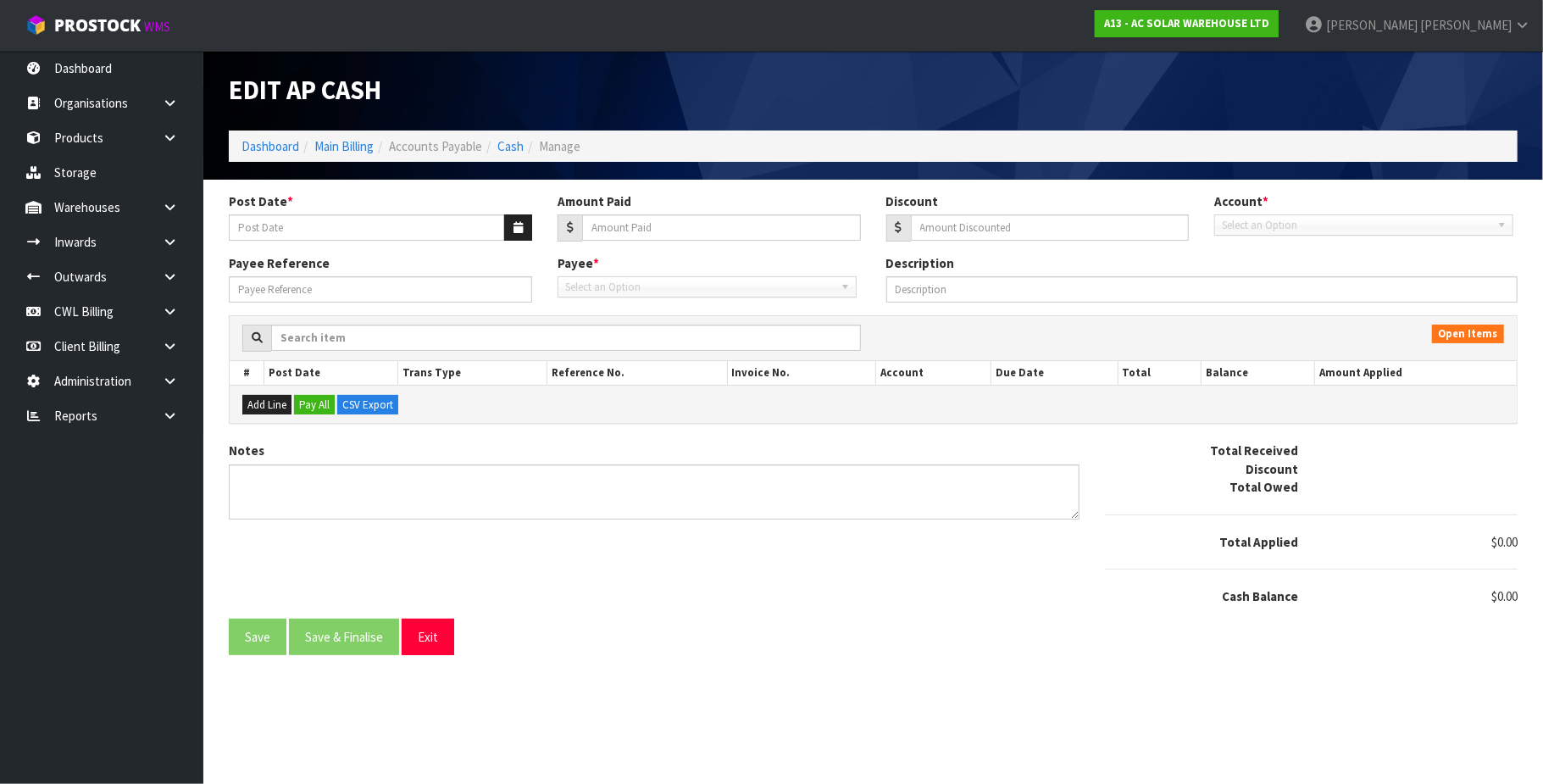
type input "15/09/2025"
type input "358.3"
type input "0"
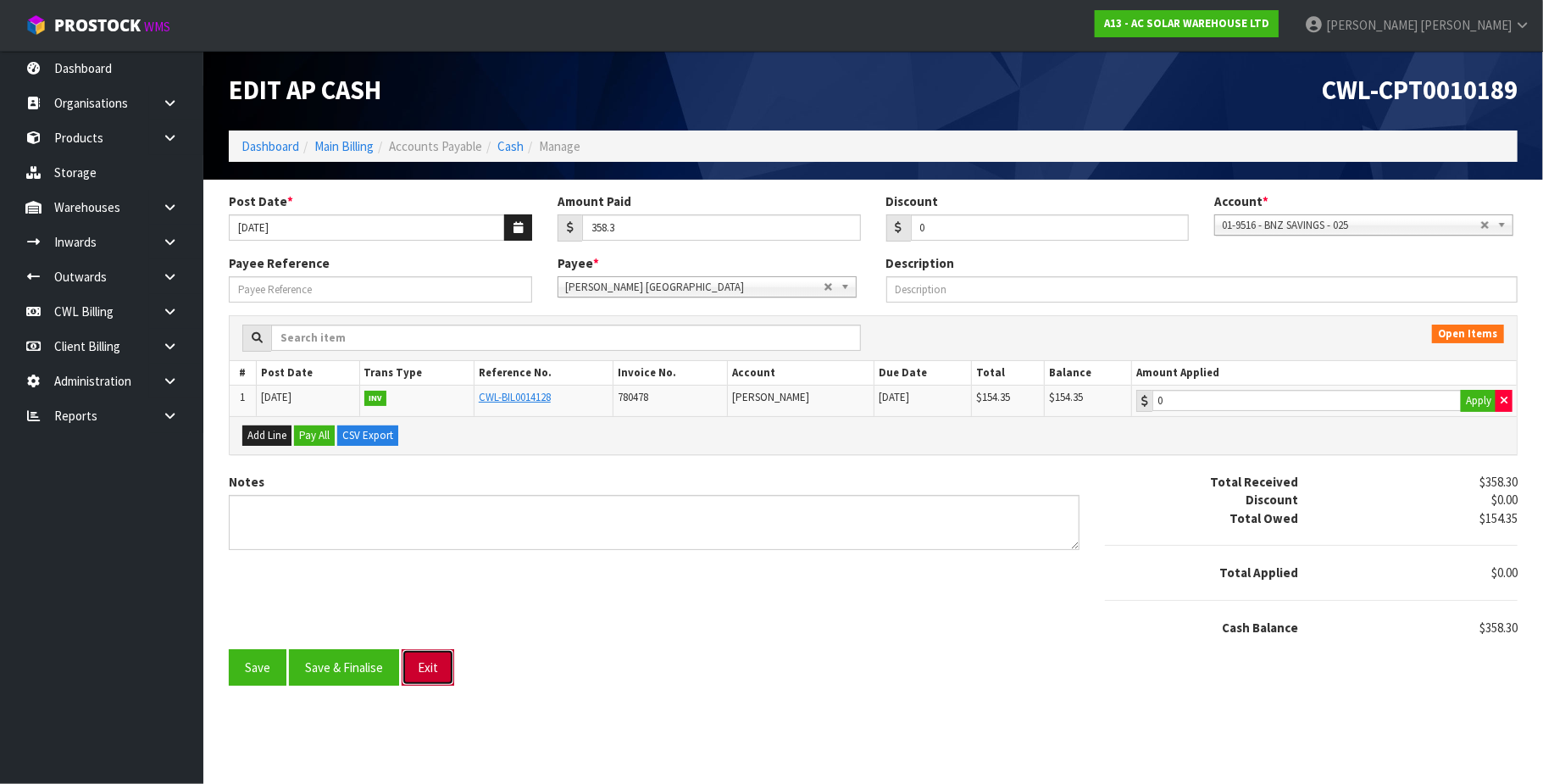
click at [434, 663] on button "Exit" at bounding box center [428, 667] width 52 height 37
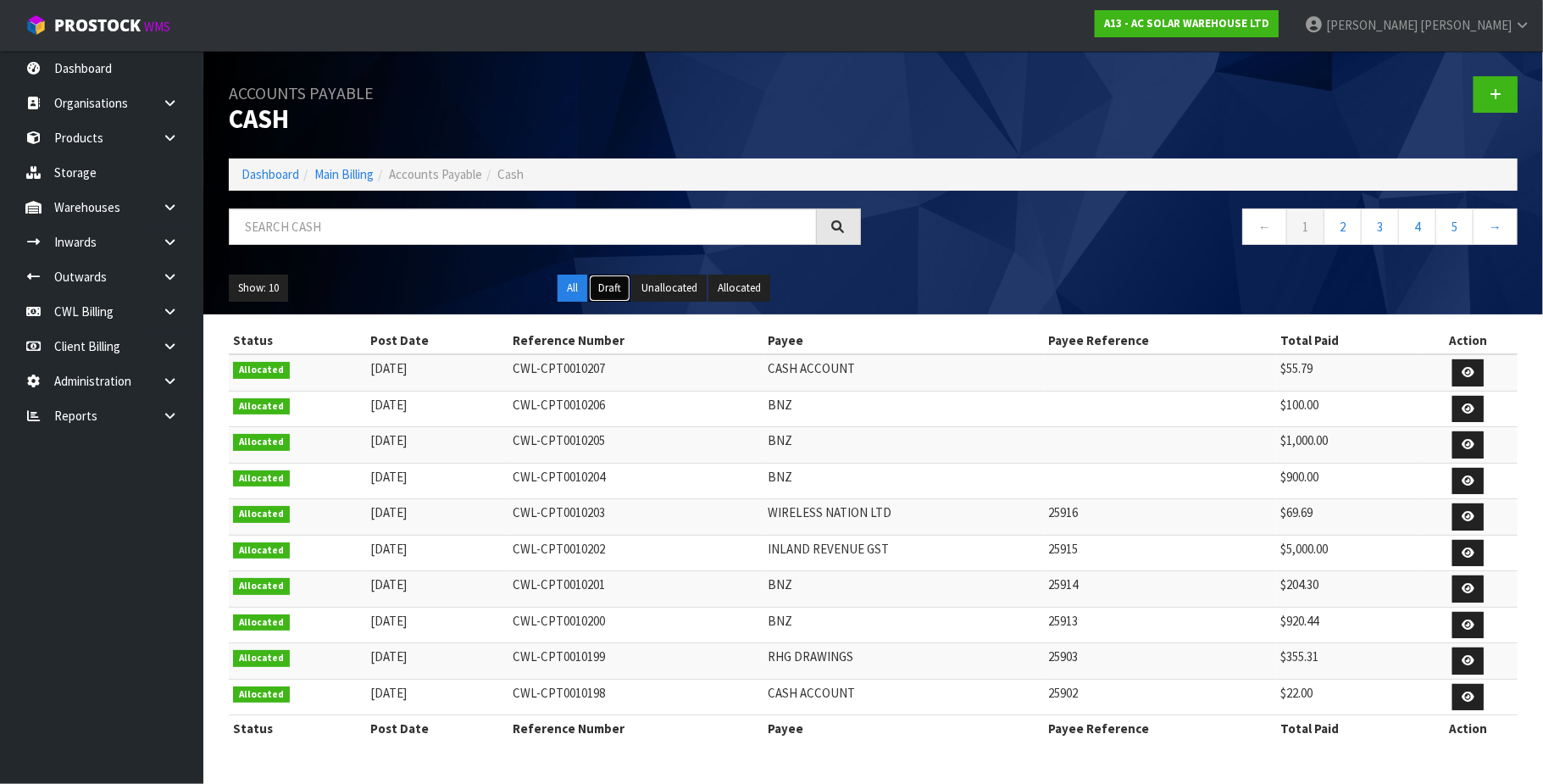
click at [613, 286] on button "Draft" at bounding box center [610, 287] width 42 height 27
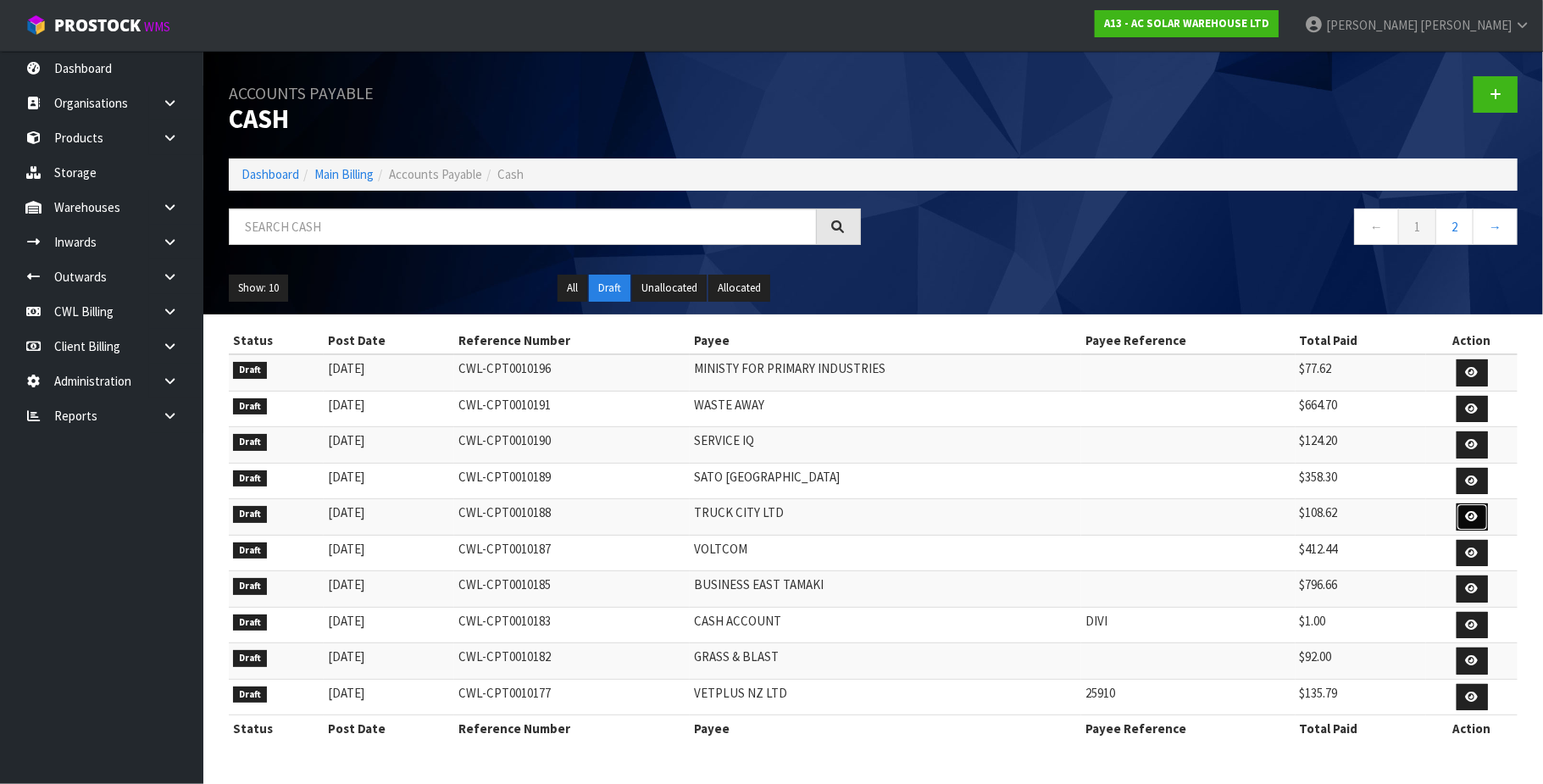
click at [1479, 522] on link at bounding box center [1472, 517] width 31 height 27
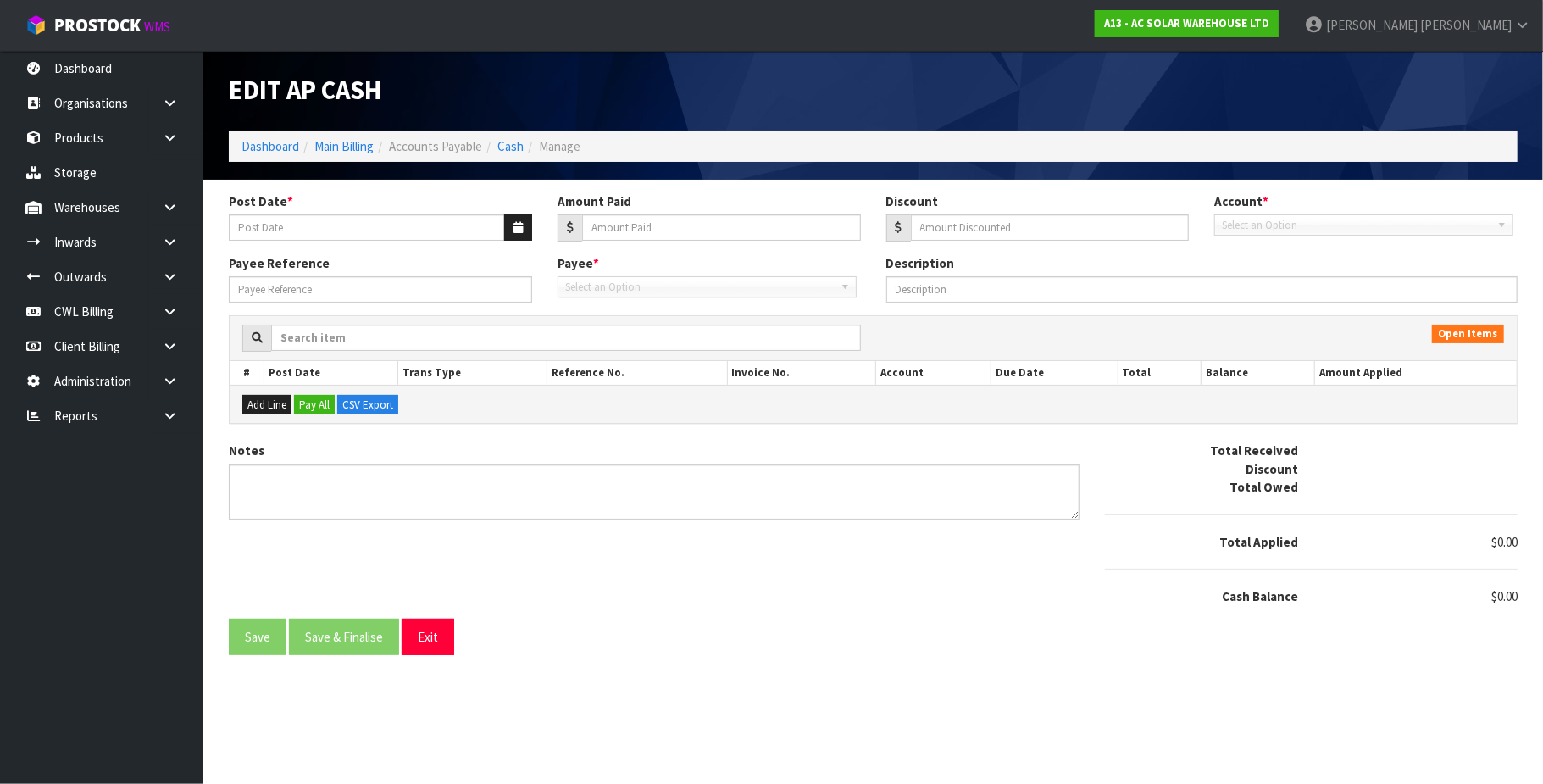
type input "15/09/2025"
type input "108.62"
type input "0"
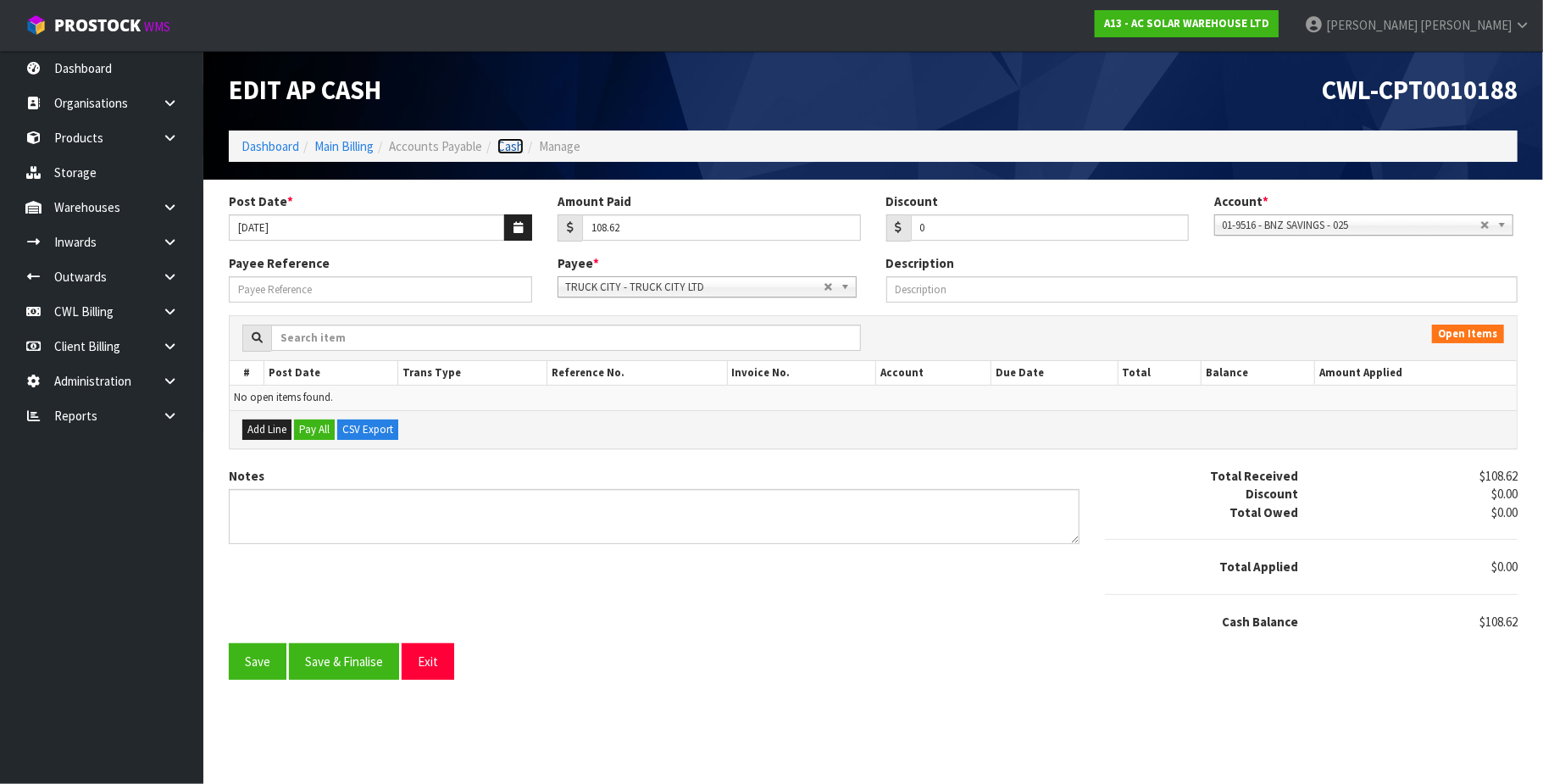
click at [513, 149] on link "Cash" at bounding box center [511, 146] width 26 height 16
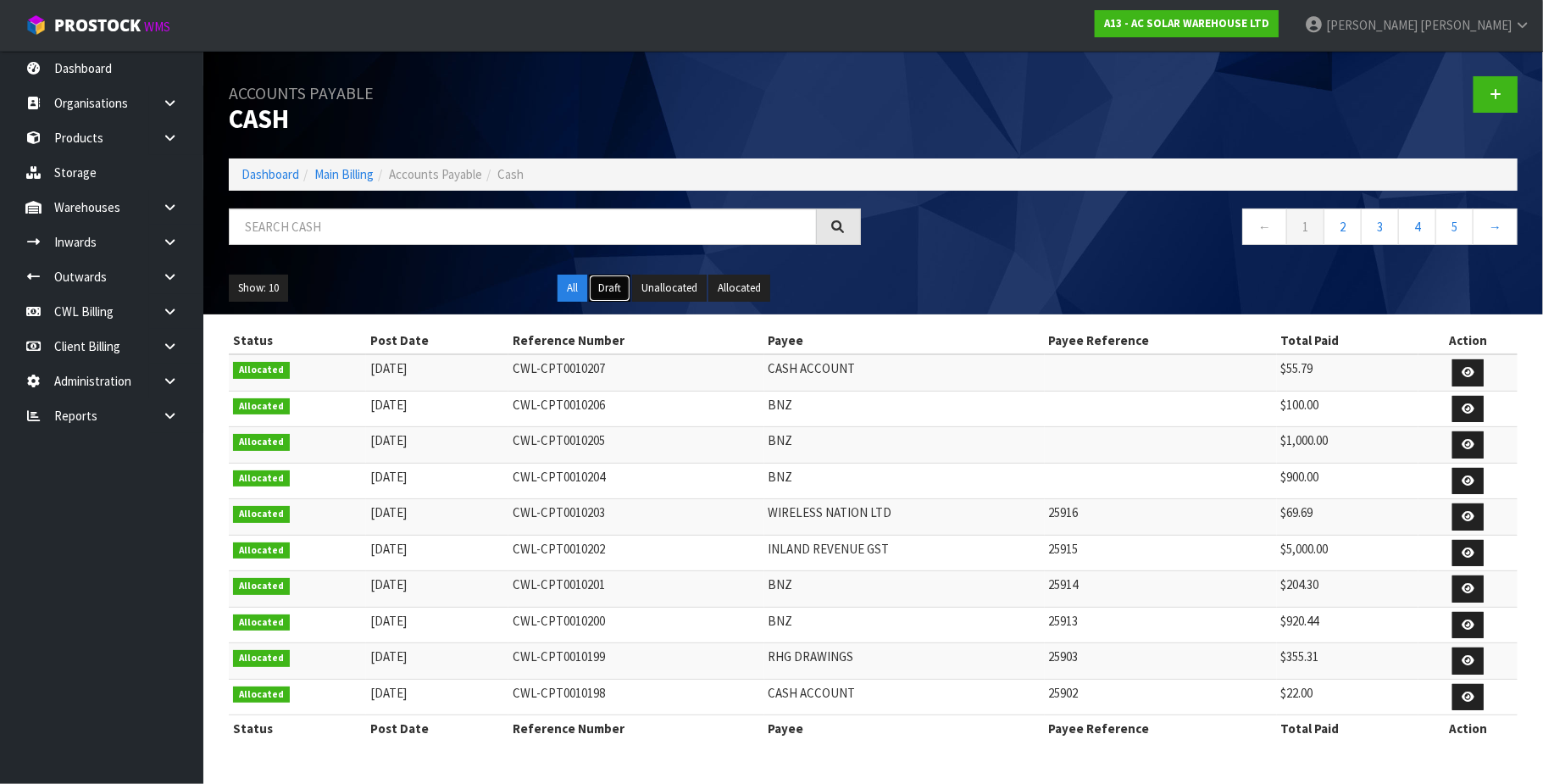
click at [619, 292] on button "Draft" at bounding box center [610, 287] width 42 height 27
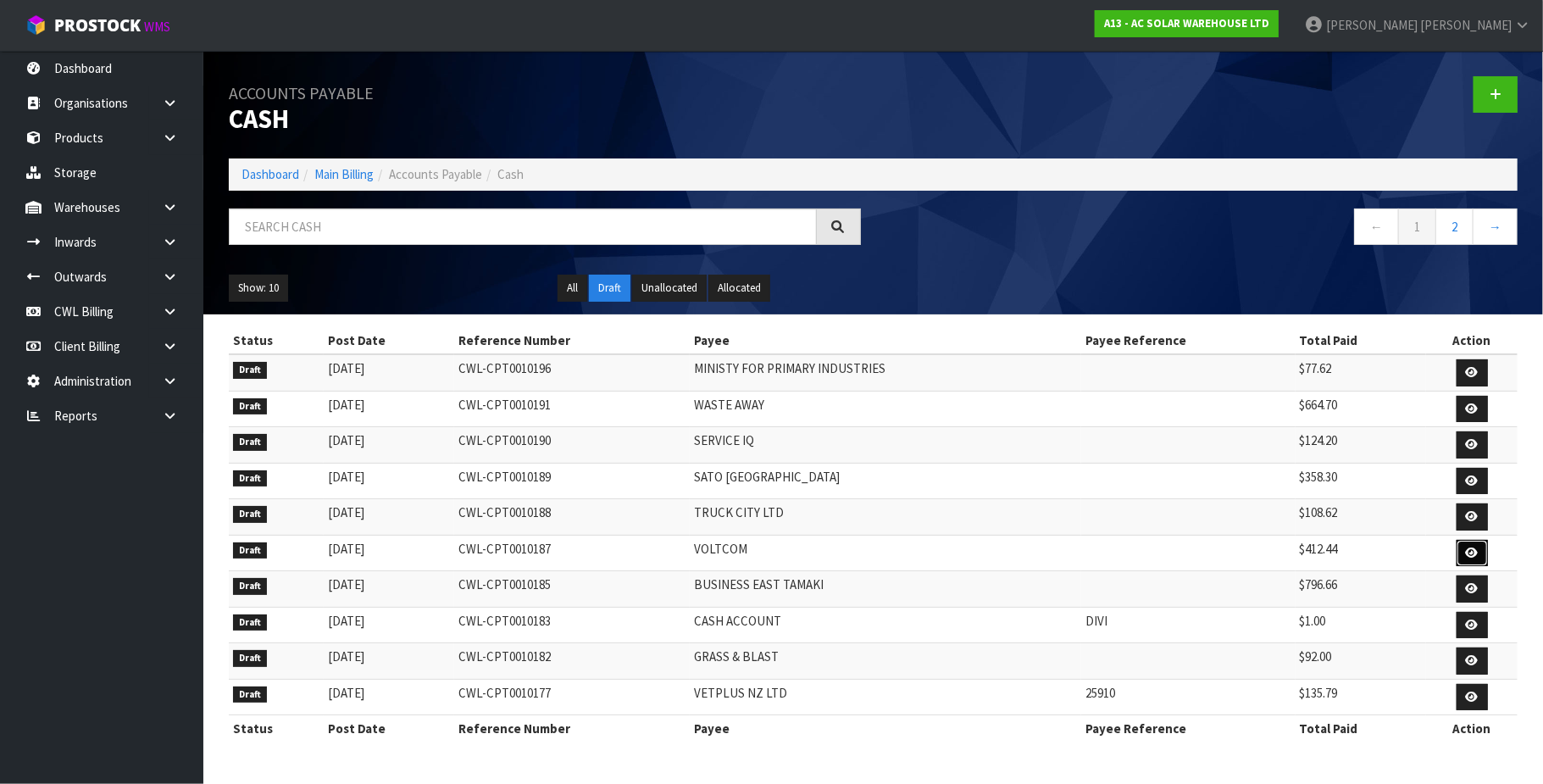
click at [1462, 560] on link at bounding box center [1472, 553] width 31 height 27
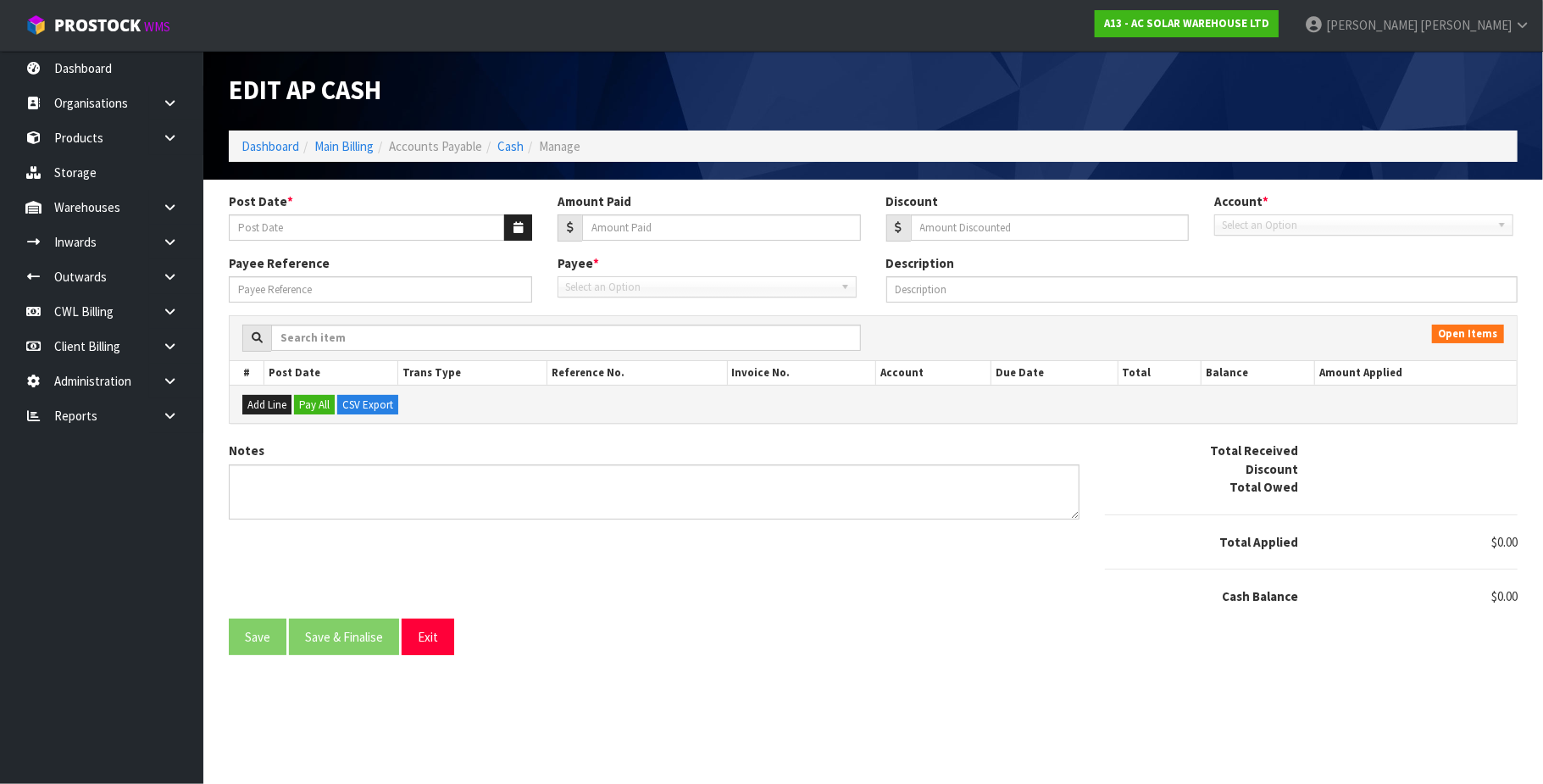
type input "15/09/2025"
type input "412.44"
type input "0"
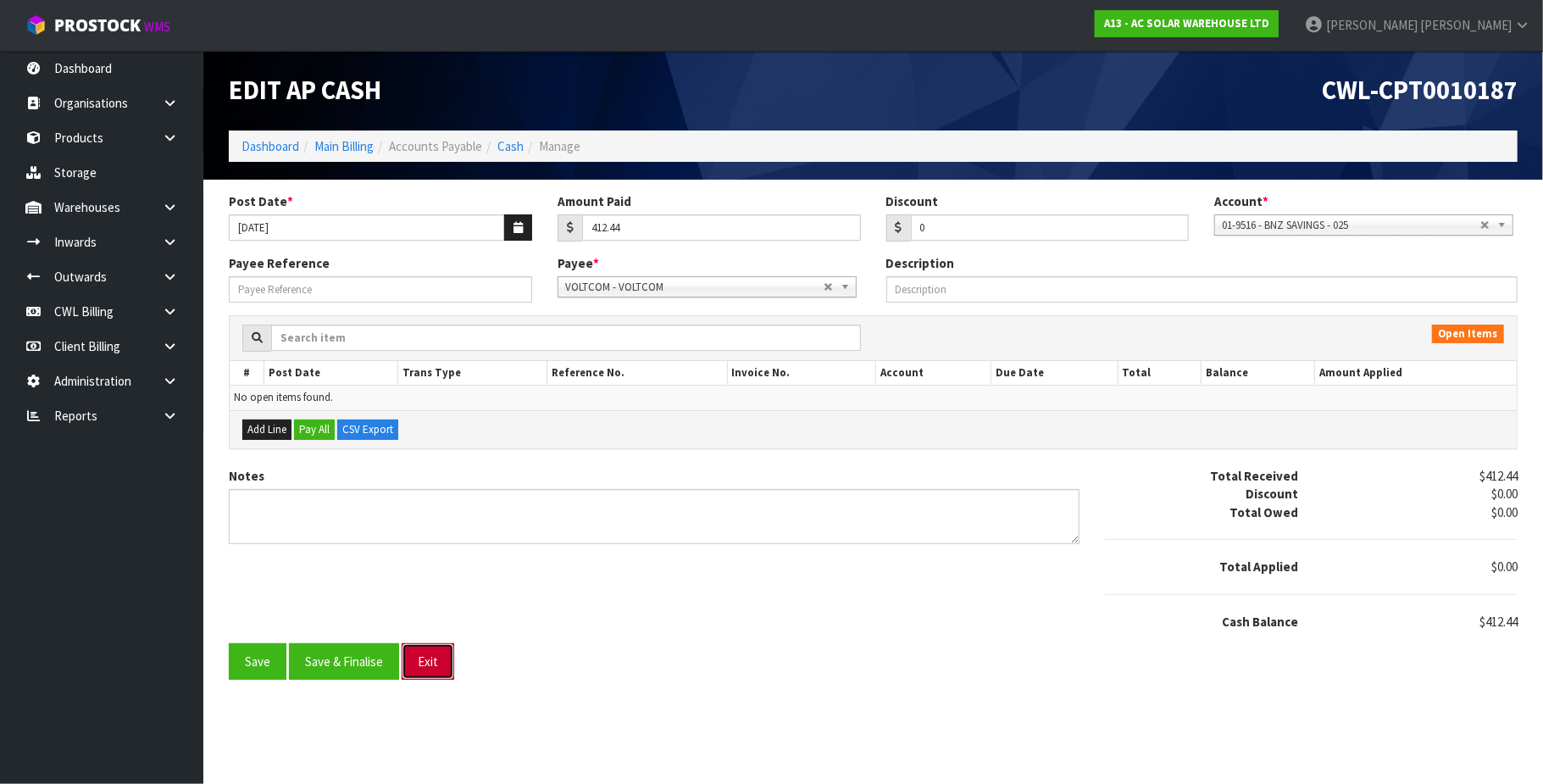
click at [421, 658] on button "Exit" at bounding box center [428, 661] width 52 height 37
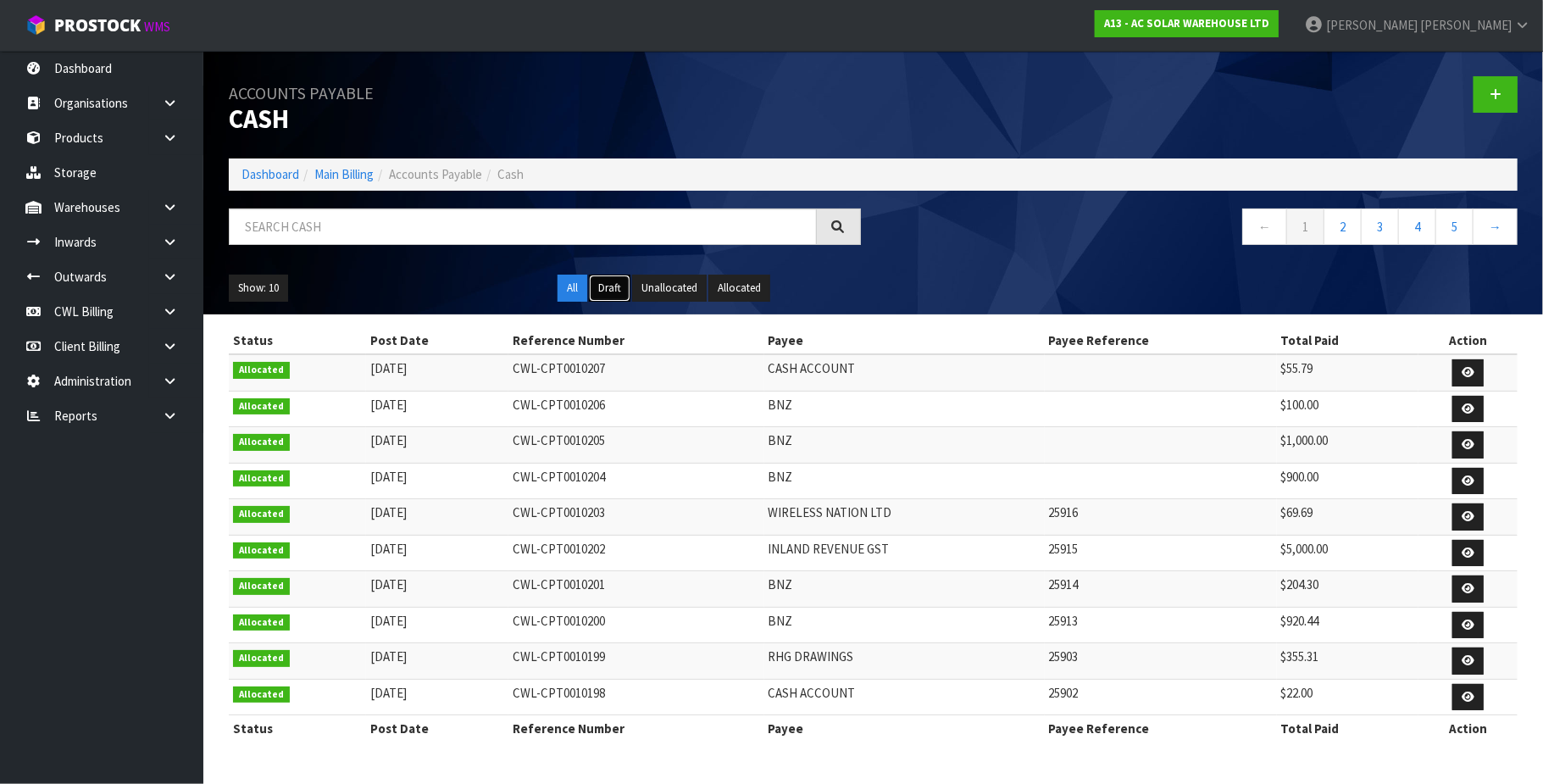
click at [607, 288] on button "Draft" at bounding box center [610, 287] width 42 height 27
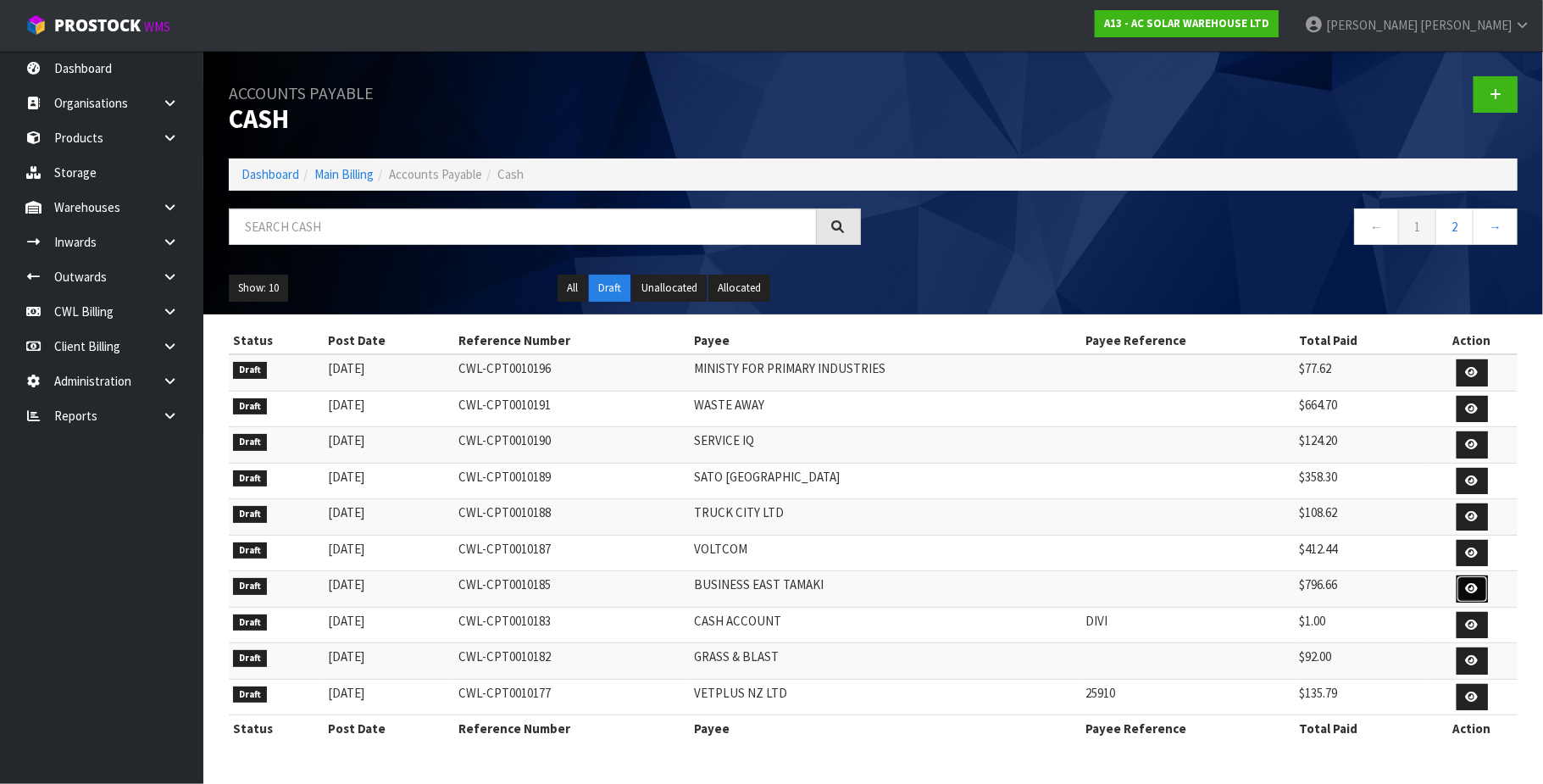
click at [1472, 594] on icon at bounding box center [1472, 588] width 13 height 11
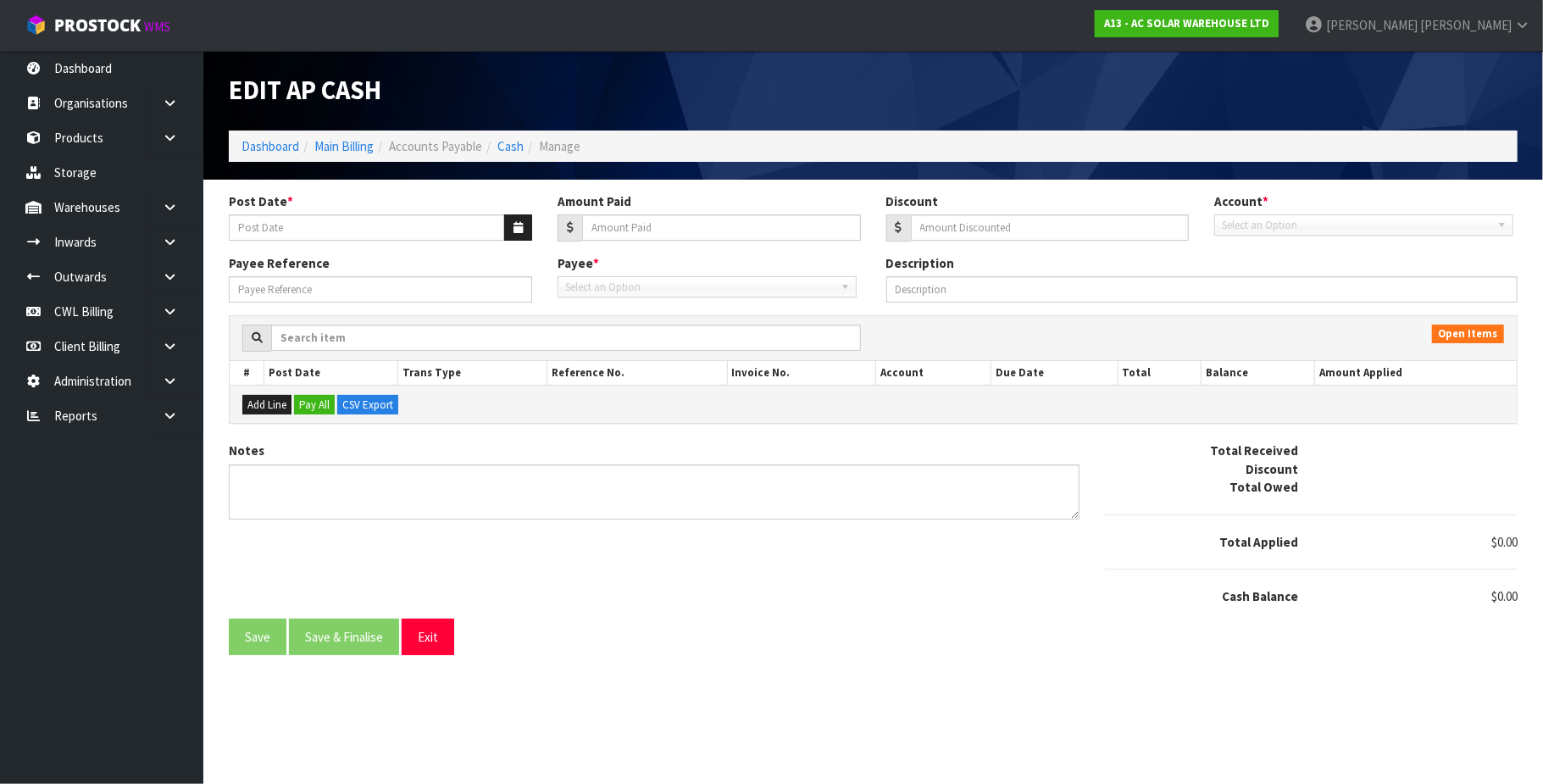
type input "12/09/2025"
type input "796.66"
type input "0"
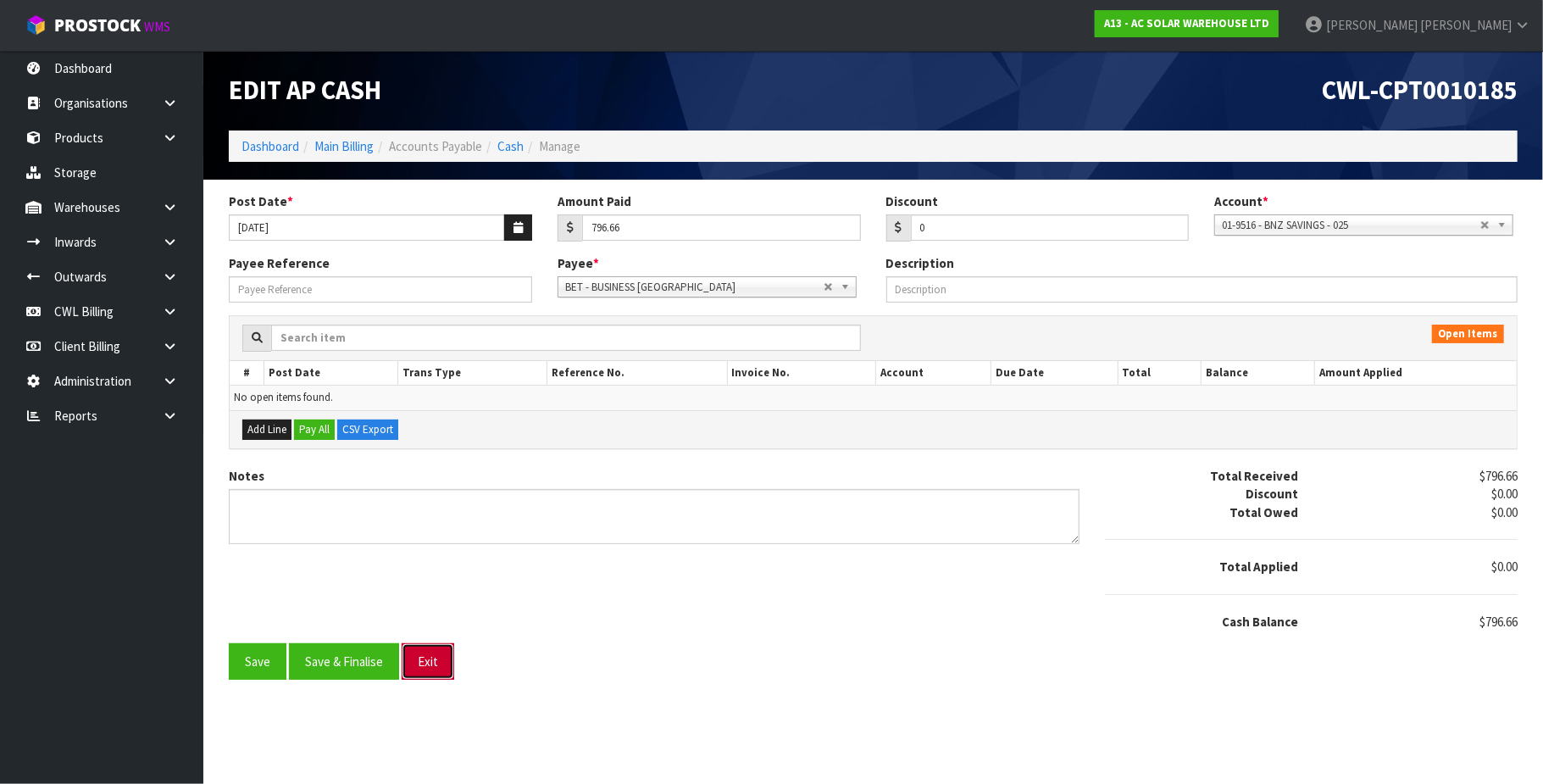
click at [444, 667] on button "Exit" at bounding box center [428, 661] width 52 height 37
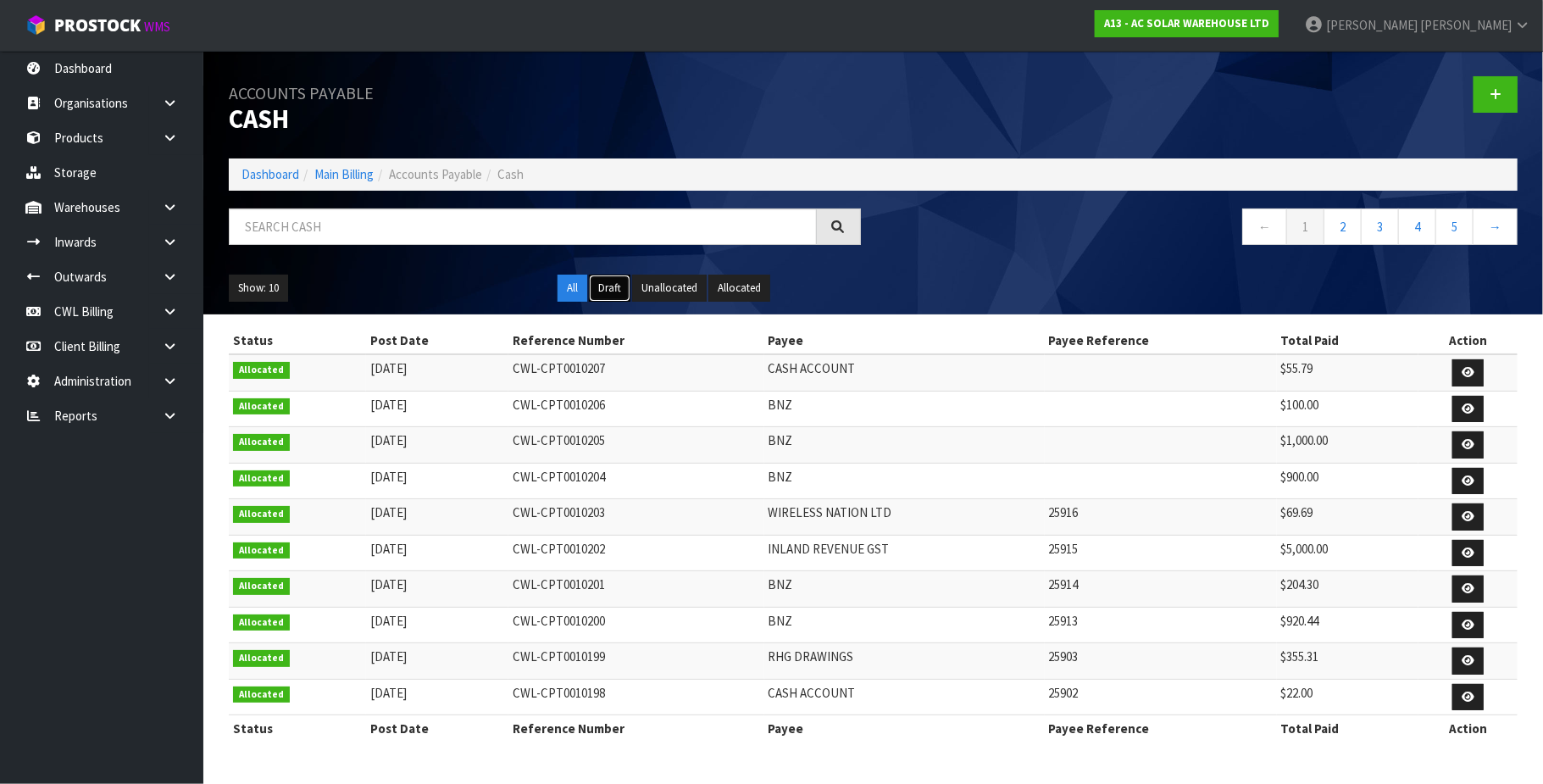
click at [607, 283] on button "Draft" at bounding box center [610, 287] width 42 height 27
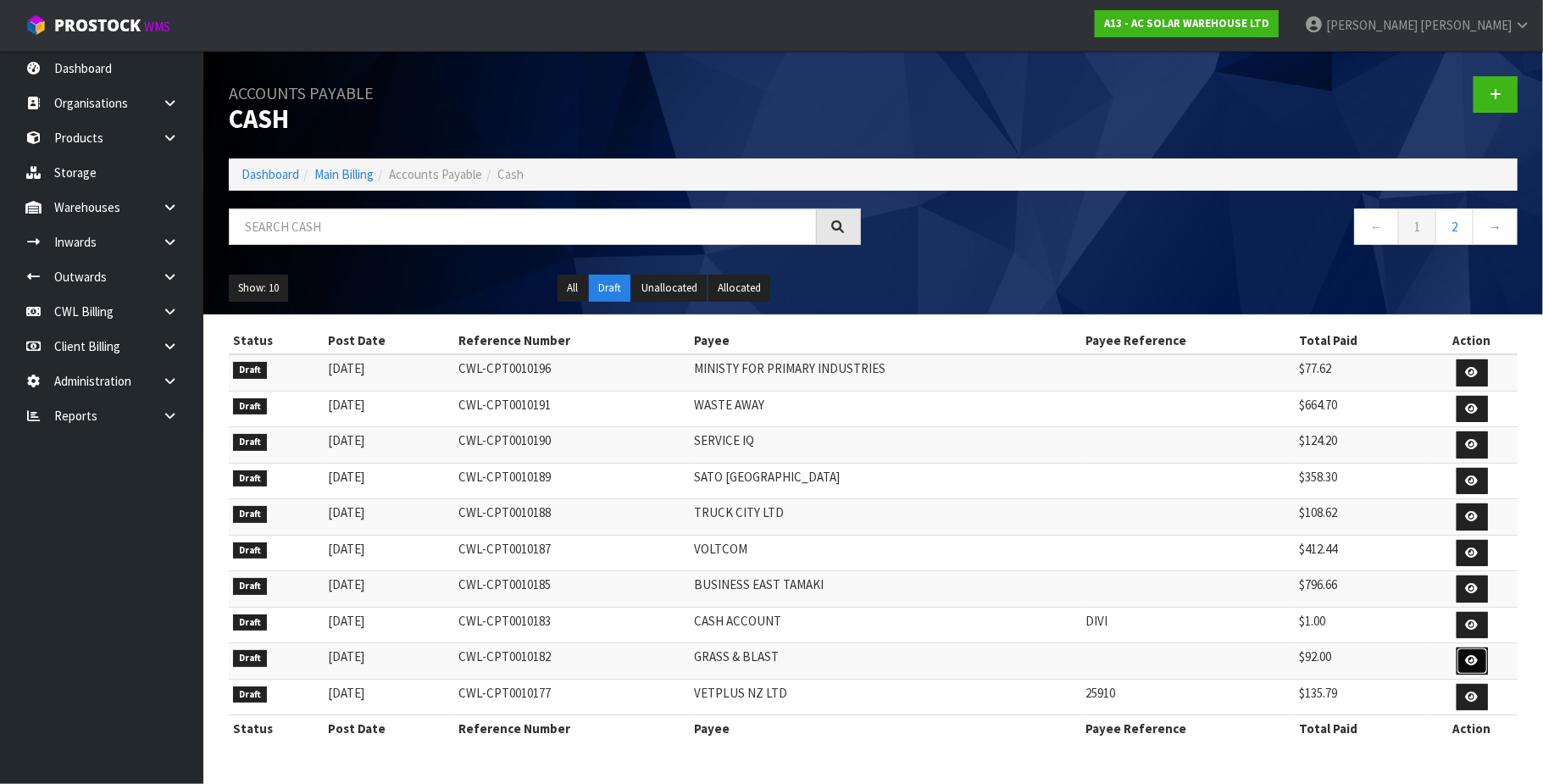
click at [1473, 666] on icon at bounding box center [1472, 660] width 13 height 11
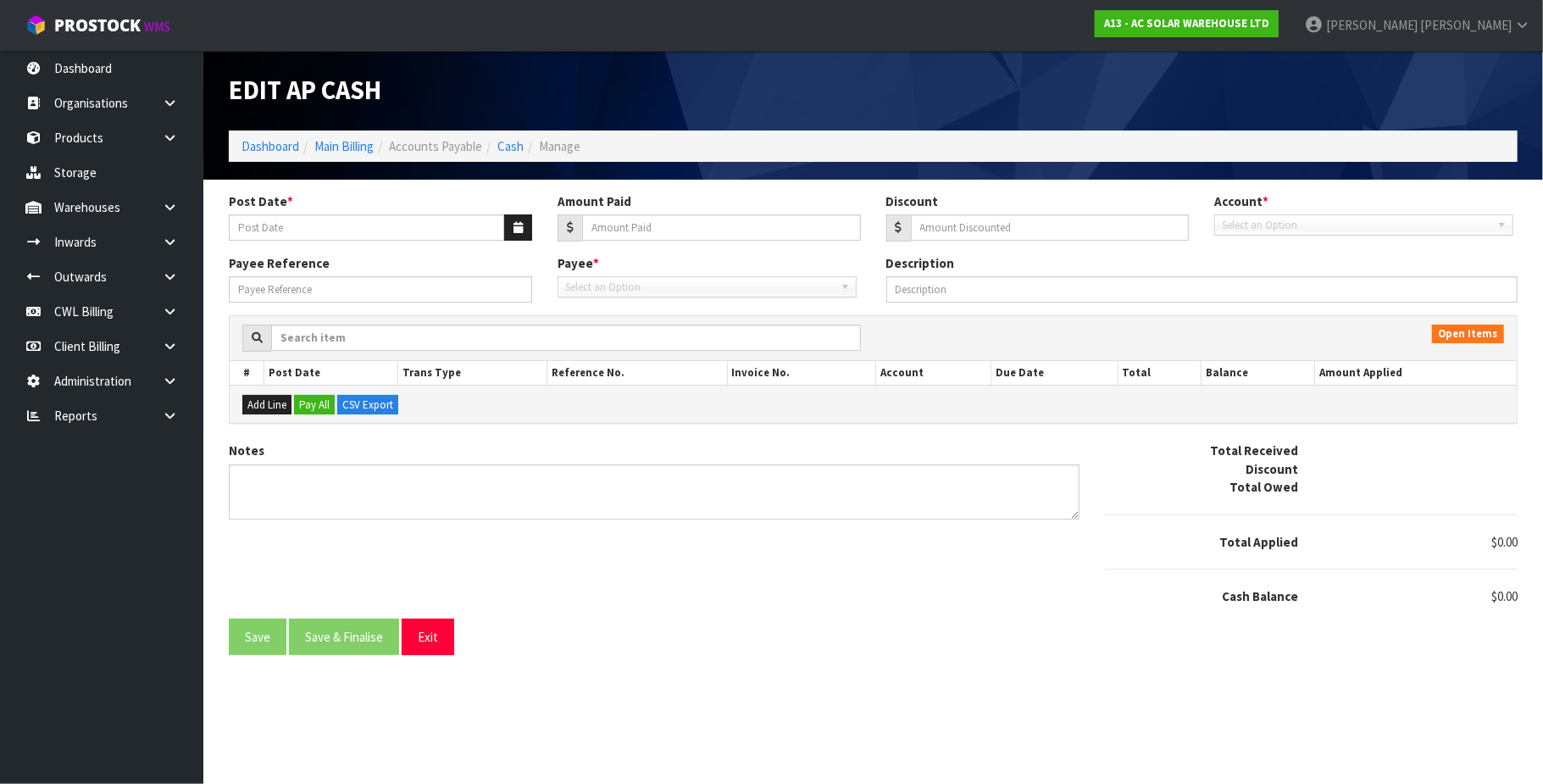
type input "[DATE]"
type input "92"
type input "0"
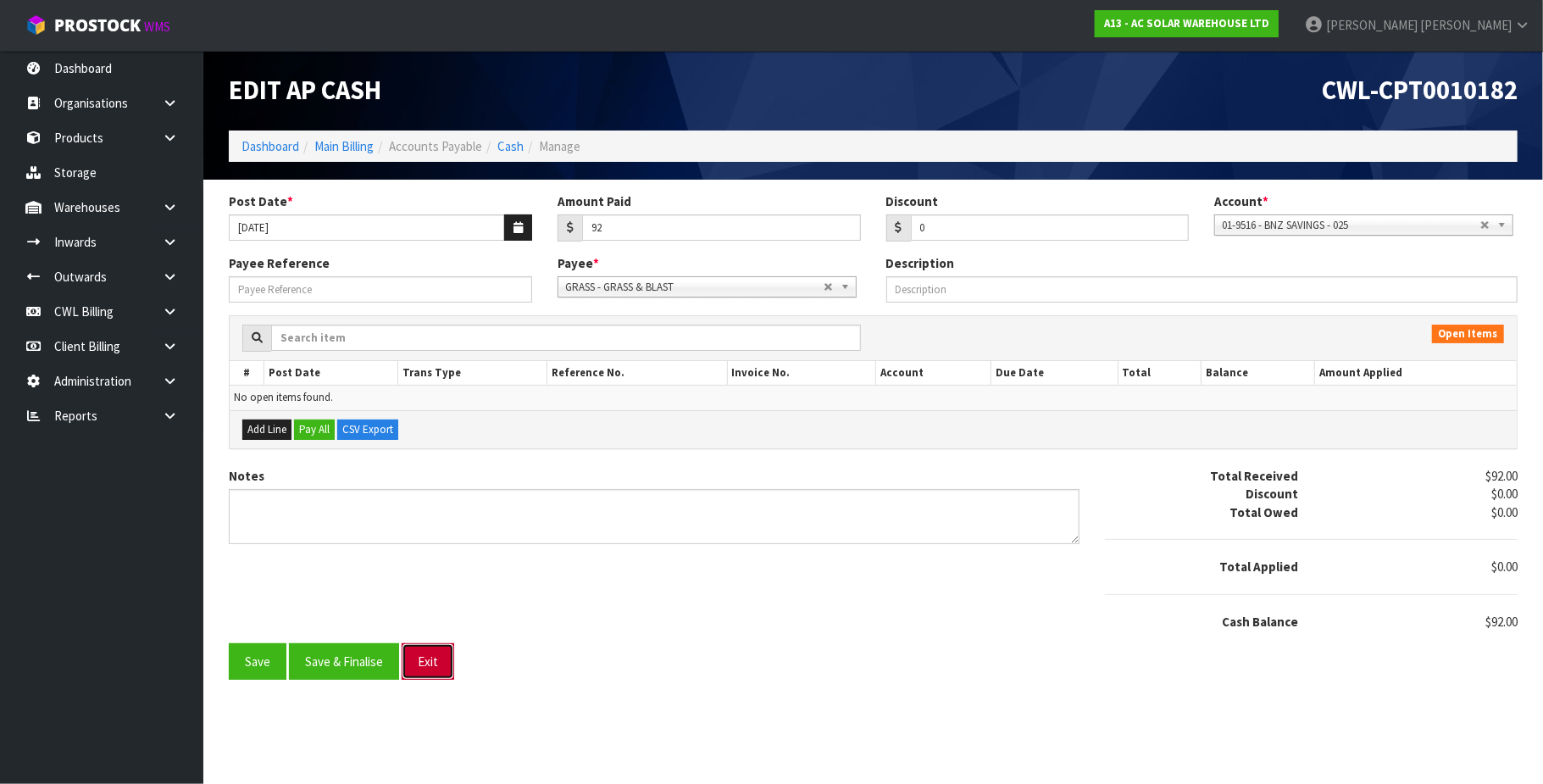
click at [414, 663] on button "Exit" at bounding box center [428, 661] width 52 height 37
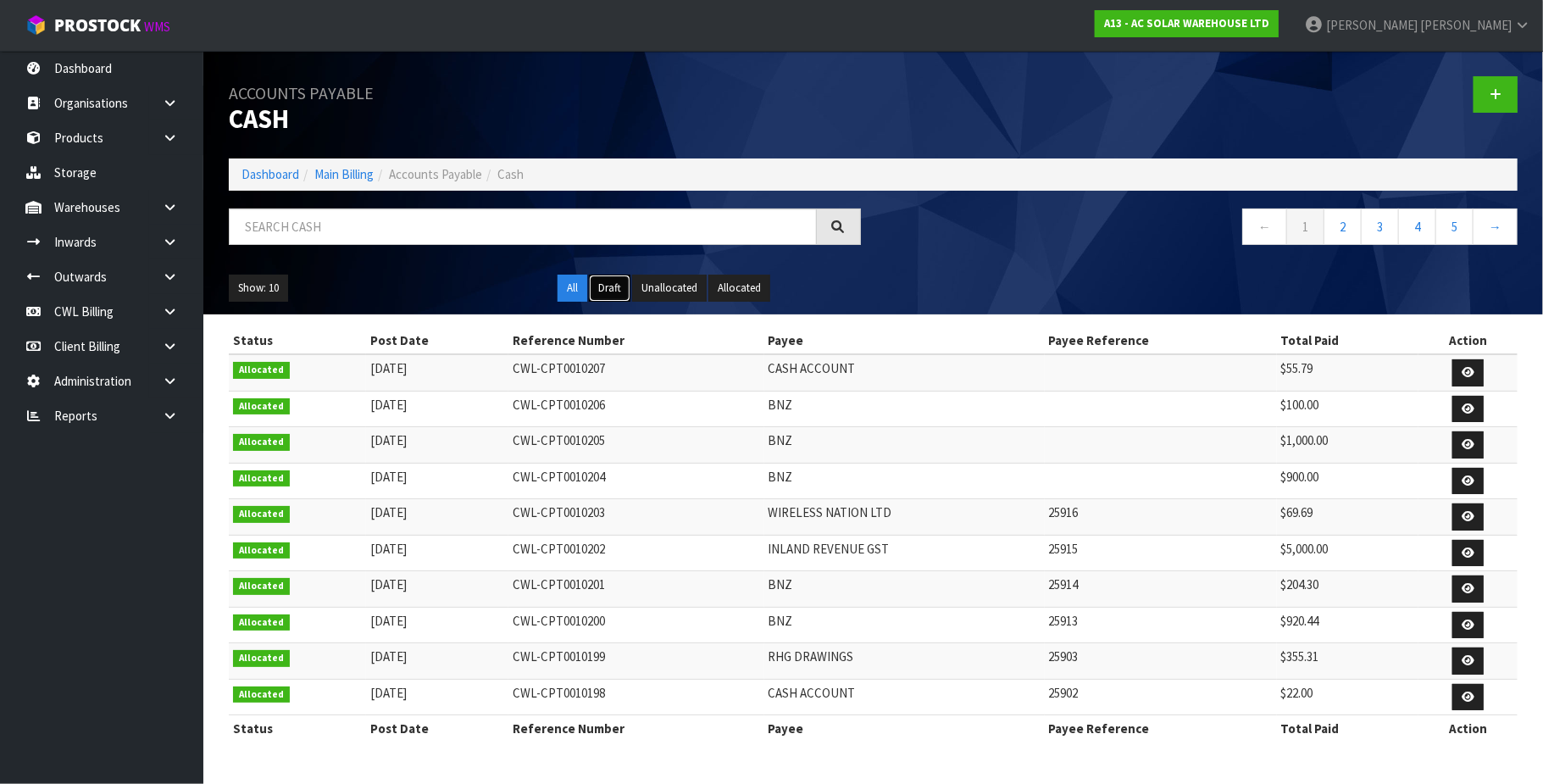
click at [605, 289] on button "Draft" at bounding box center [610, 287] width 42 height 27
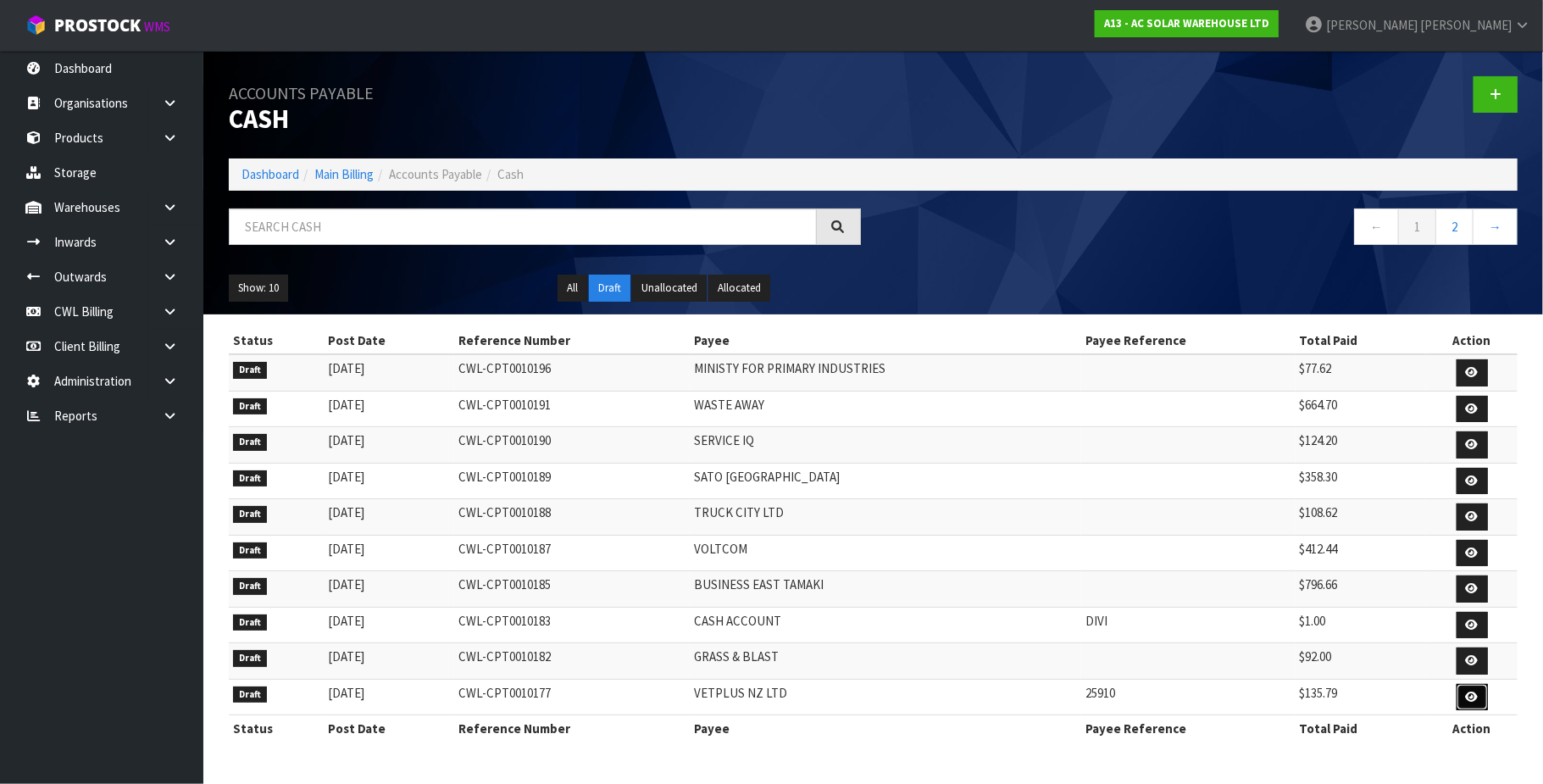
click at [1470, 702] on icon at bounding box center [1472, 697] width 13 height 11
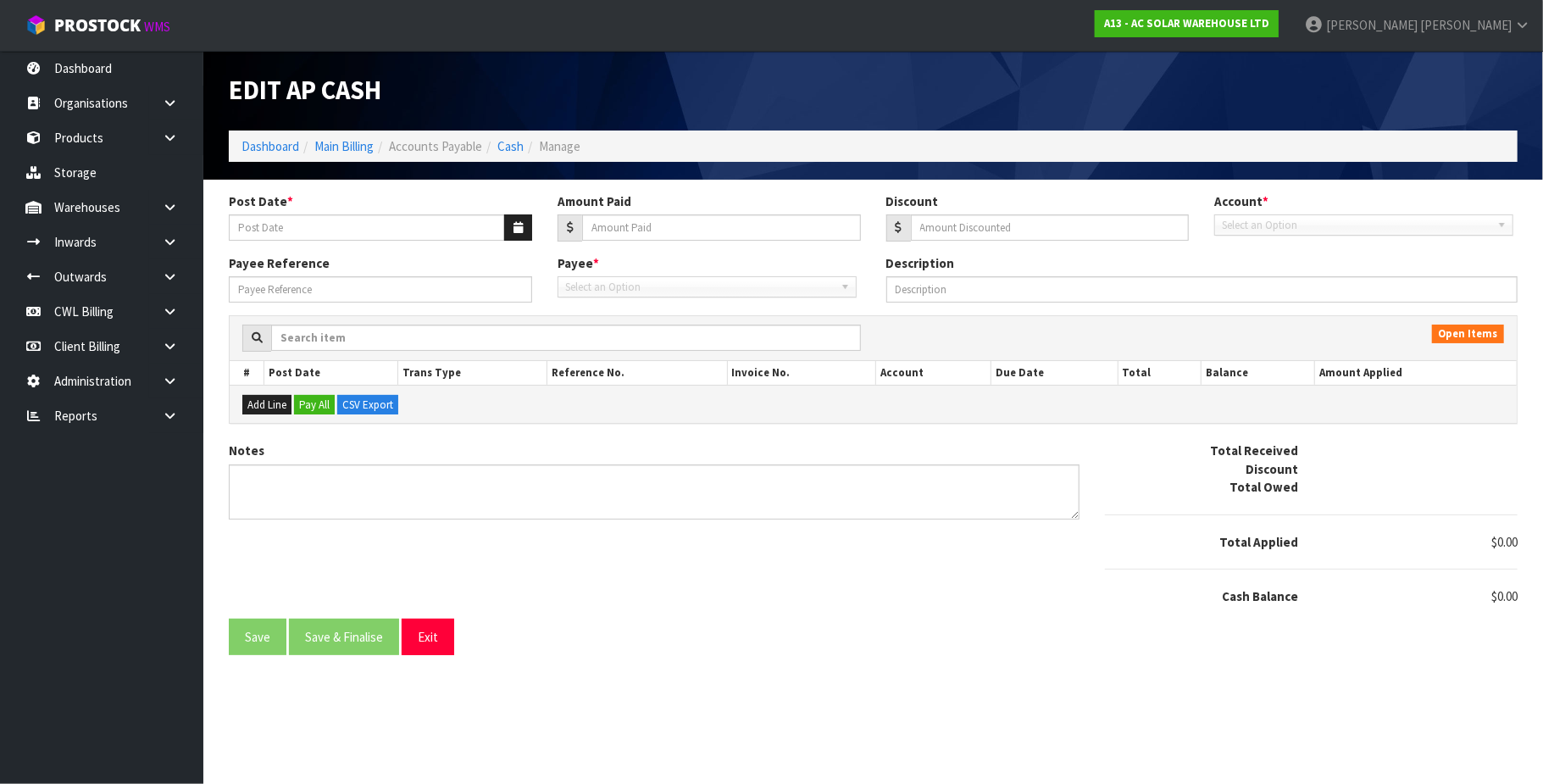
type input "29/09/2025"
type input "135.79"
type input "0"
type input "25910"
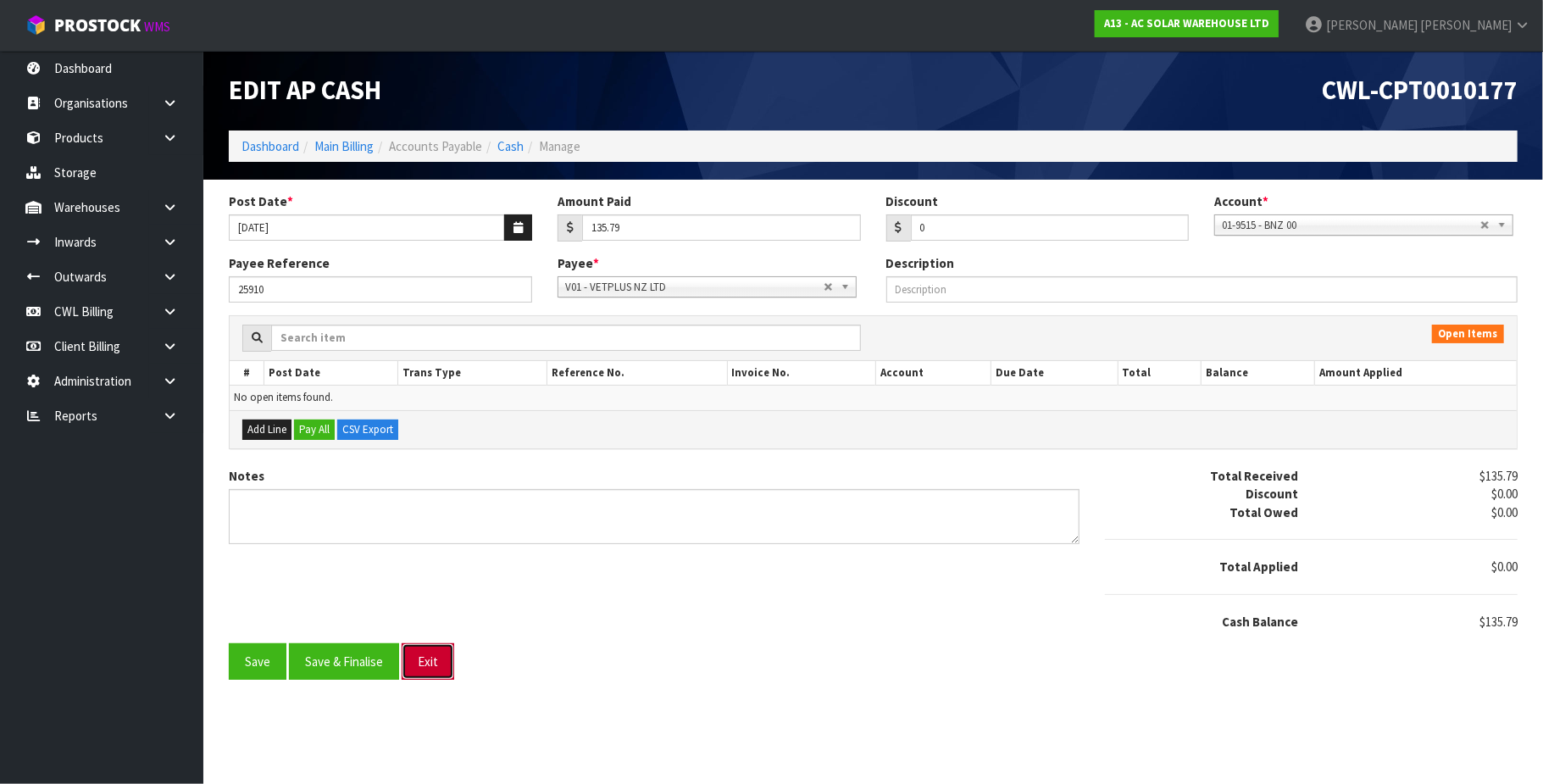
click at [428, 659] on button "Exit" at bounding box center [428, 661] width 52 height 37
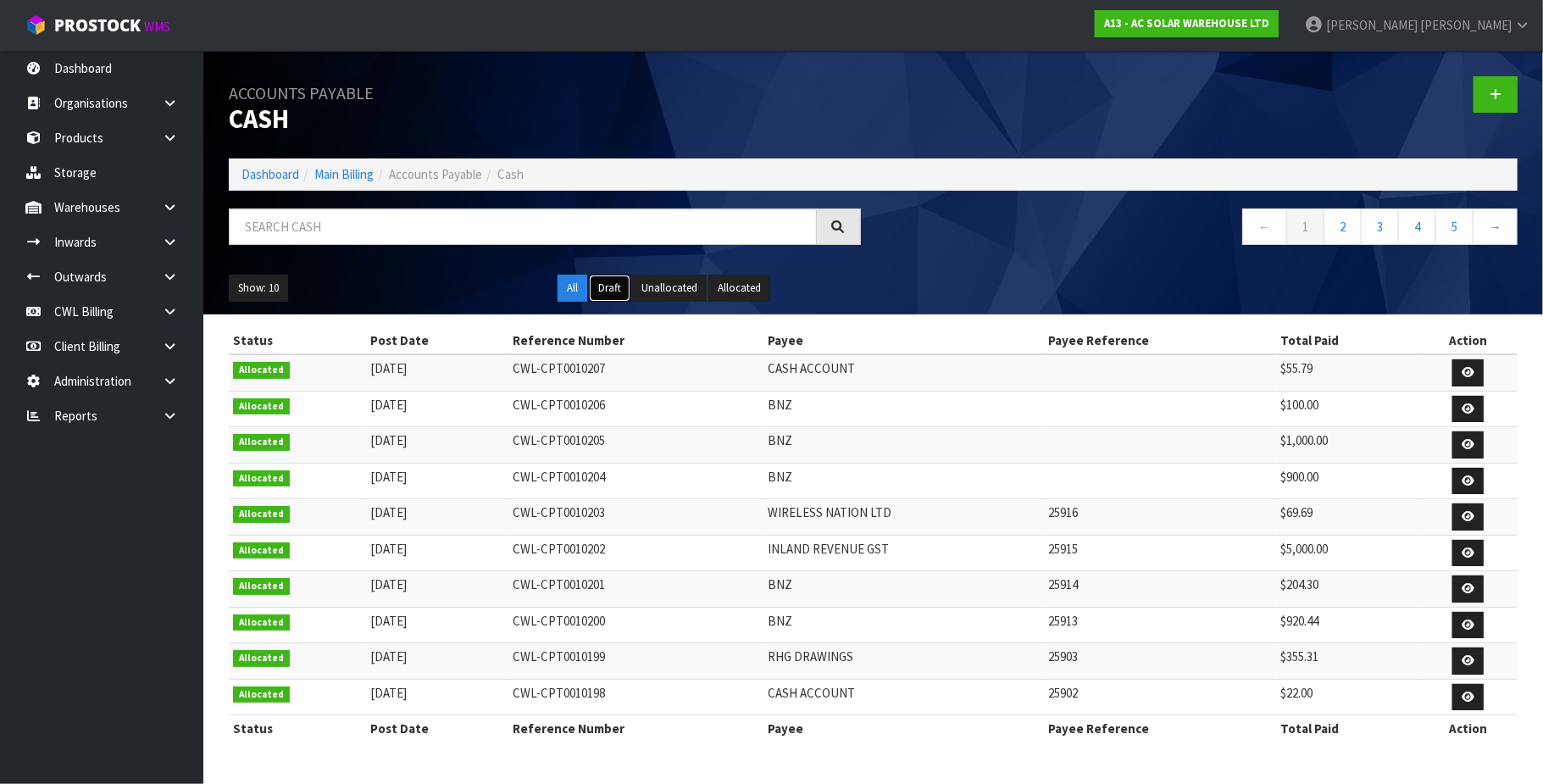
click at [617, 289] on button "Draft" at bounding box center [610, 287] width 42 height 27
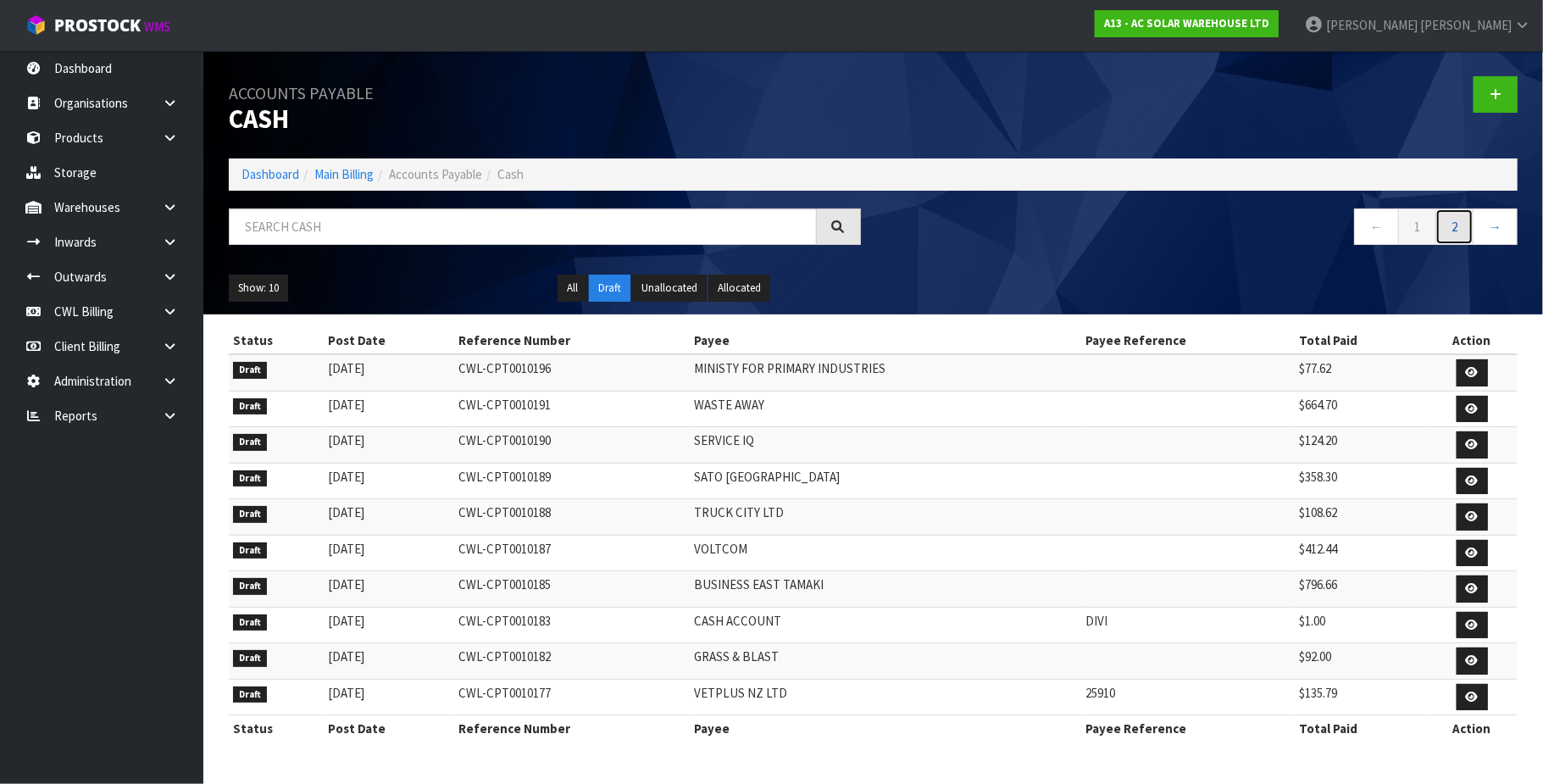
click at [1455, 232] on link "2" at bounding box center [1455, 226] width 38 height 37
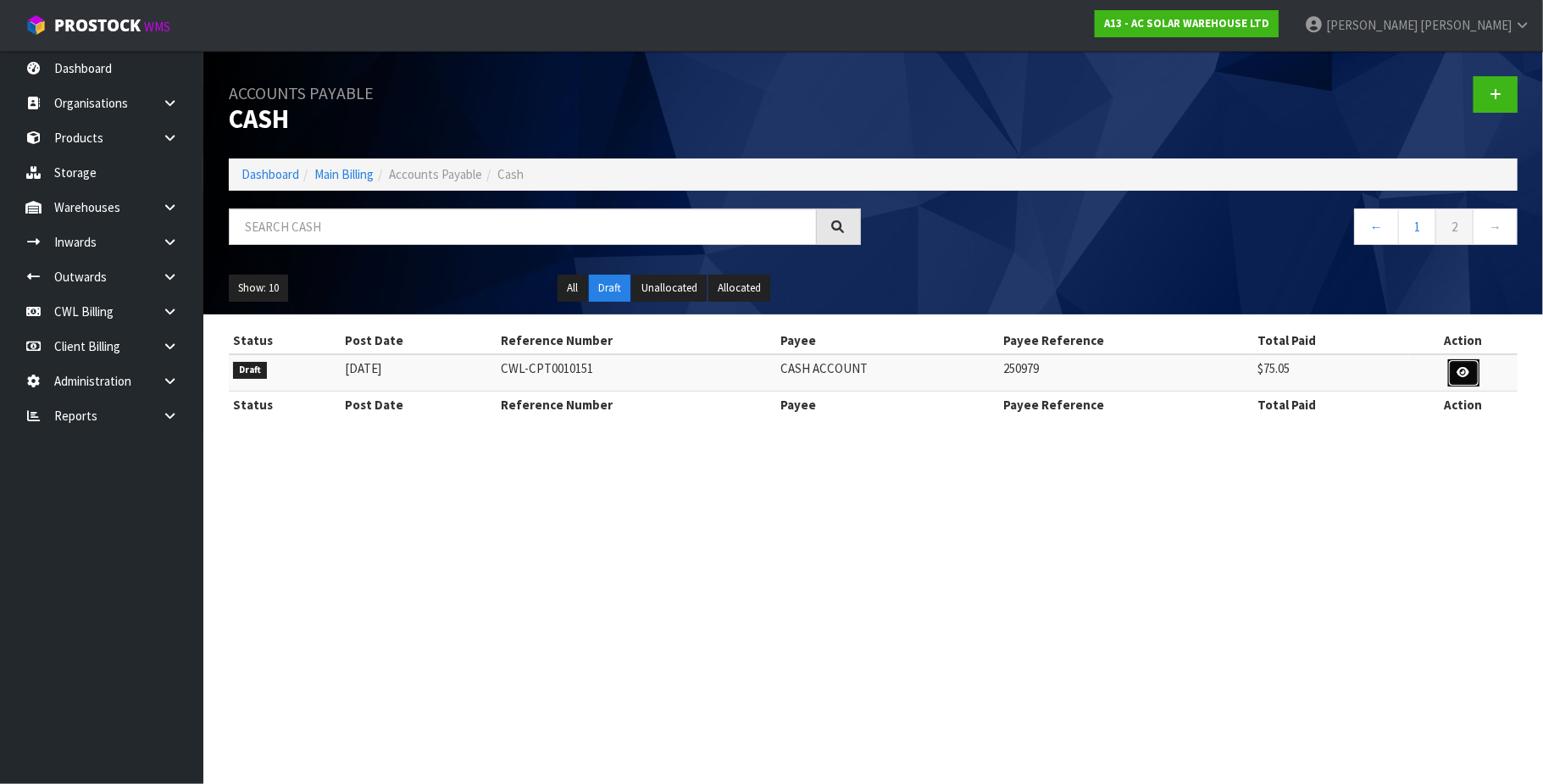
click at [1465, 373] on icon at bounding box center [1464, 372] width 13 height 11
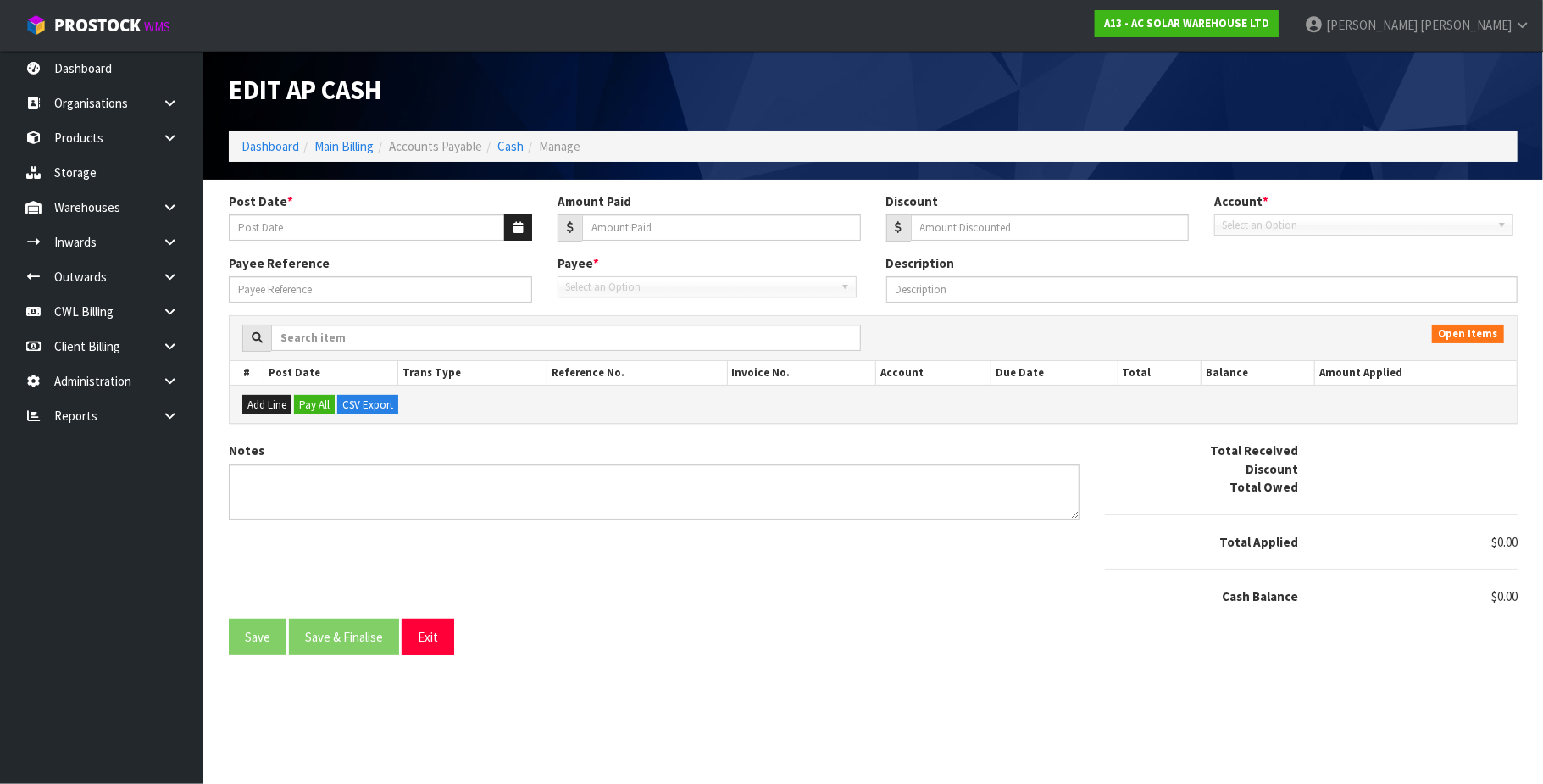
type input "21/09/2025"
type input "75.05"
type input "0"
type input "250979"
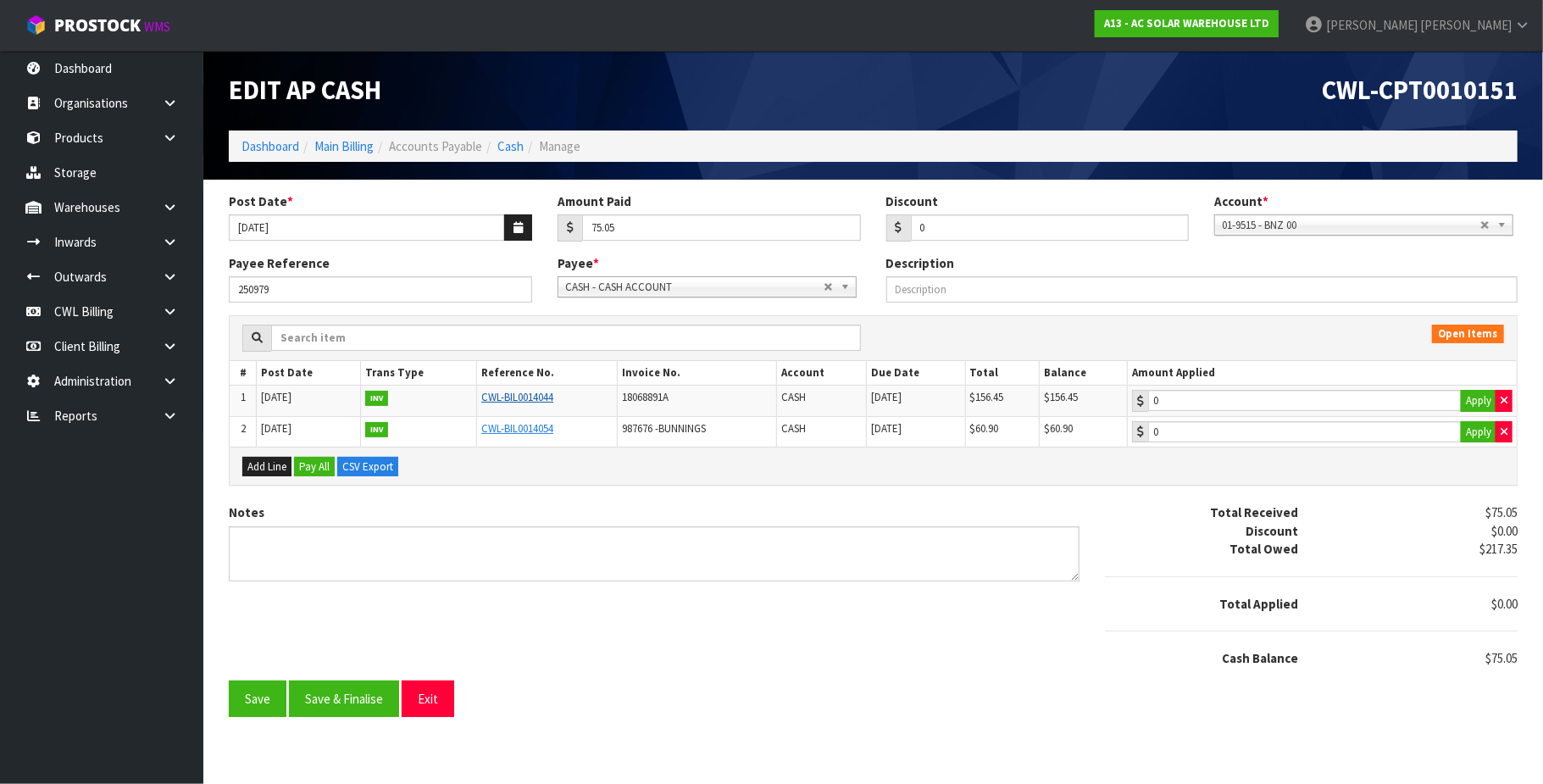
click at [512, 398] on link "CWL-BIL0014044" at bounding box center [517, 396] width 72 height 15
click at [439, 702] on button "Exit" at bounding box center [428, 699] width 52 height 37
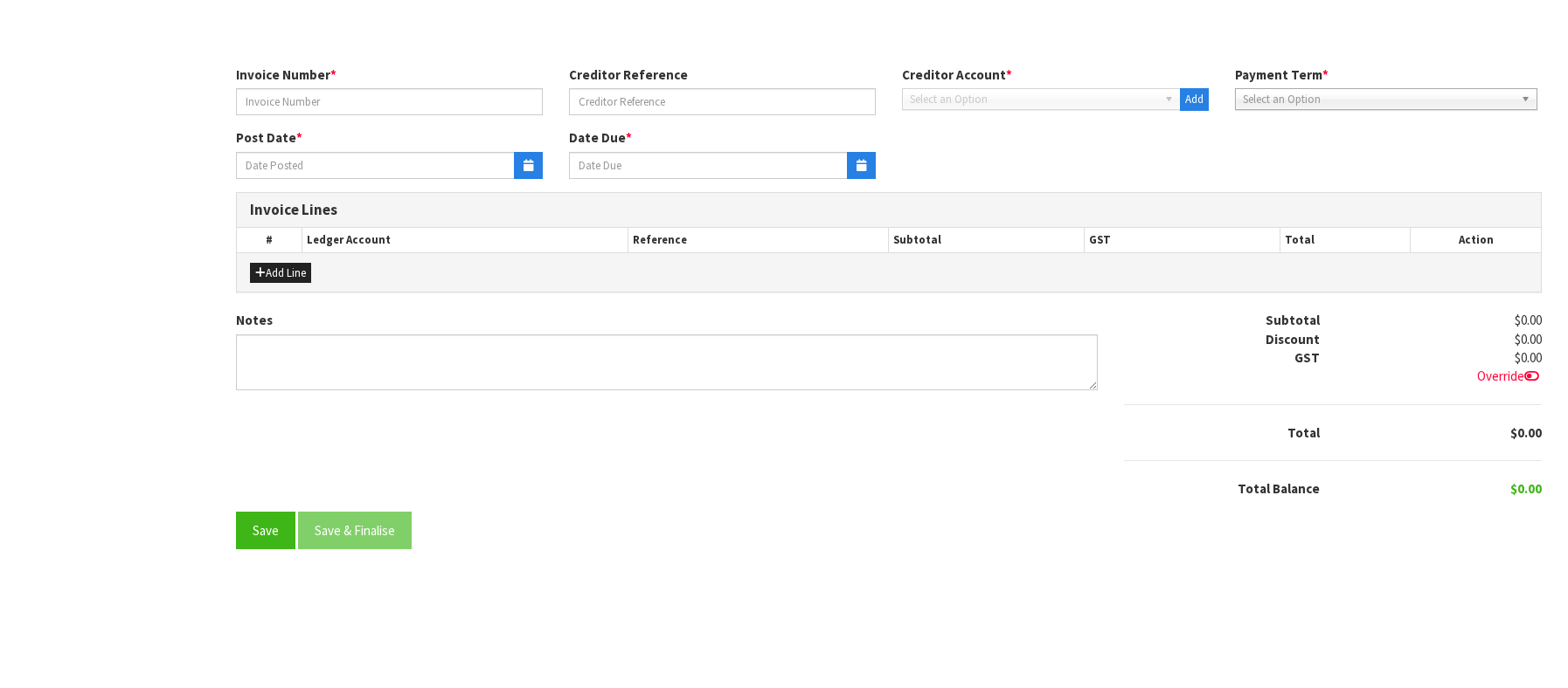
type input "18068891A"
type input "[DATE]"
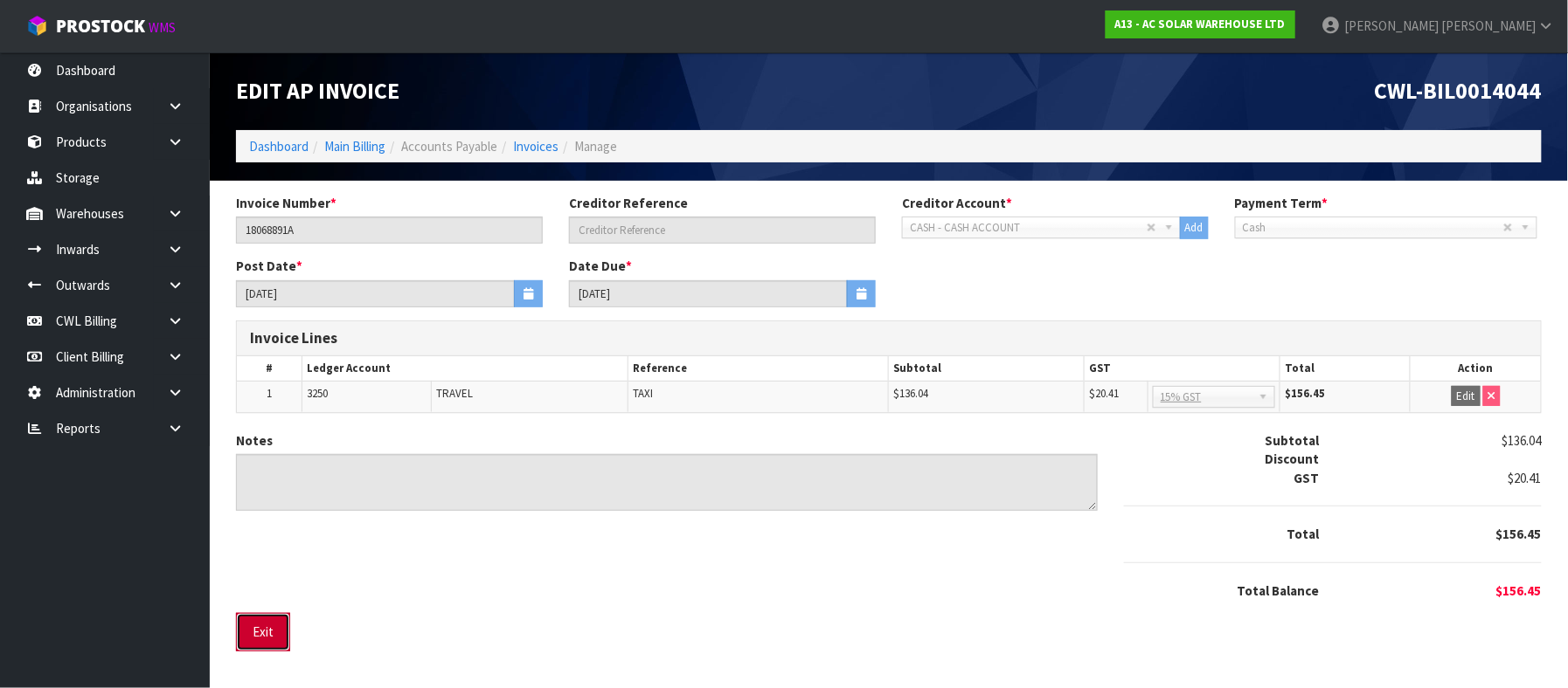
click at [274, 630] on button "Exit" at bounding box center [263, 632] width 54 height 38
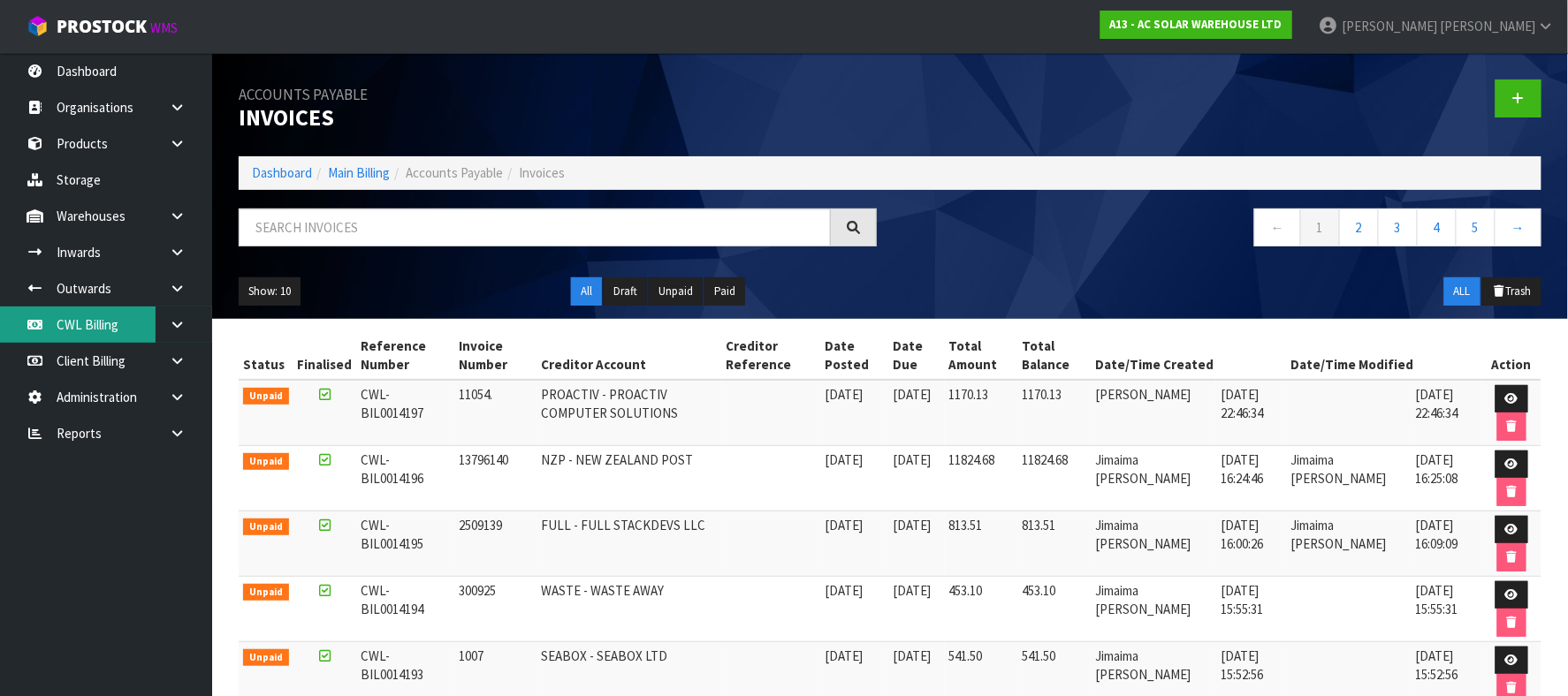
click at [100, 330] on link "CWL Billing" at bounding box center [105, 325] width 212 height 36
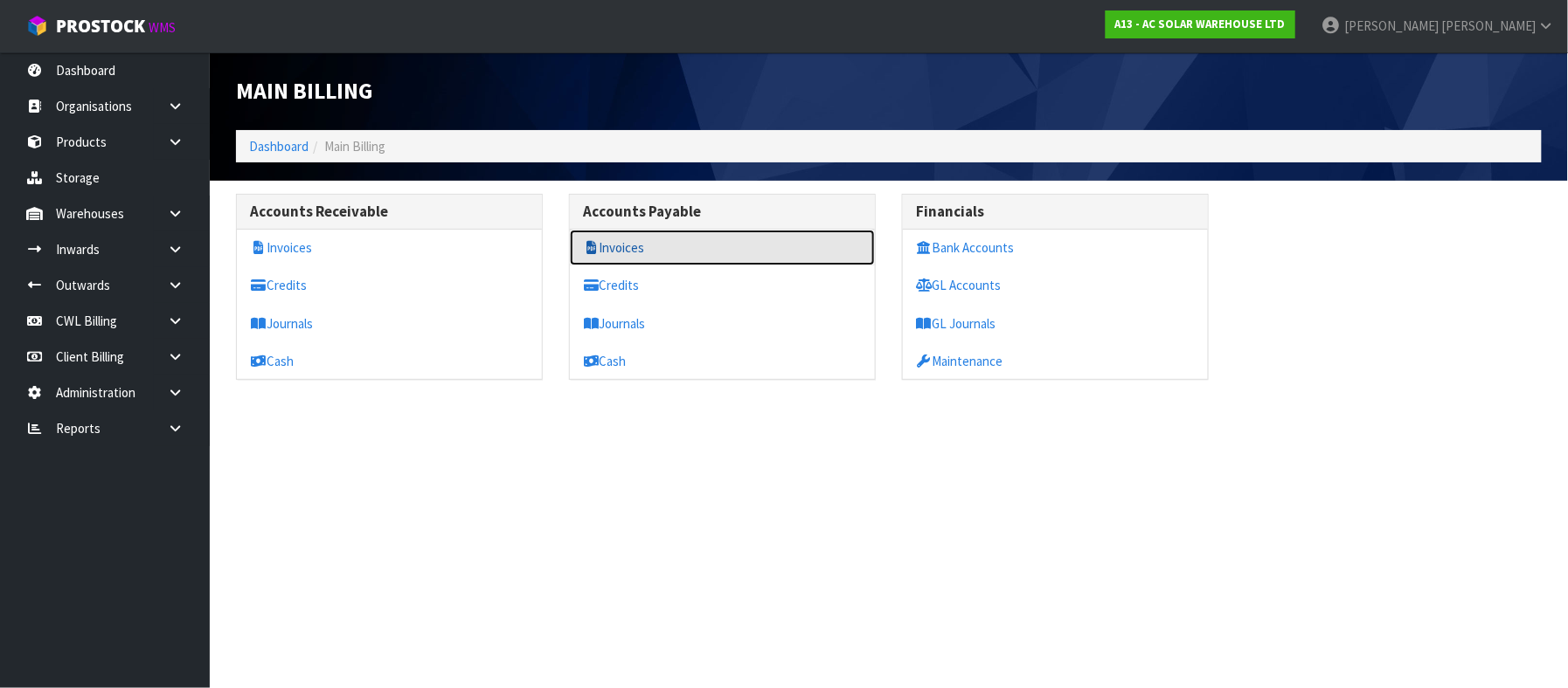
click at [673, 252] on link "Invoices" at bounding box center [722, 248] width 305 height 36
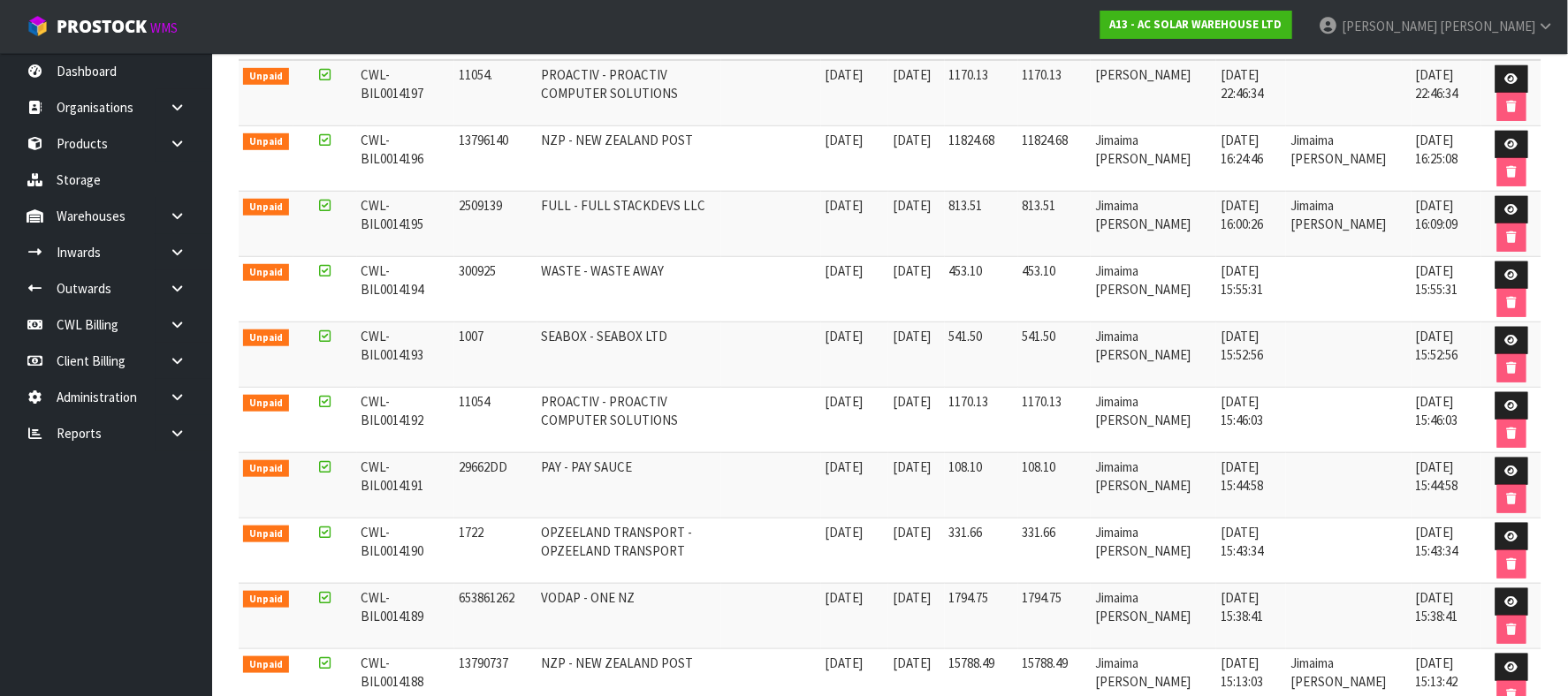
scroll to position [353, 0]
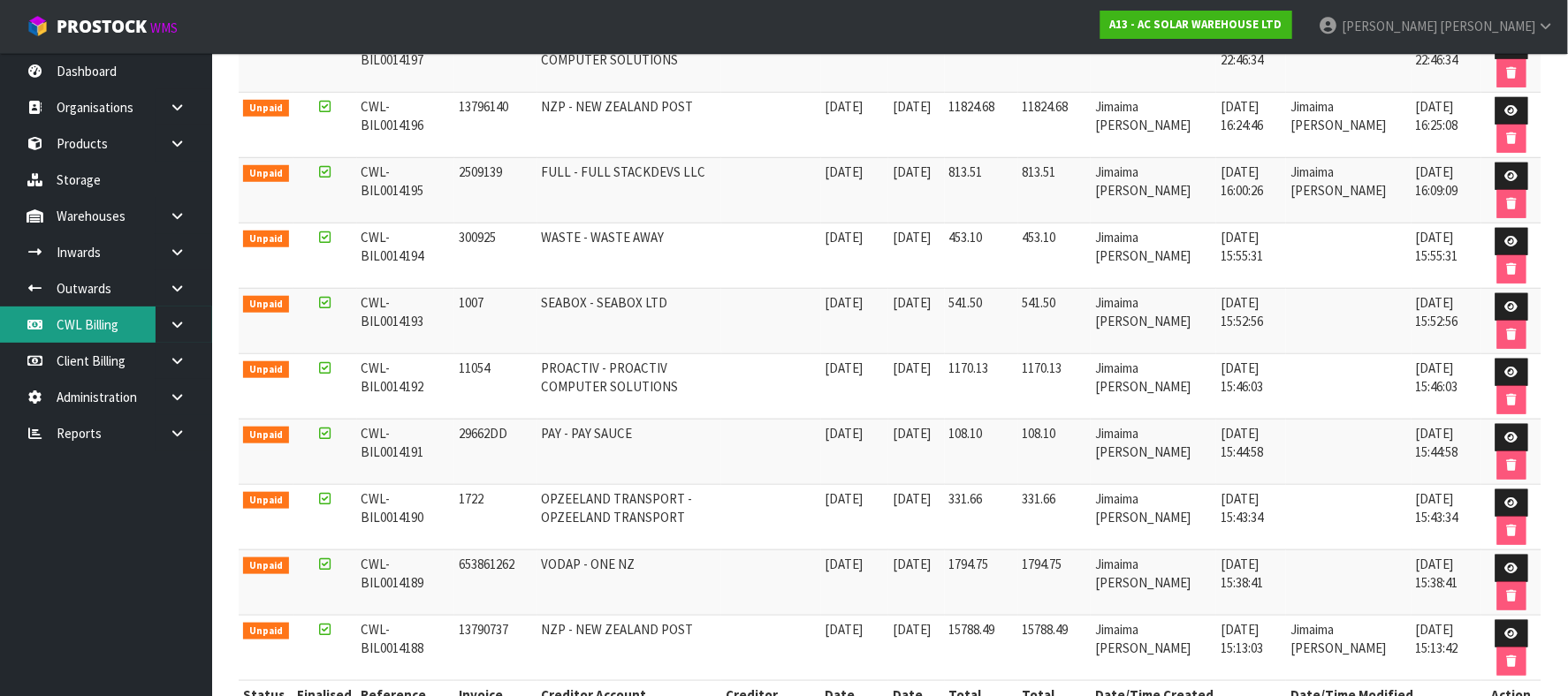
click at [104, 323] on link "CWL Billing" at bounding box center [105, 325] width 212 height 36
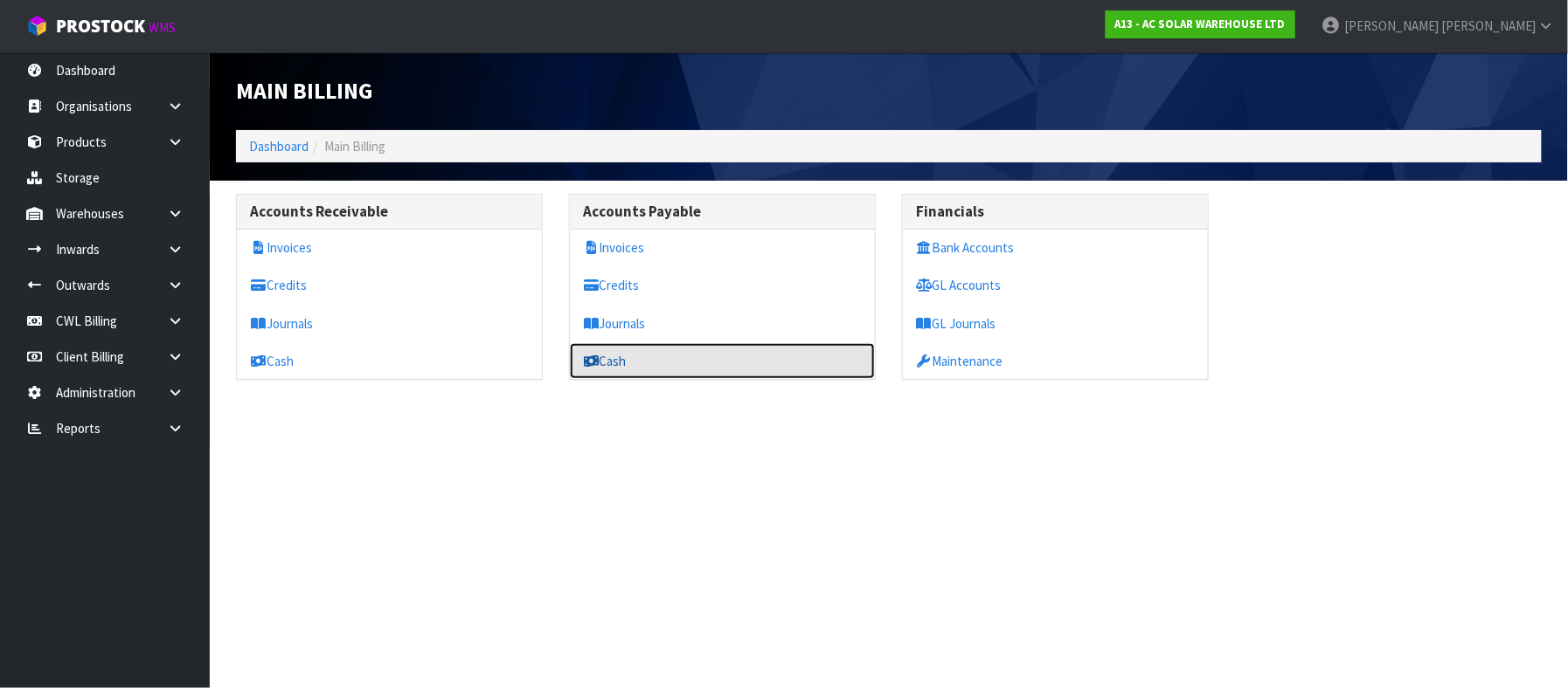
click at [649, 367] on link "Cash" at bounding box center [722, 361] width 305 height 36
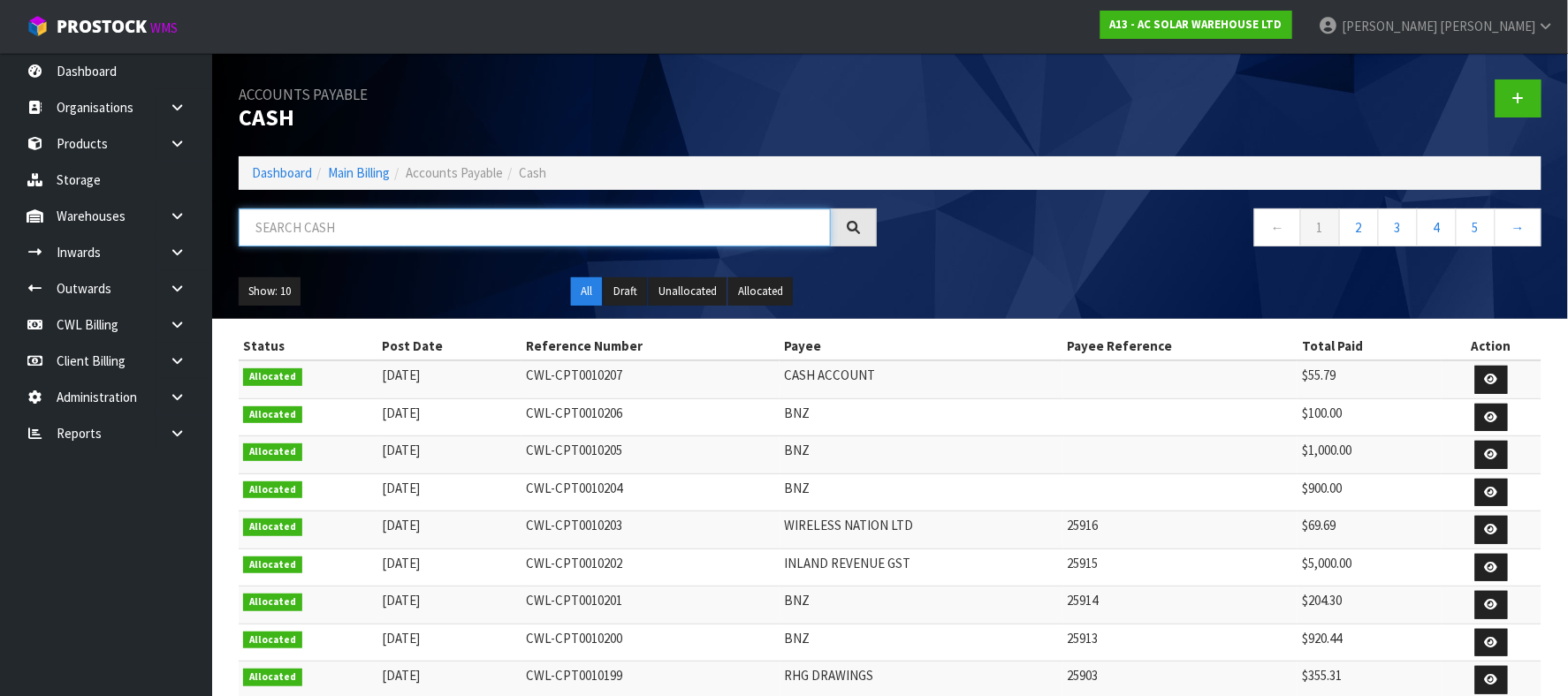
click at [412, 228] on input "text" at bounding box center [535, 228] width 592 height 38
click at [429, 293] on ul "Show: 10 5 10 25 50" at bounding box center [392, 291] width 306 height 28
click at [338, 212] on input "text" at bounding box center [535, 228] width 592 height 38
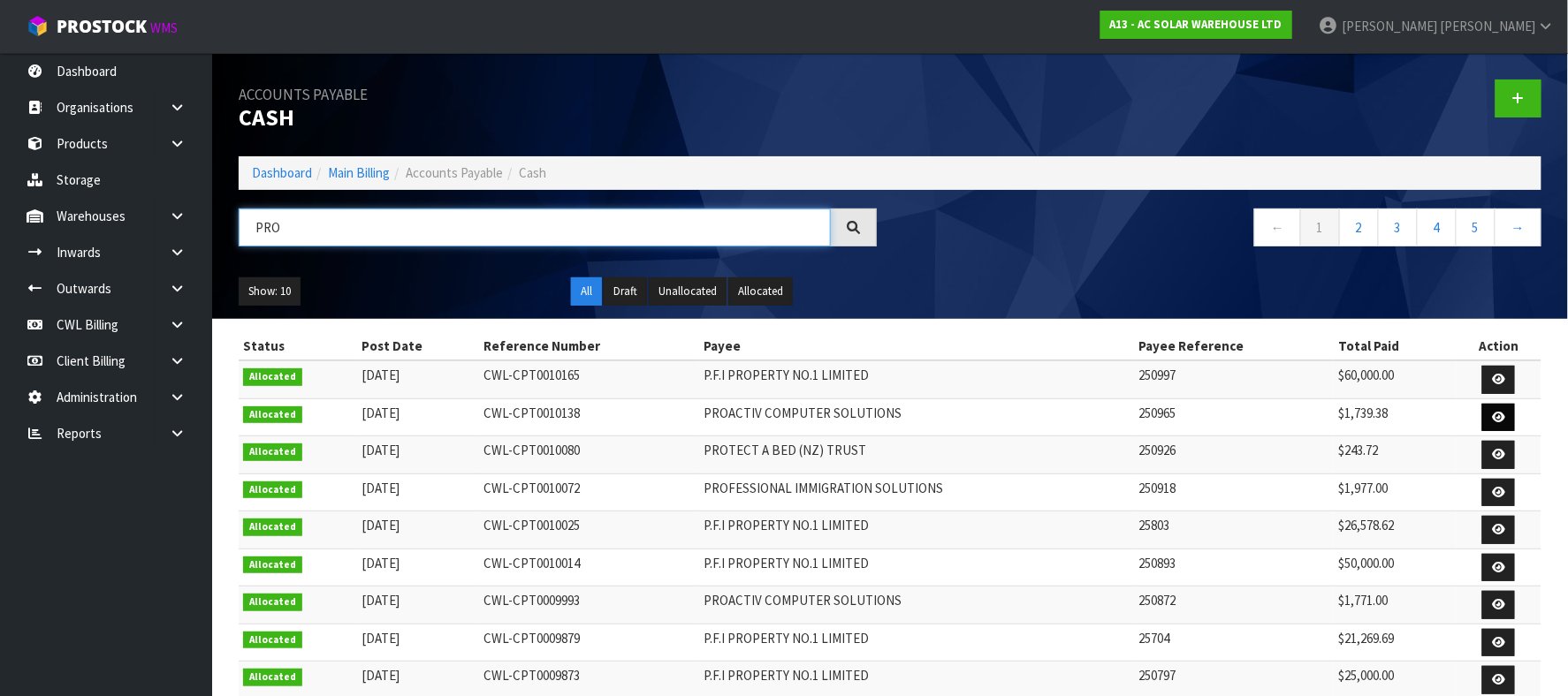
type input "PRO"
click at [1490, 414] on link at bounding box center [1498, 418] width 33 height 28
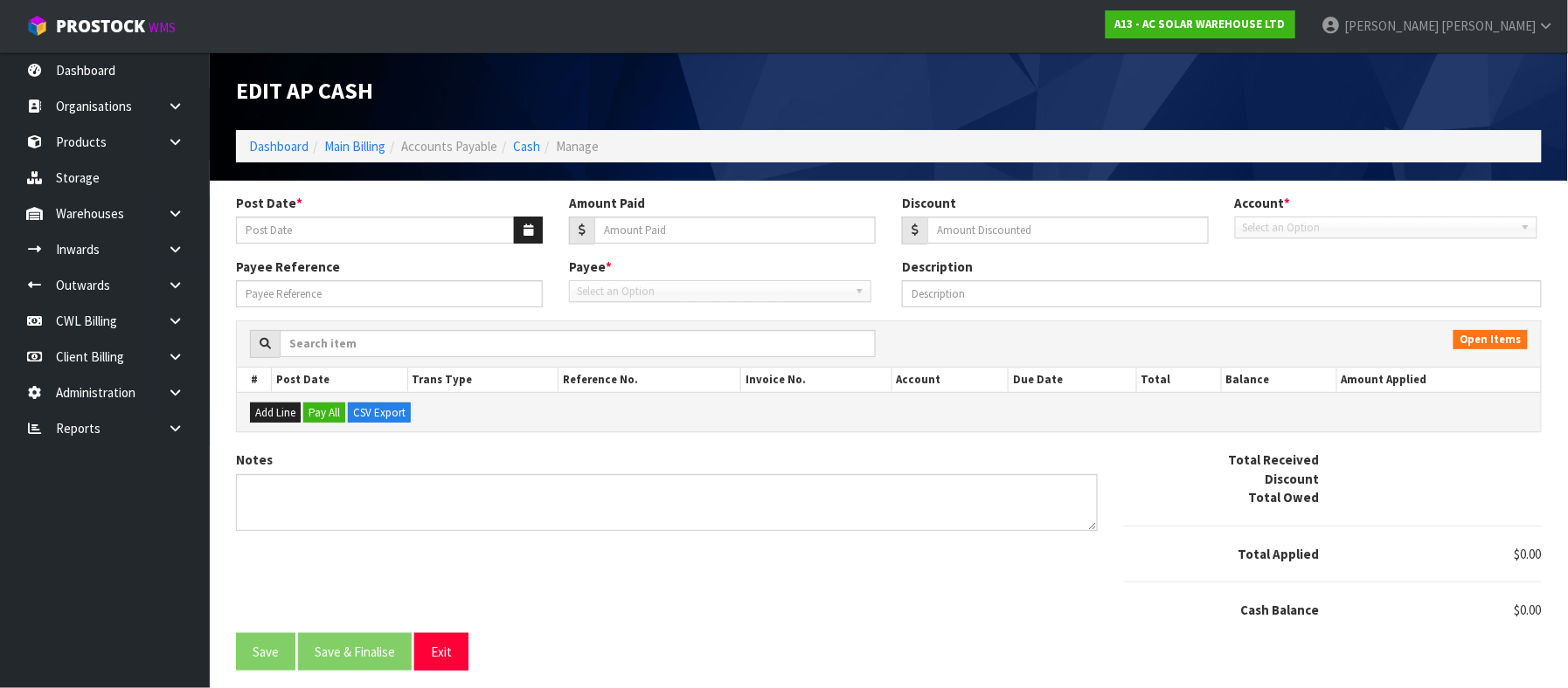
type input "[DATE]"
type input "1739.38"
type input "0"
type input "250965"
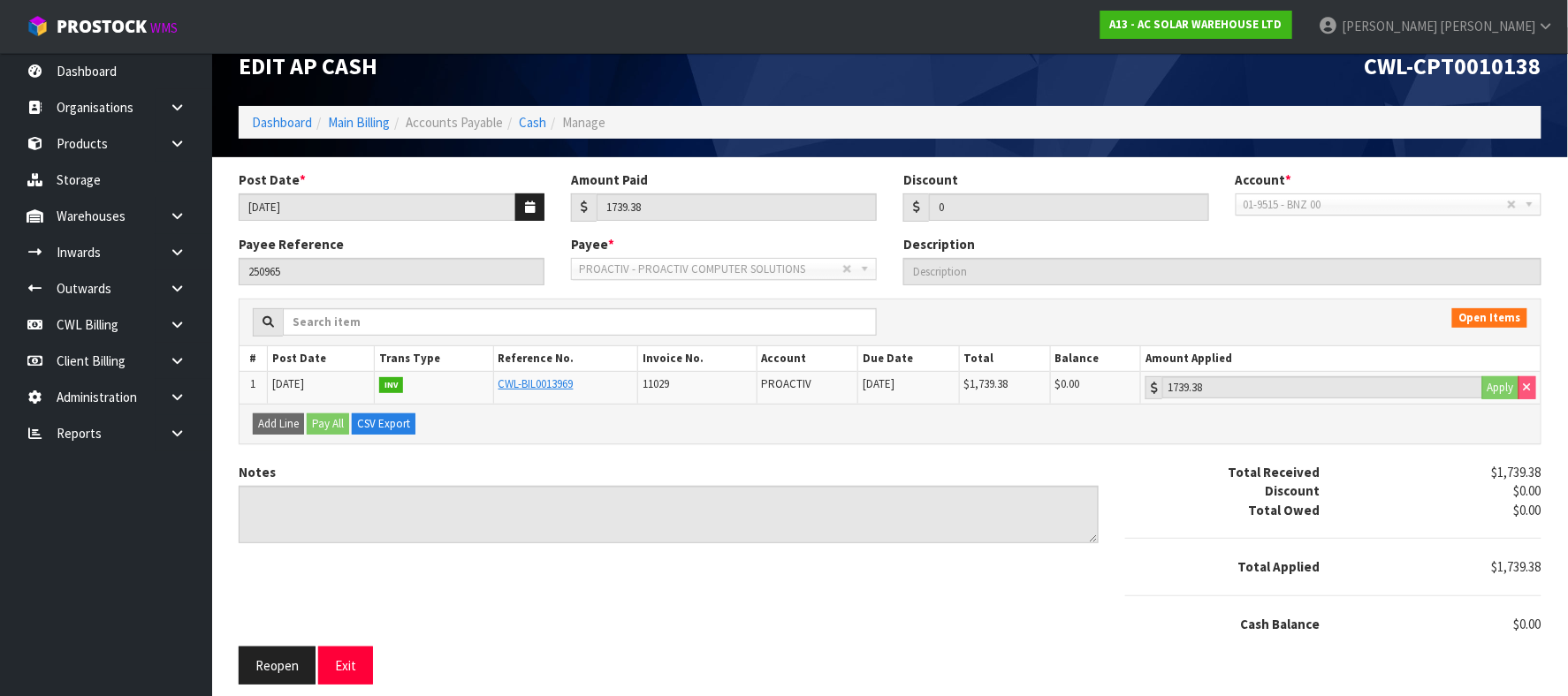
scroll to position [33, 0]
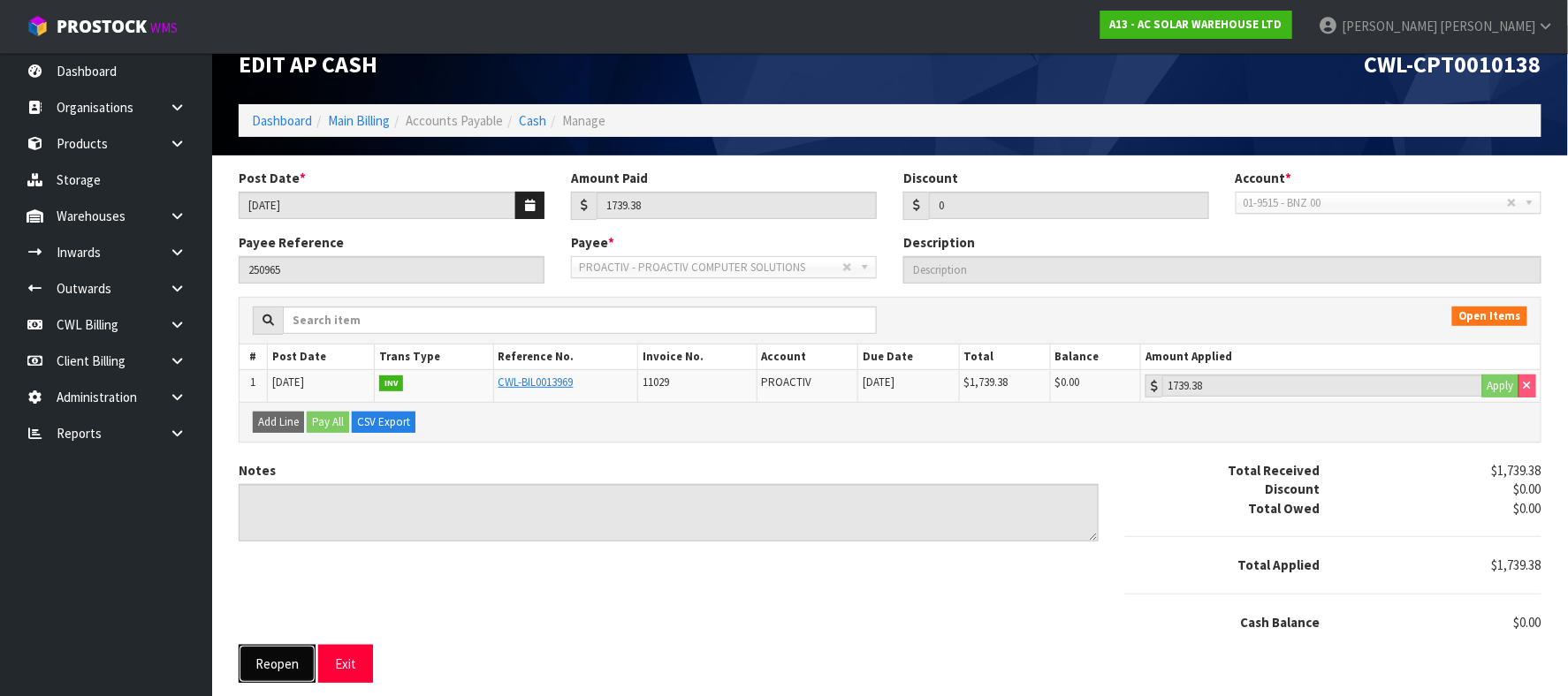
click at [291, 658] on button "Reopen" at bounding box center [277, 664] width 77 height 38
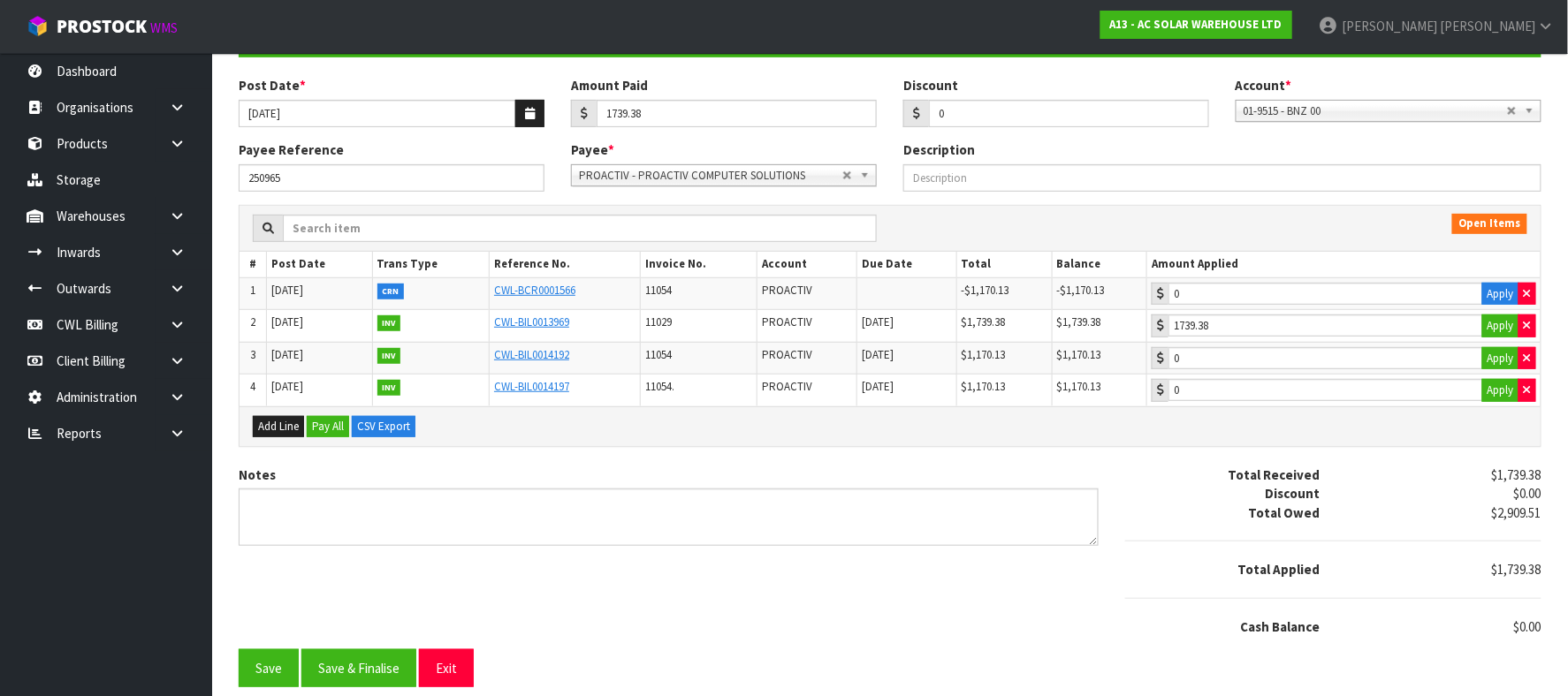
scroll to position [195, 0]
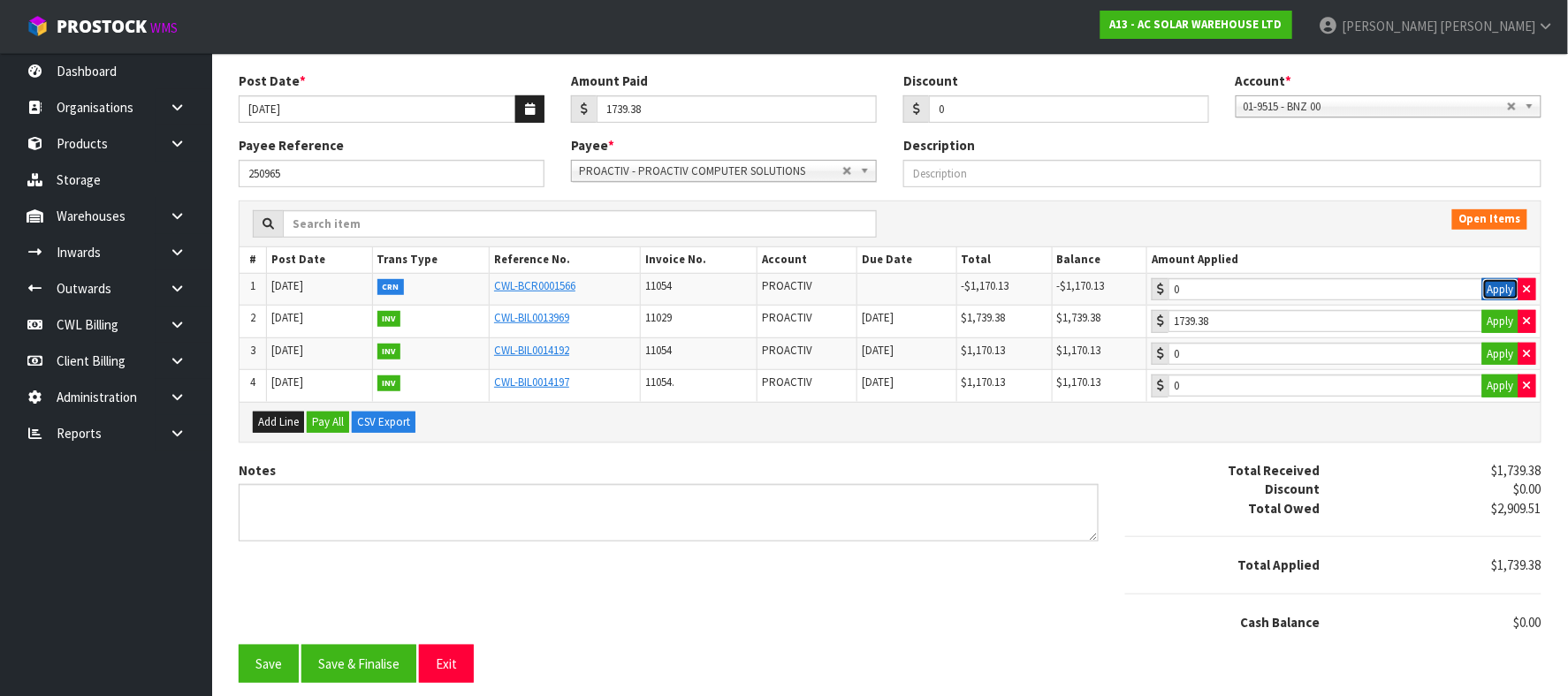
click at [1495, 281] on button "Apply" at bounding box center [1500, 289] width 37 height 23
type input "-1170.13"
click at [1493, 348] on button "Apply" at bounding box center [1500, 353] width 37 height 23
type input "1170.13"
click at [383, 655] on button "Save & Finalise" at bounding box center [359, 664] width 114 height 38
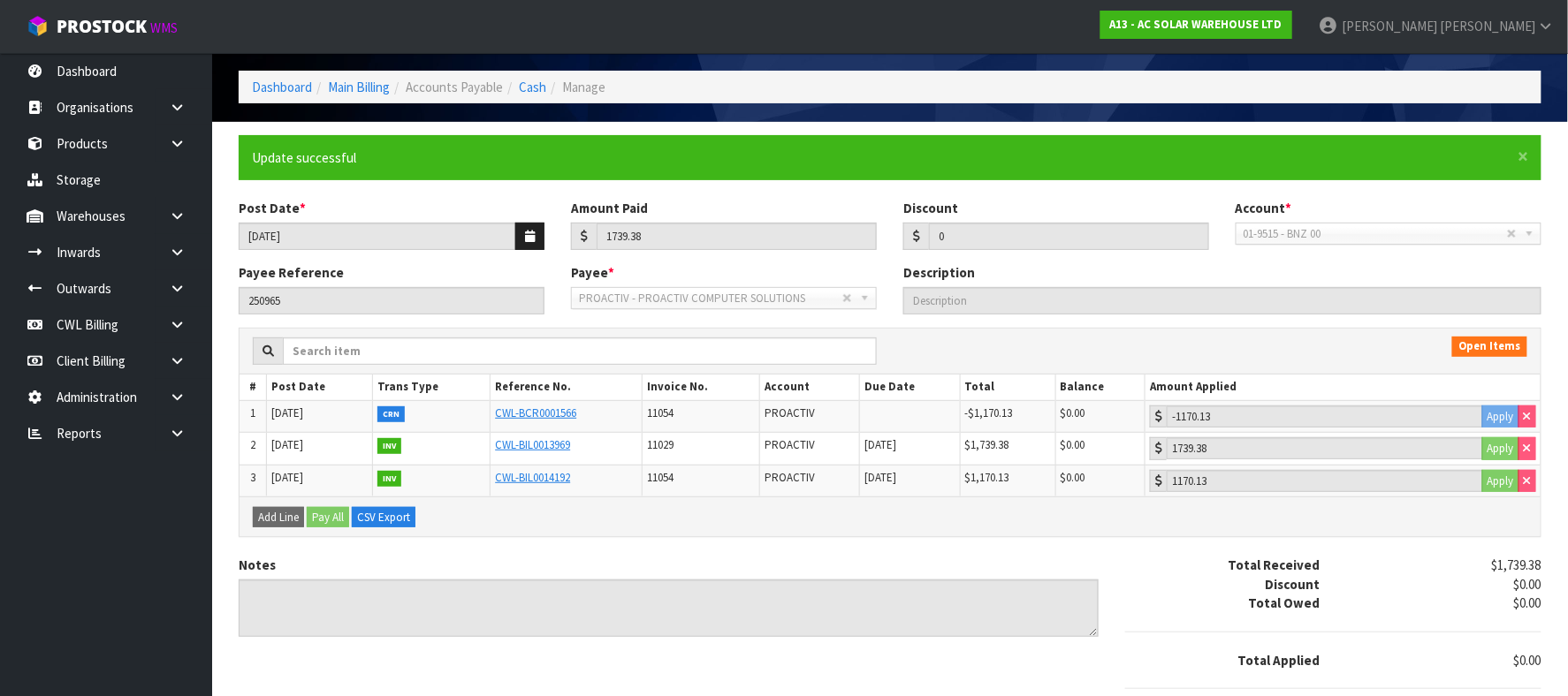
scroll to position [163, 0]
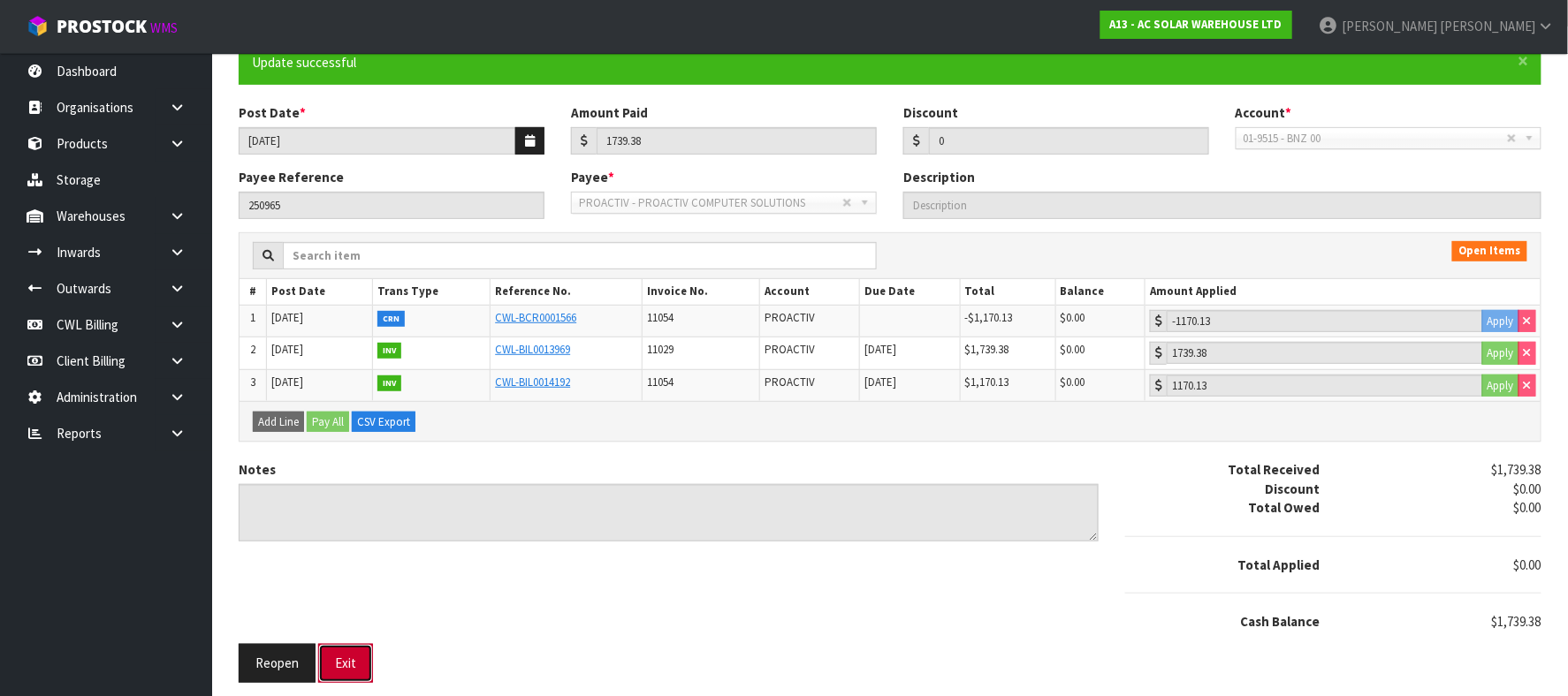
click at [334, 659] on button "Exit" at bounding box center [345, 663] width 55 height 38
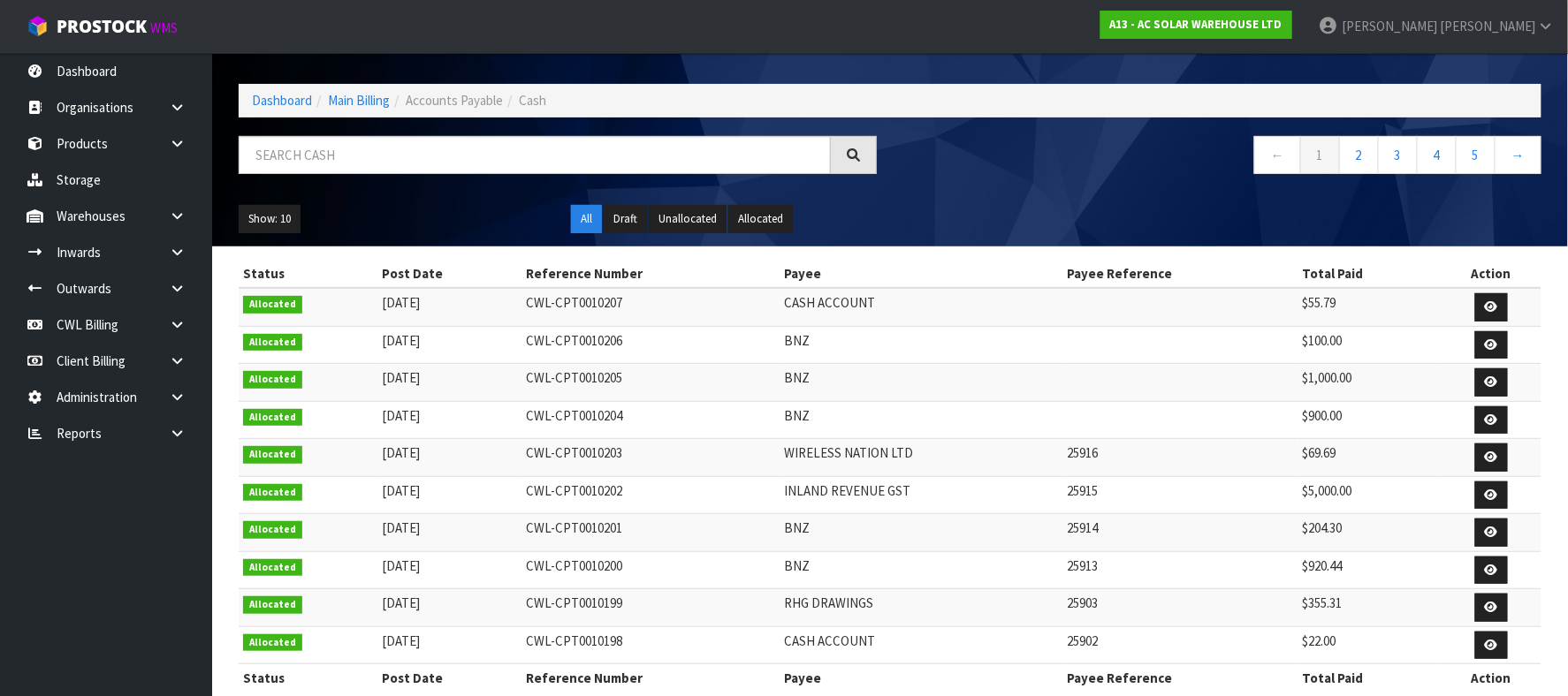
scroll to position [110, 0]
